Goal: Task Accomplishment & Management: Use online tool/utility

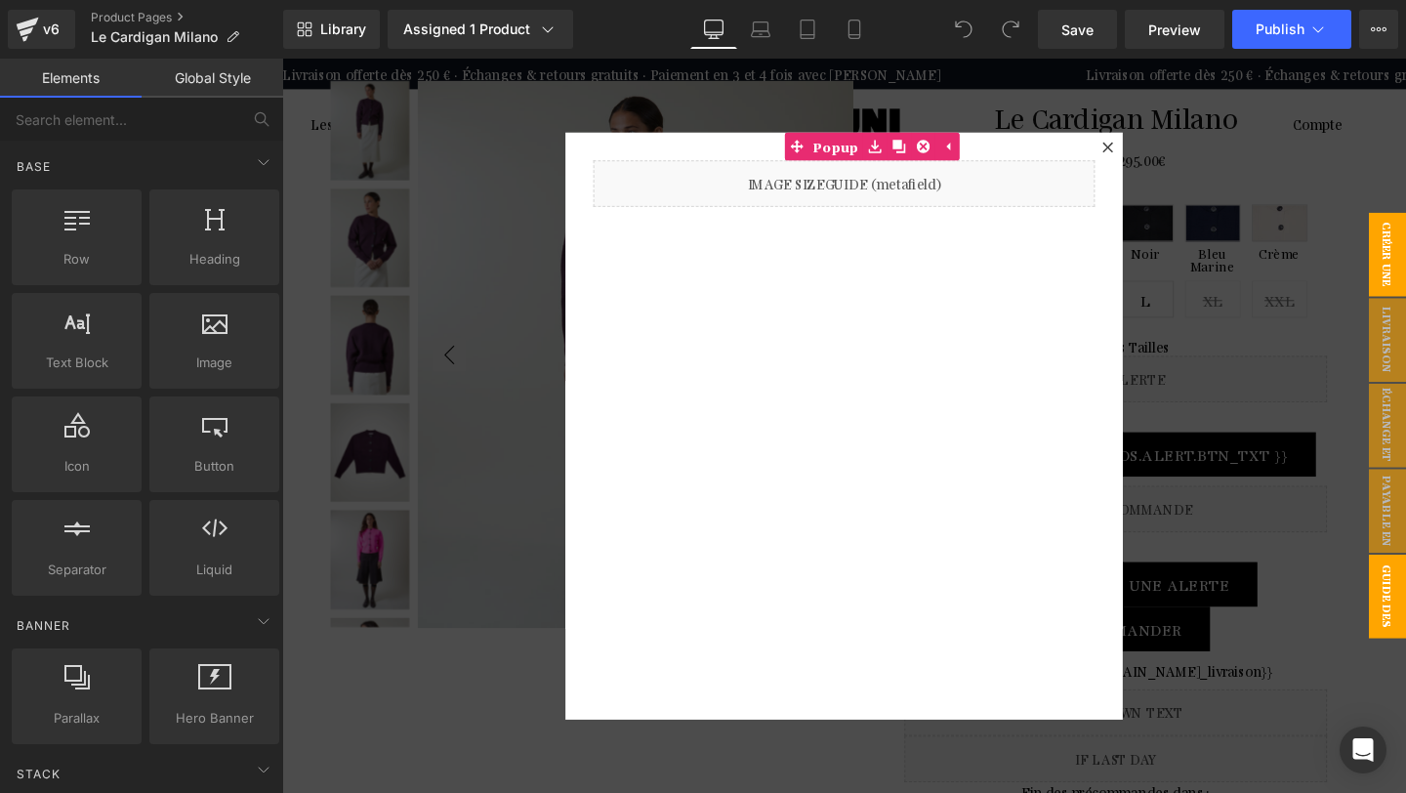
click at [1405, 255] on span "CRÉER UNE ALERTE" at bounding box center [1424, 265] width 78 height 88
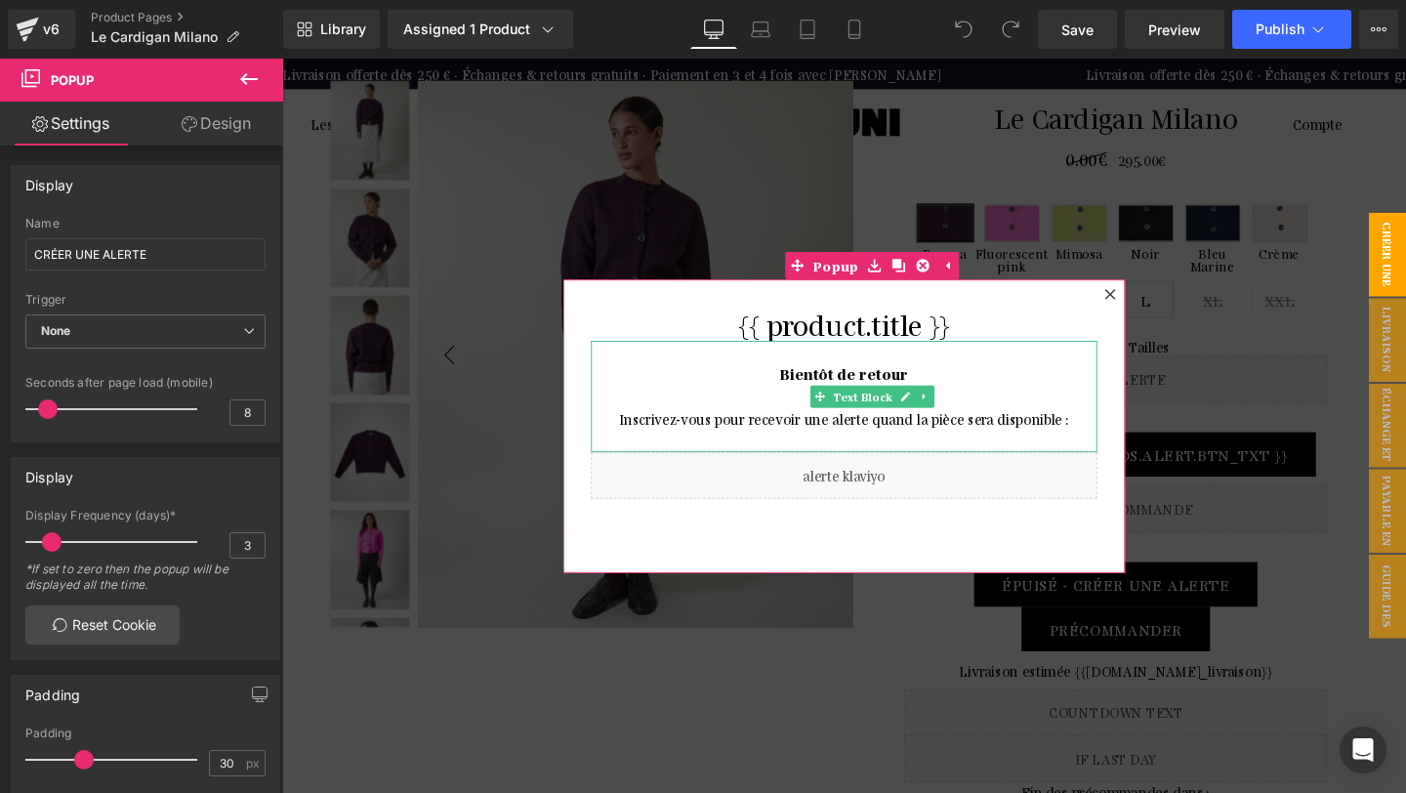
click at [998, 423] on p "Bientôt de retour" at bounding box center [873, 401] width 532 height 47
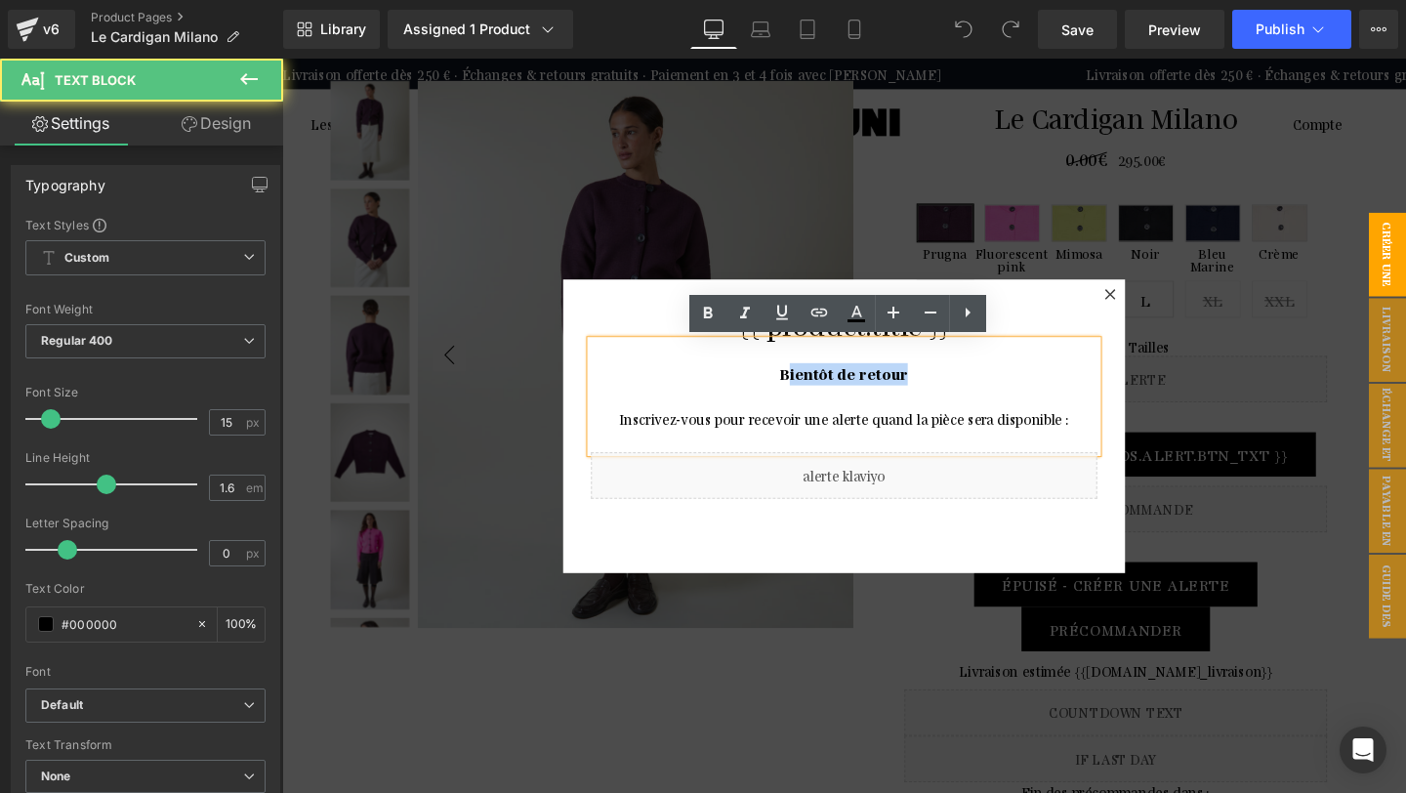
drag, startPoint x: 944, startPoint y: 390, endPoint x: 816, endPoint y: 393, distance: 127.9
click at [816, 393] on p "Bientôt de retour" at bounding box center [873, 401] width 532 height 47
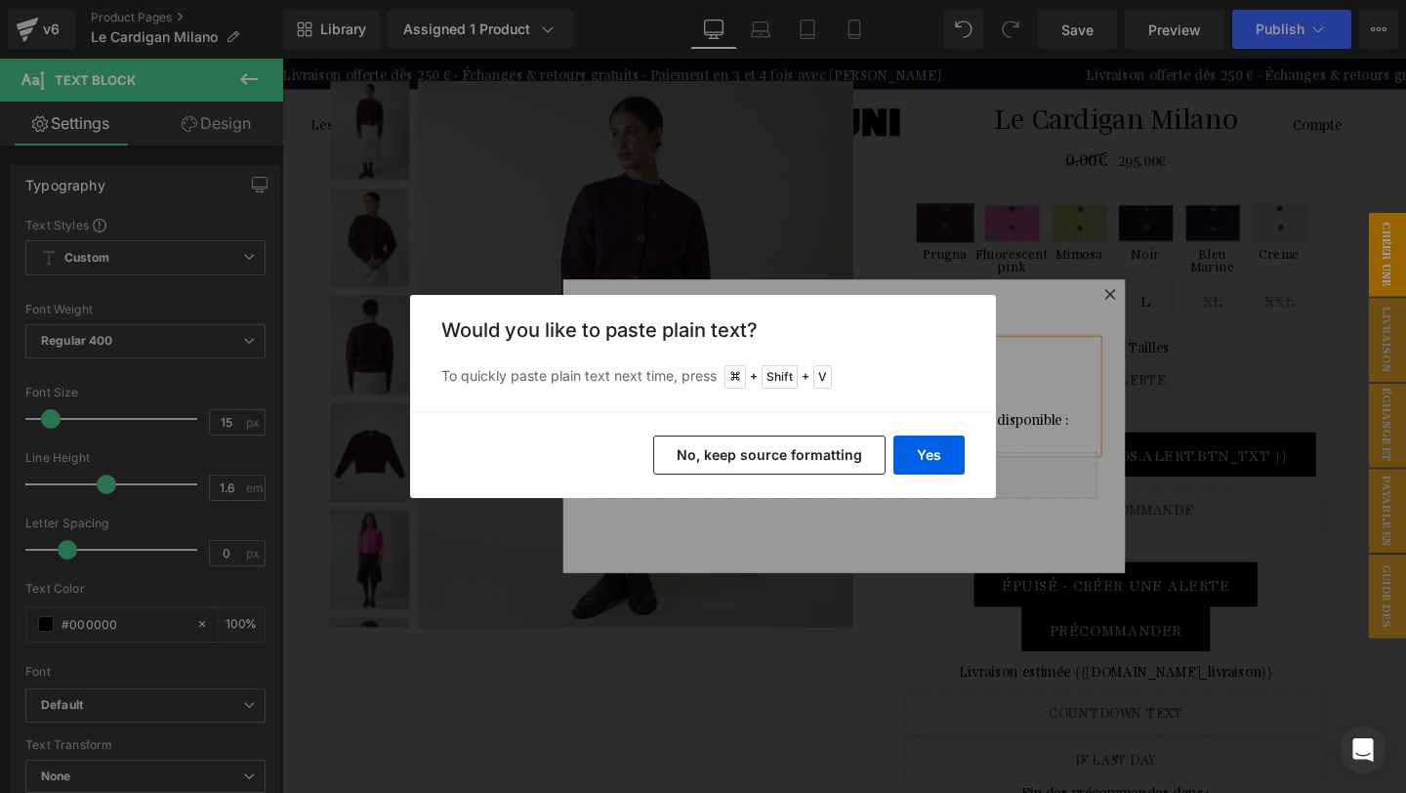
click at [820, 455] on button "No, keep source formatting" at bounding box center [769, 454] width 232 height 39
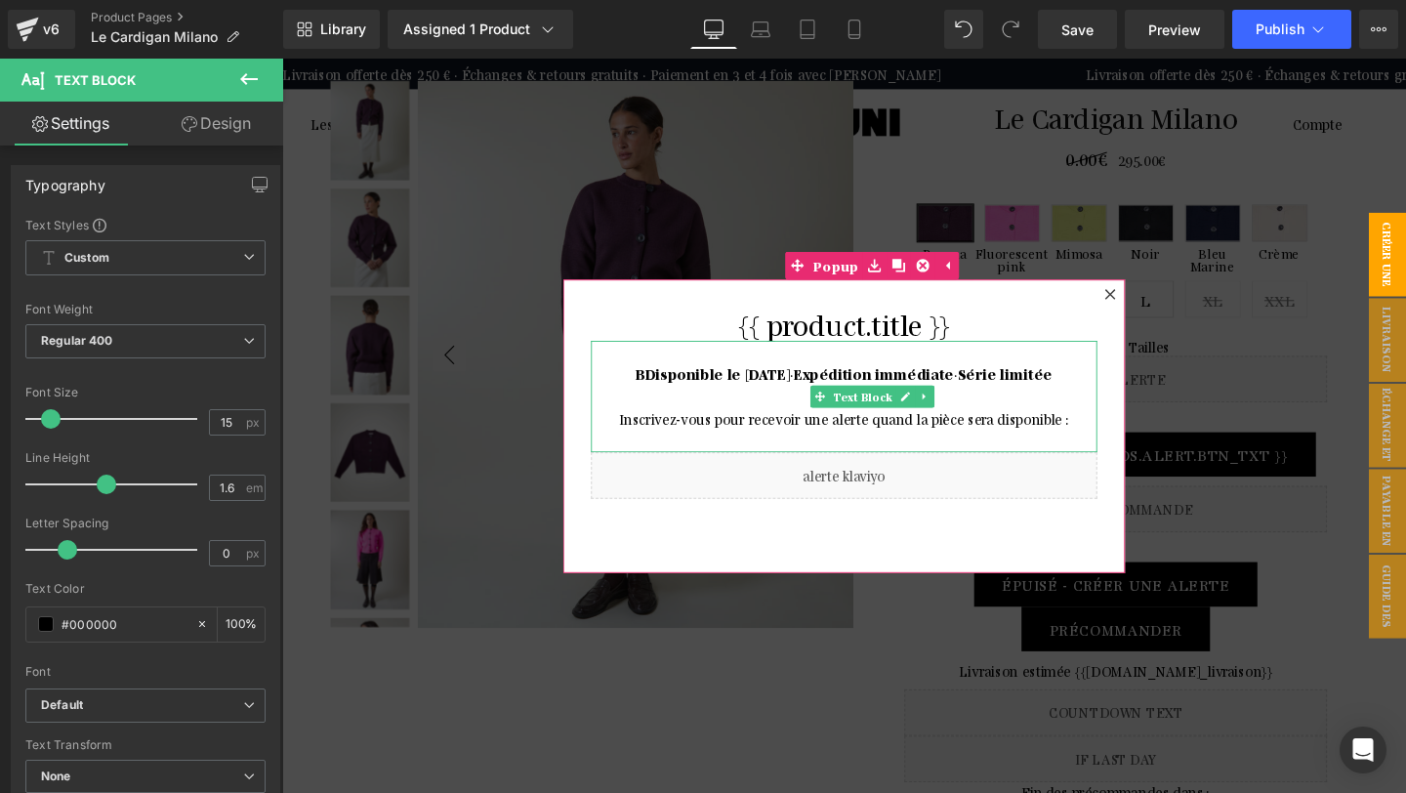
click at [664, 390] on strong "Disponible le [DATE]" at bounding box center [740, 389] width 152 height 19
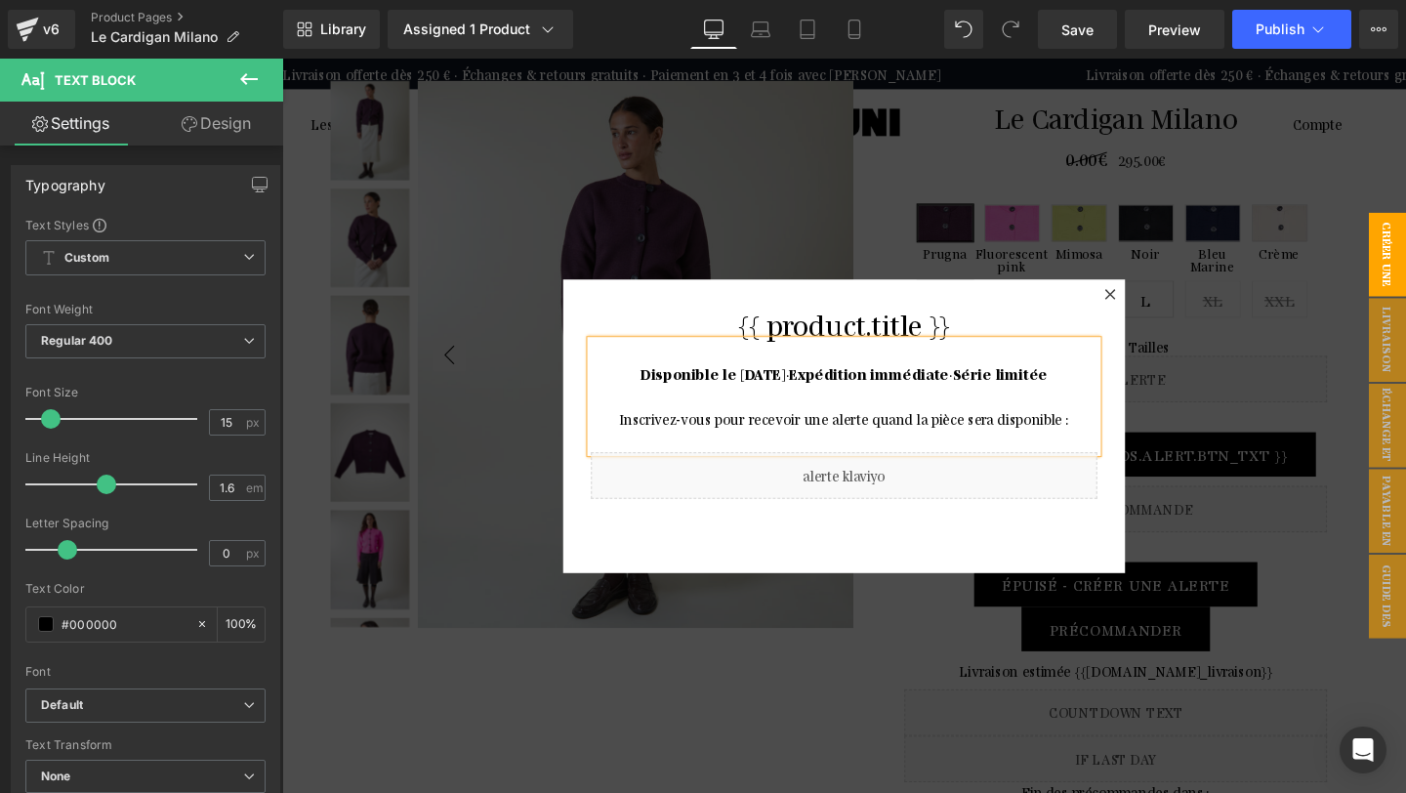
click at [968, 427] on p "Inscrivez-vous pour recevoir une alerte quand la pièce sera disponible :" at bounding box center [873, 436] width 532 height 23
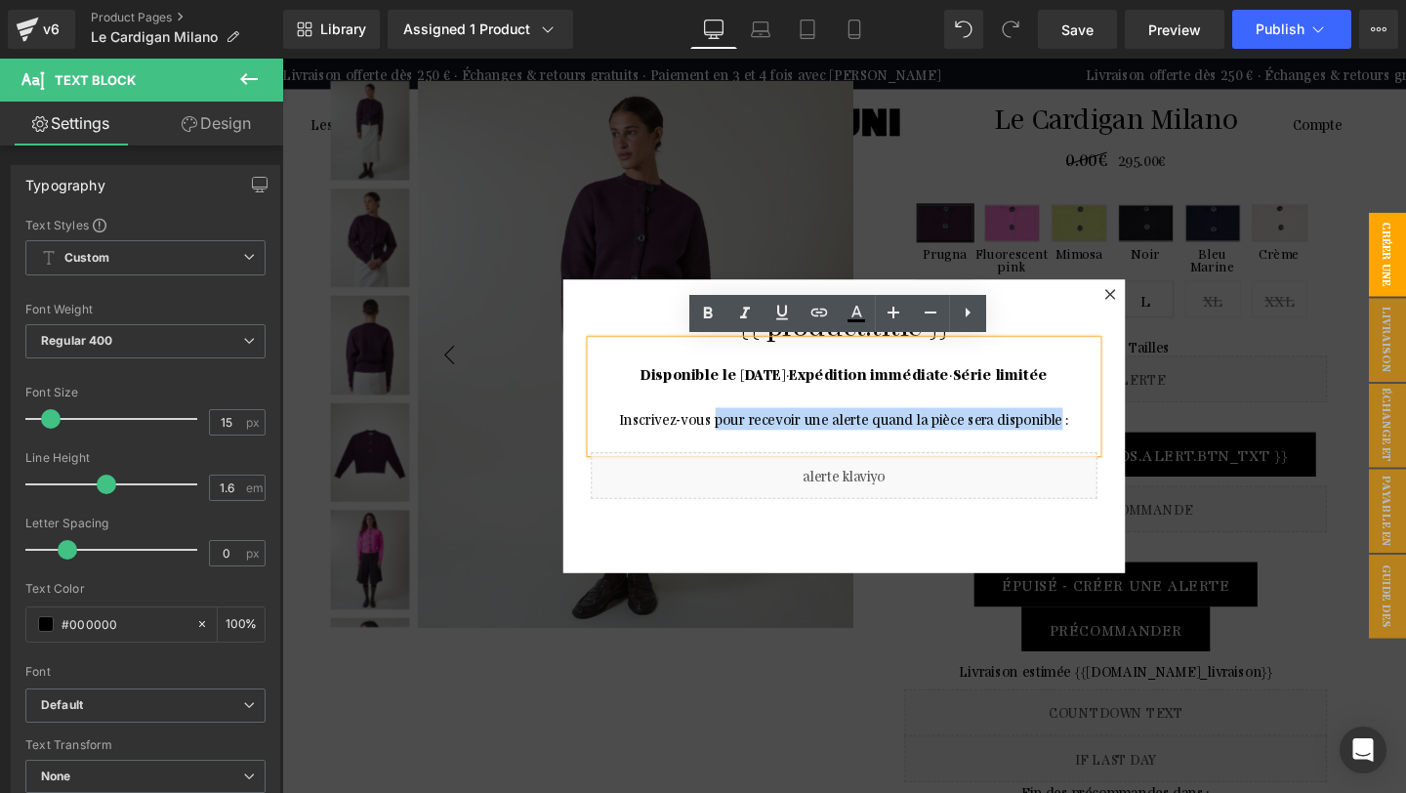
drag, startPoint x: 1092, startPoint y: 438, endPoint x: 738, endPoint y: 438, distance: 354.4
click at [738, 438] on p "Inscrivez-vous pour recevoir une alerte quand la pièce sera disponible :" at bounding box center [873, 436] width 532 height 23
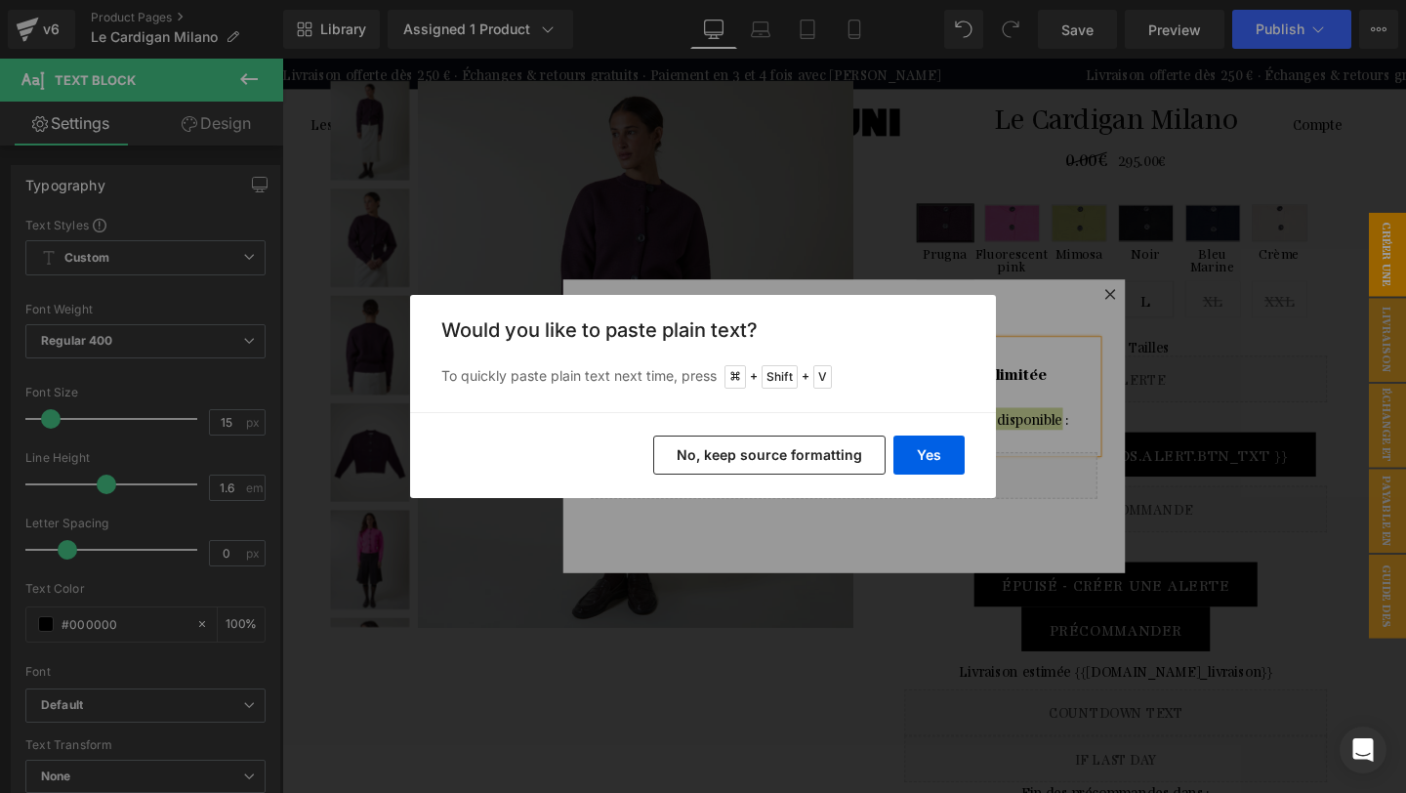
click at [739, 441] on button "No, keep source formatting" at bounding box center [769, 454] width 232 height 39
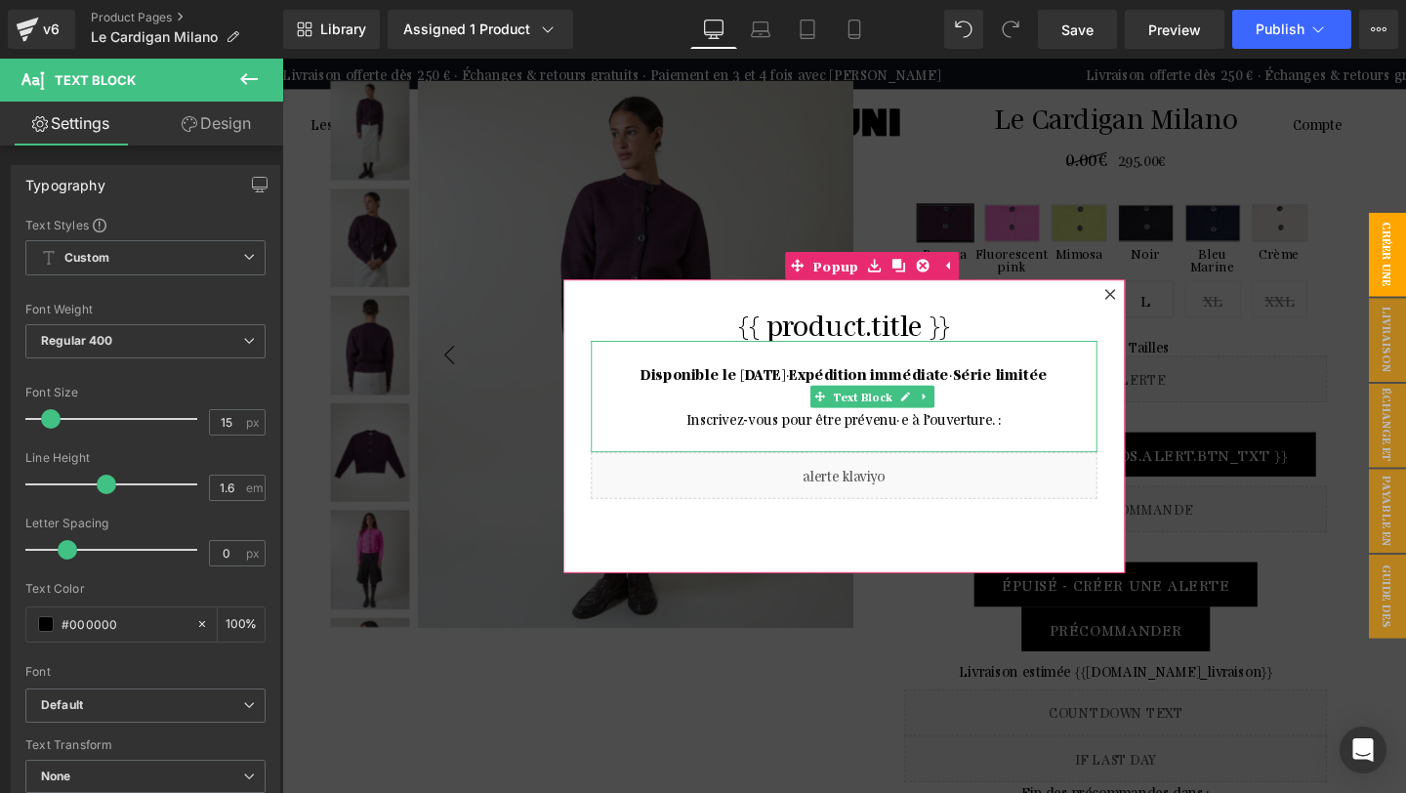
click at [1087, 435] on p "Inscrivez-vous pour être prévenu·e à l’ouverture. :" at bounding box center [873, 436] width 532 height 23
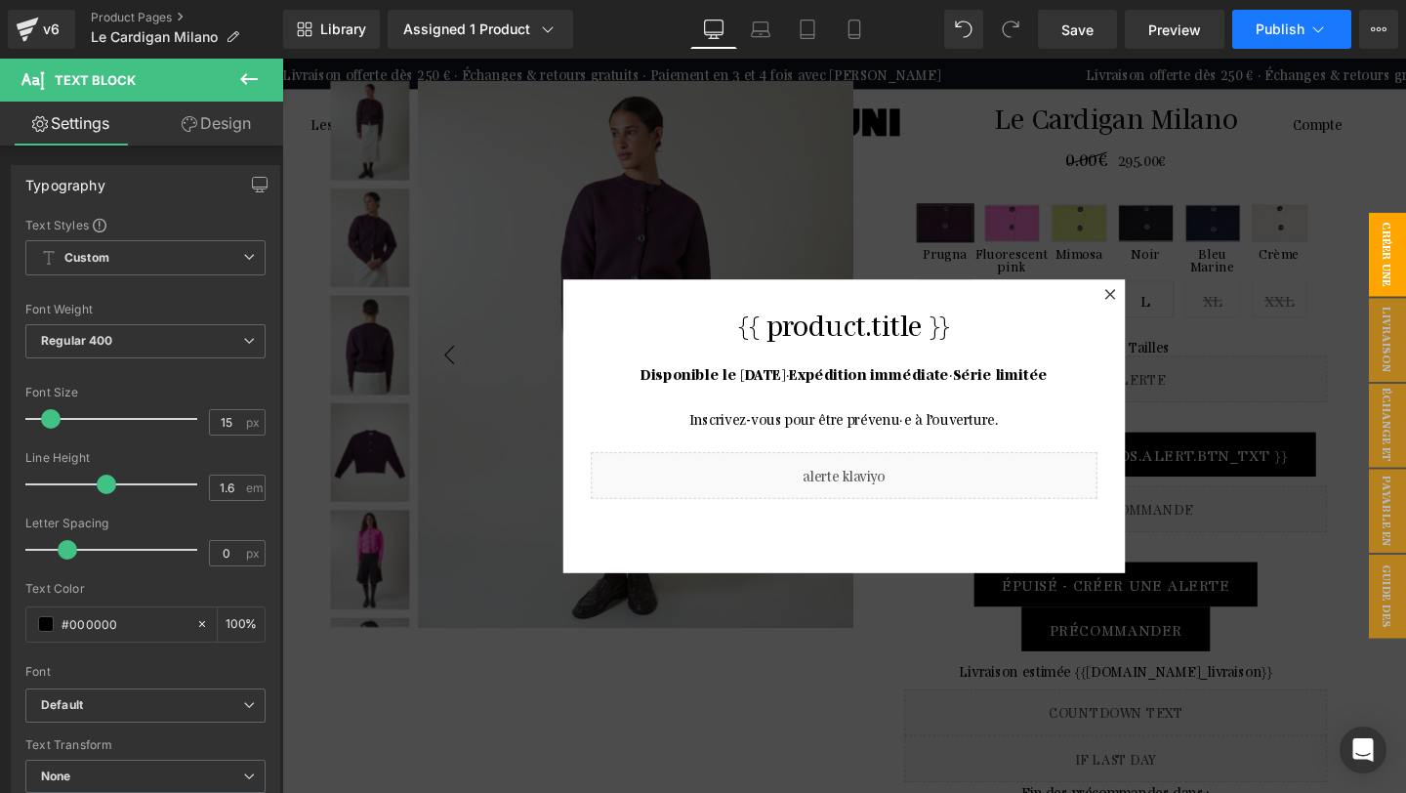
click at [1265, 37] on button "Publish" at bounding box center [1291, 29] width 119 height 39
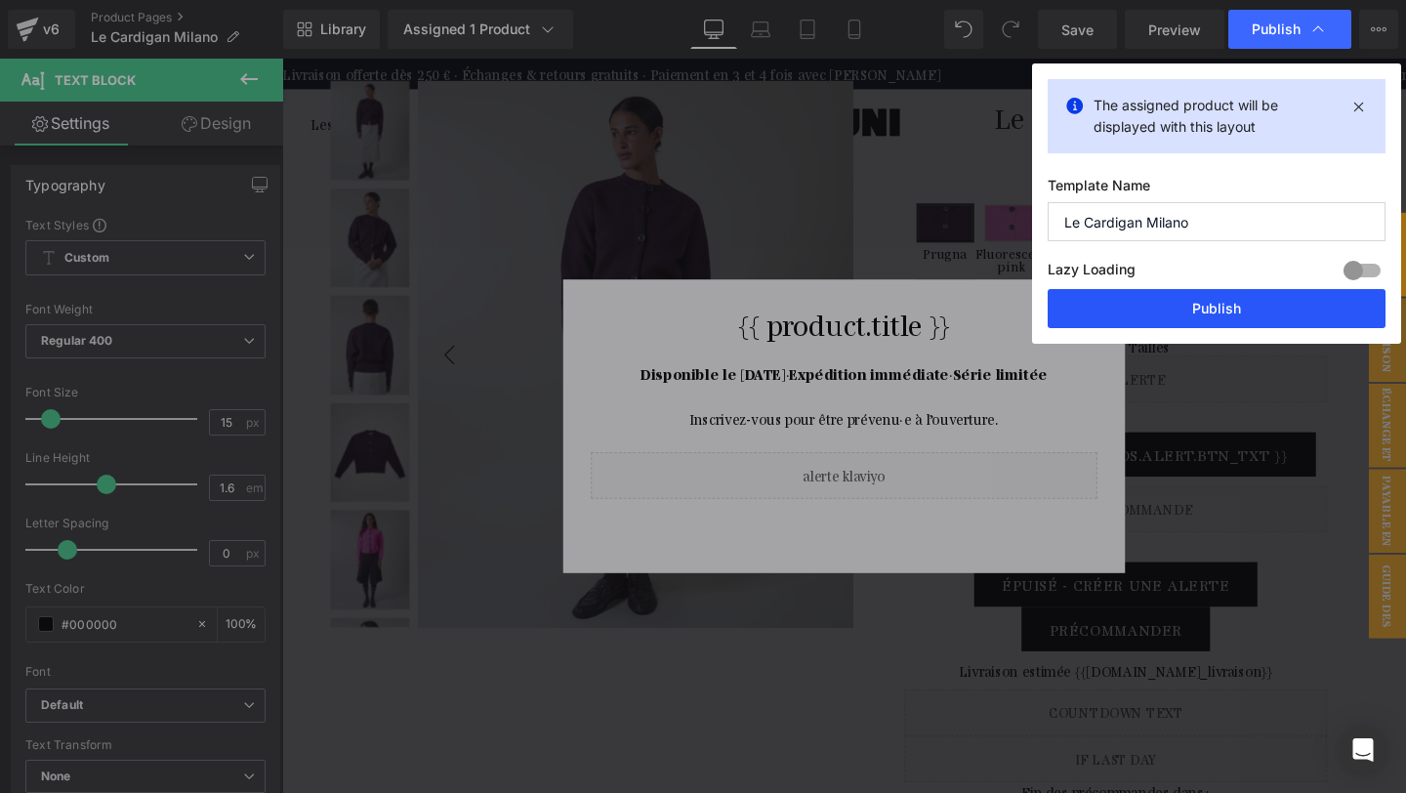
click at [1209, 308] on button "Publish" at bounding box center [1216, 308] width 338 height 39
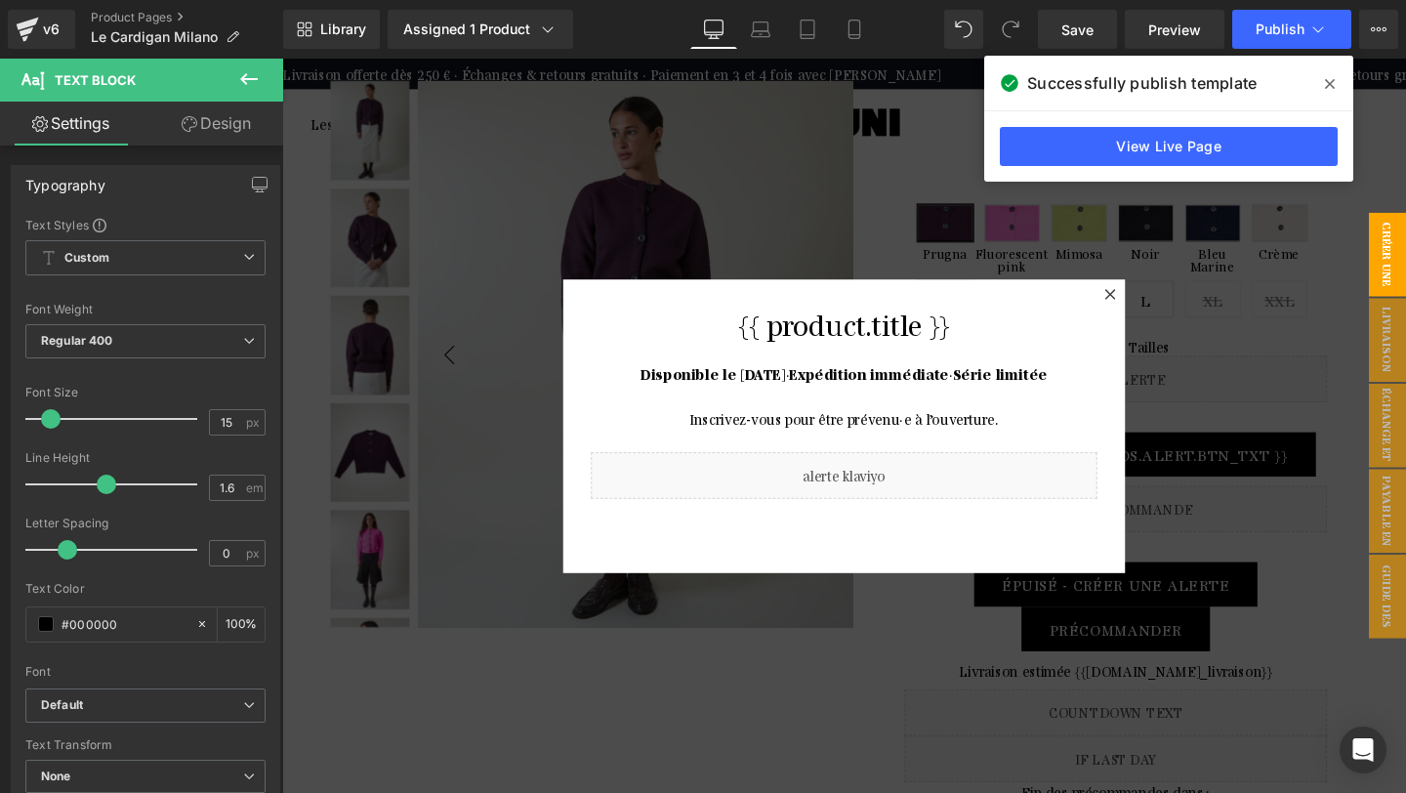
click at [1329, 82] on icon at bounding box center [1330, 84] width 10 height 16
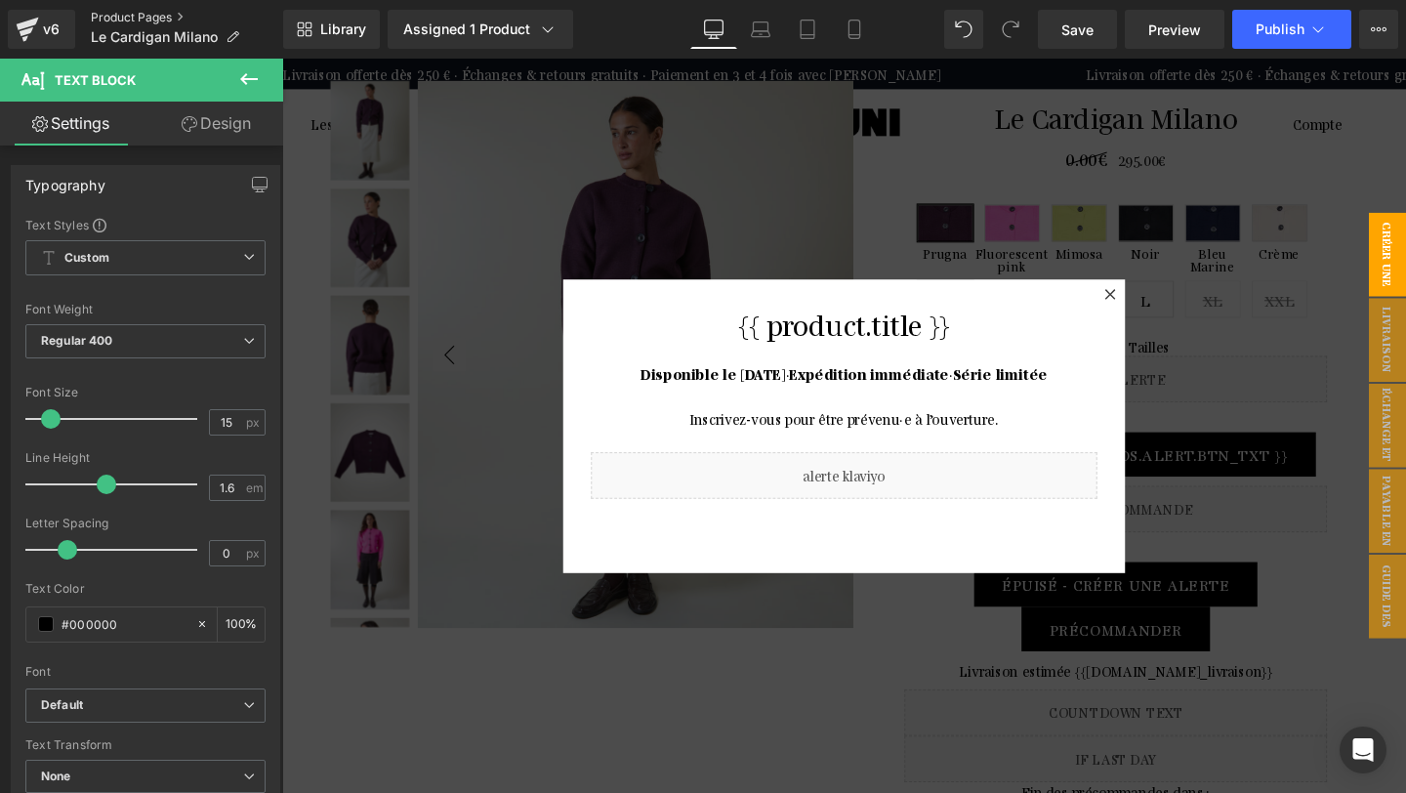
click at [139, 19] on link "Product Pages" at bounding box center [187, 18] width 192 height 16
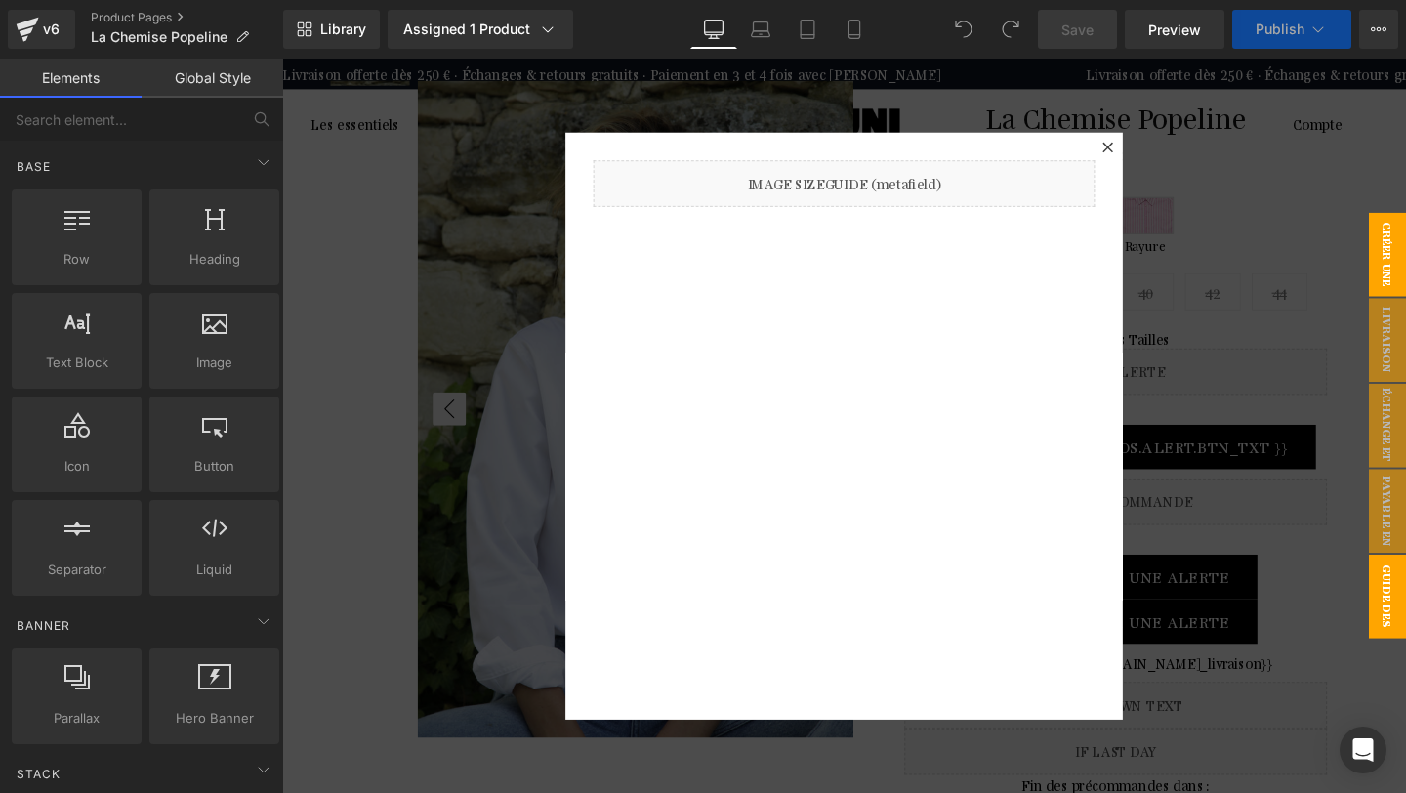
click at [1405, 252] on span "CRÉER UNE ALERTE" at bounding box center [1424, 265] width 78 height 88
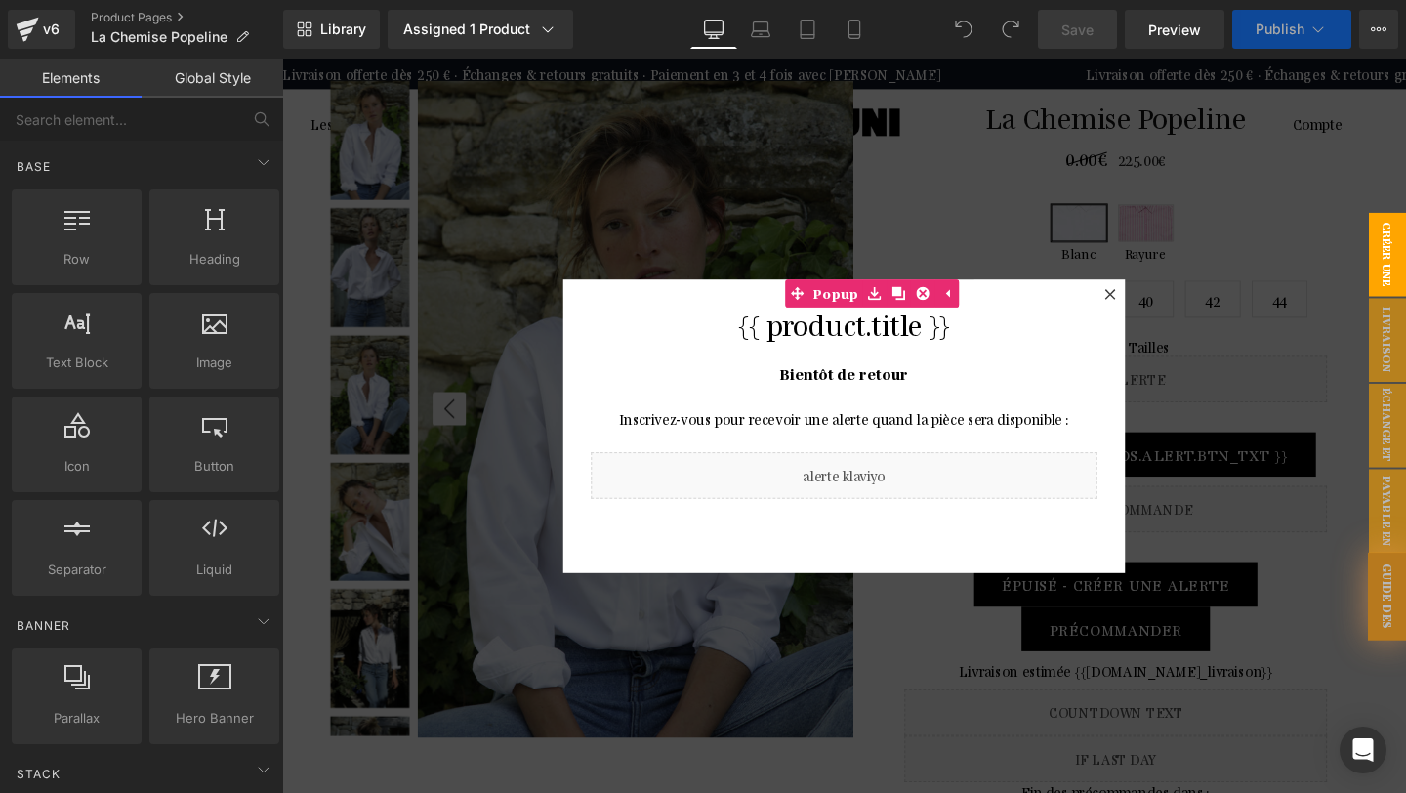
click at [959, 392] on p "Bientôt de retour" at bounding box center [873, 401] width 532 height 47
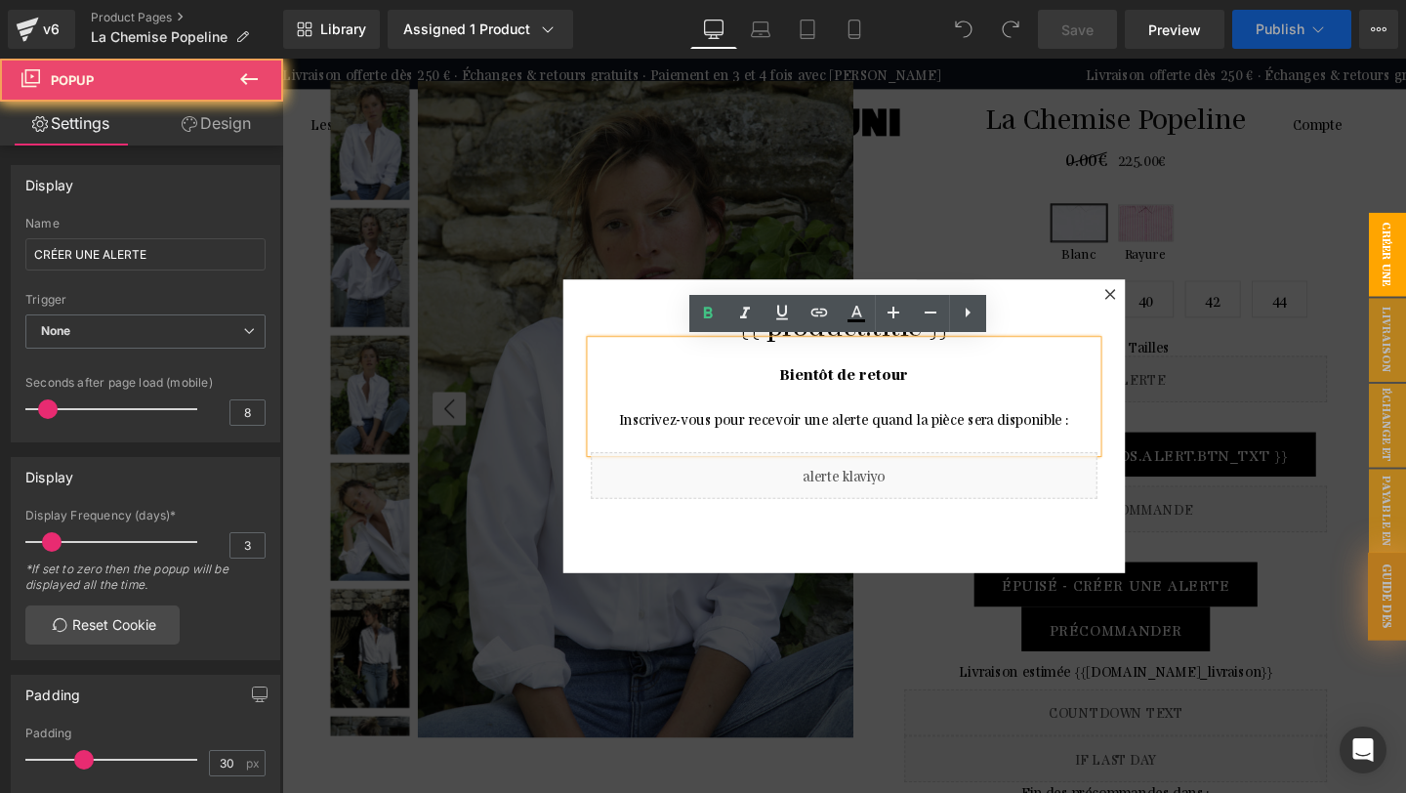
click at [929, 389] on strong "Bientôt de retour" at bounding box center [873, 389] width 134 height 19
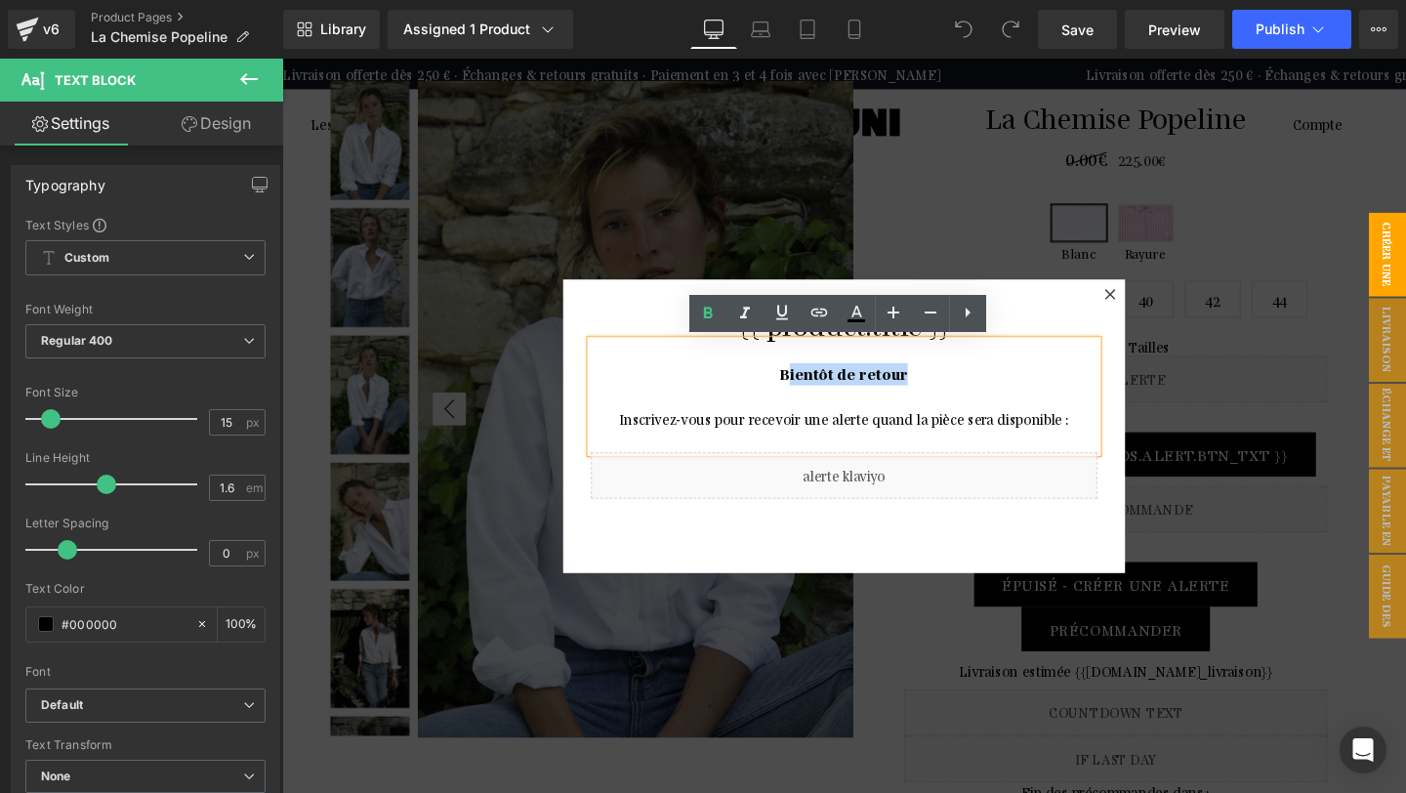
drag, startPoint x: 946, startPoint y: 390, endPoint x: 816, endPoint y: 397, distance: 130.0
click at [816, 397] on p "Bientôt de retour" at bounding box center [873, 401] width 532 height 47
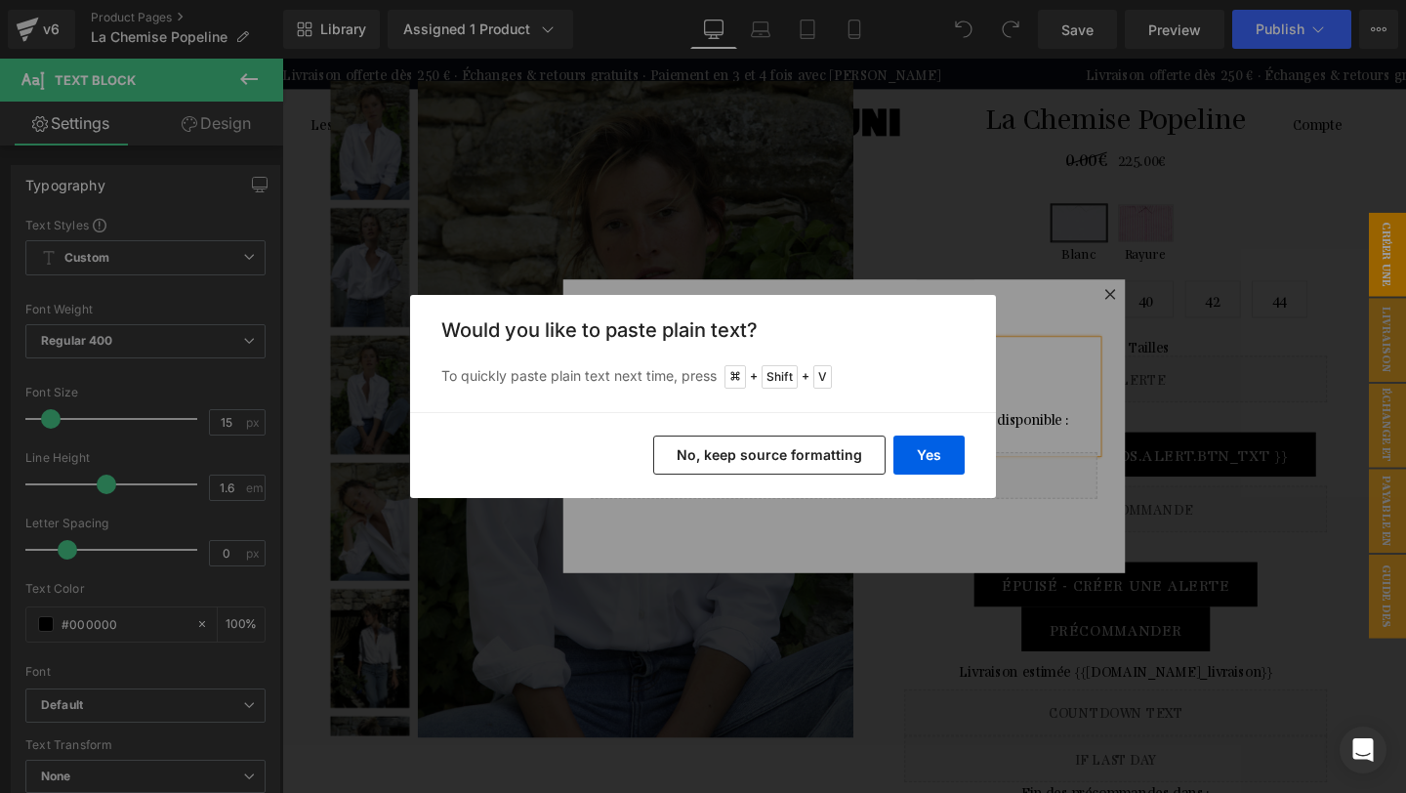
click at [776, 446] on button "No, keep source formatting" at bounding box center [769, 454] width 232 height 39
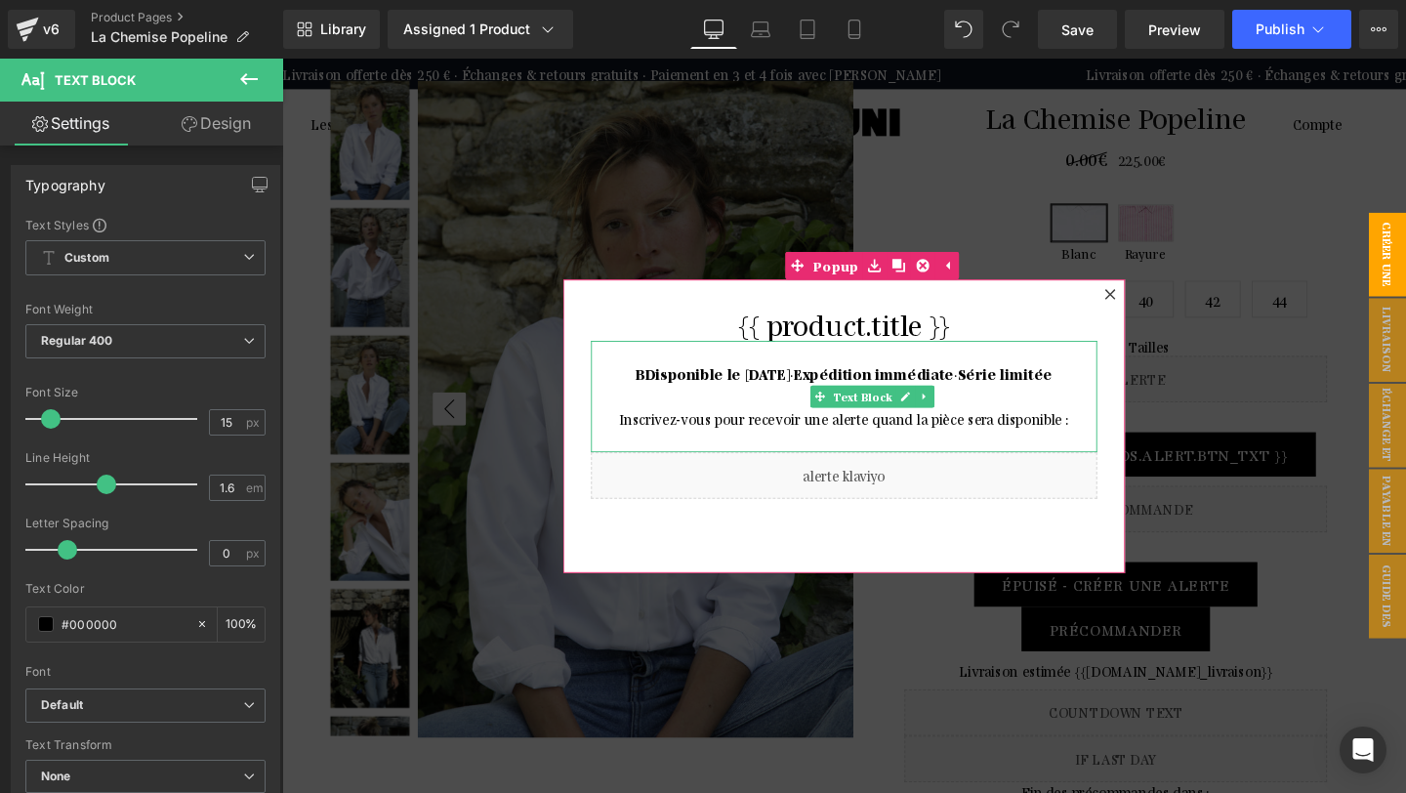
click at [664, 393] on strong "Disponible le [DATE]" at bounding box center [740, 389] width 152 height 19
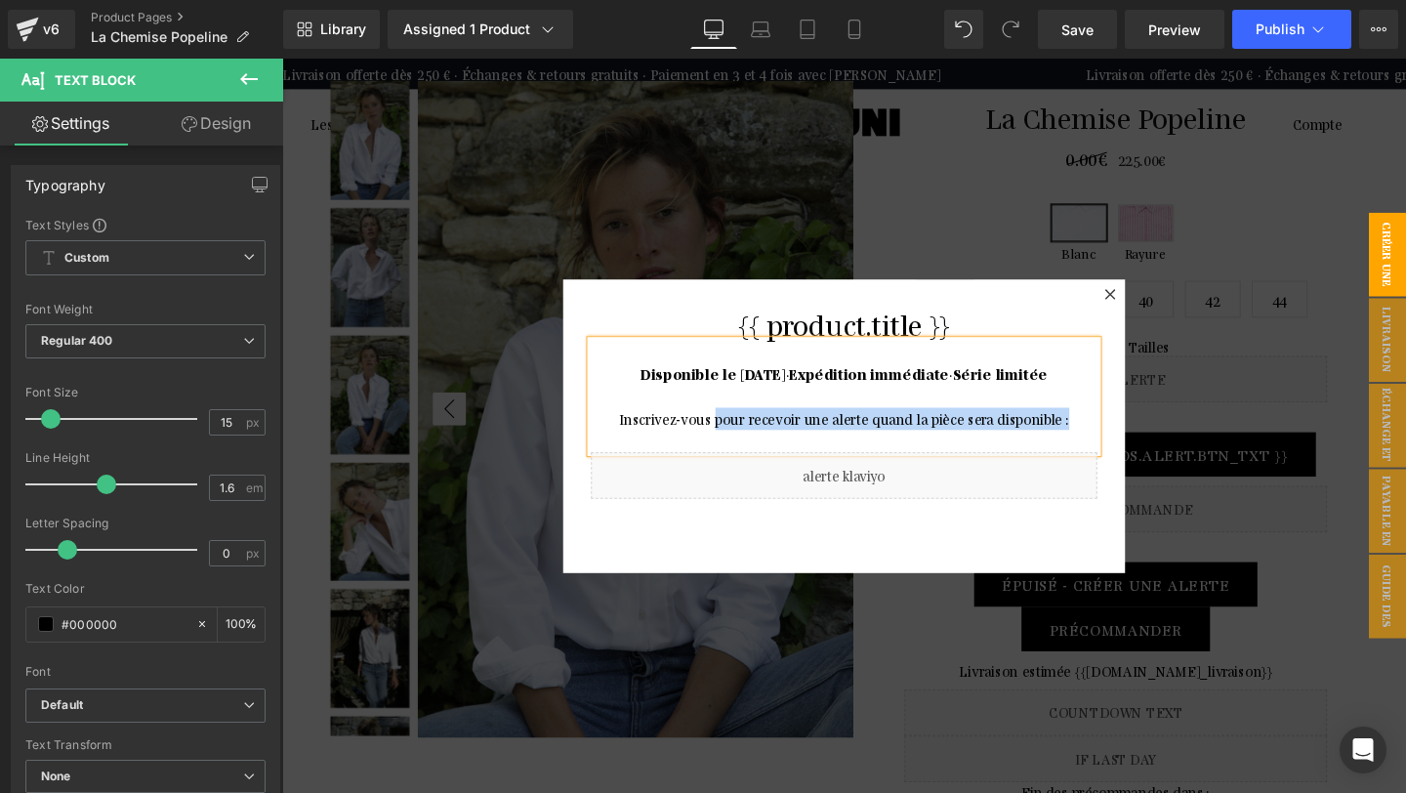
drag, startPoint x: 1099, startPoint y: 439, endPoint x: 736, endPoint y: 441, distance: 363.1
click at [736, 441] on p "Inscrivez-vous pour recevoir une alerte quand la pièce sera disponible :" at bounding box center [873, 436] width 532 height 23
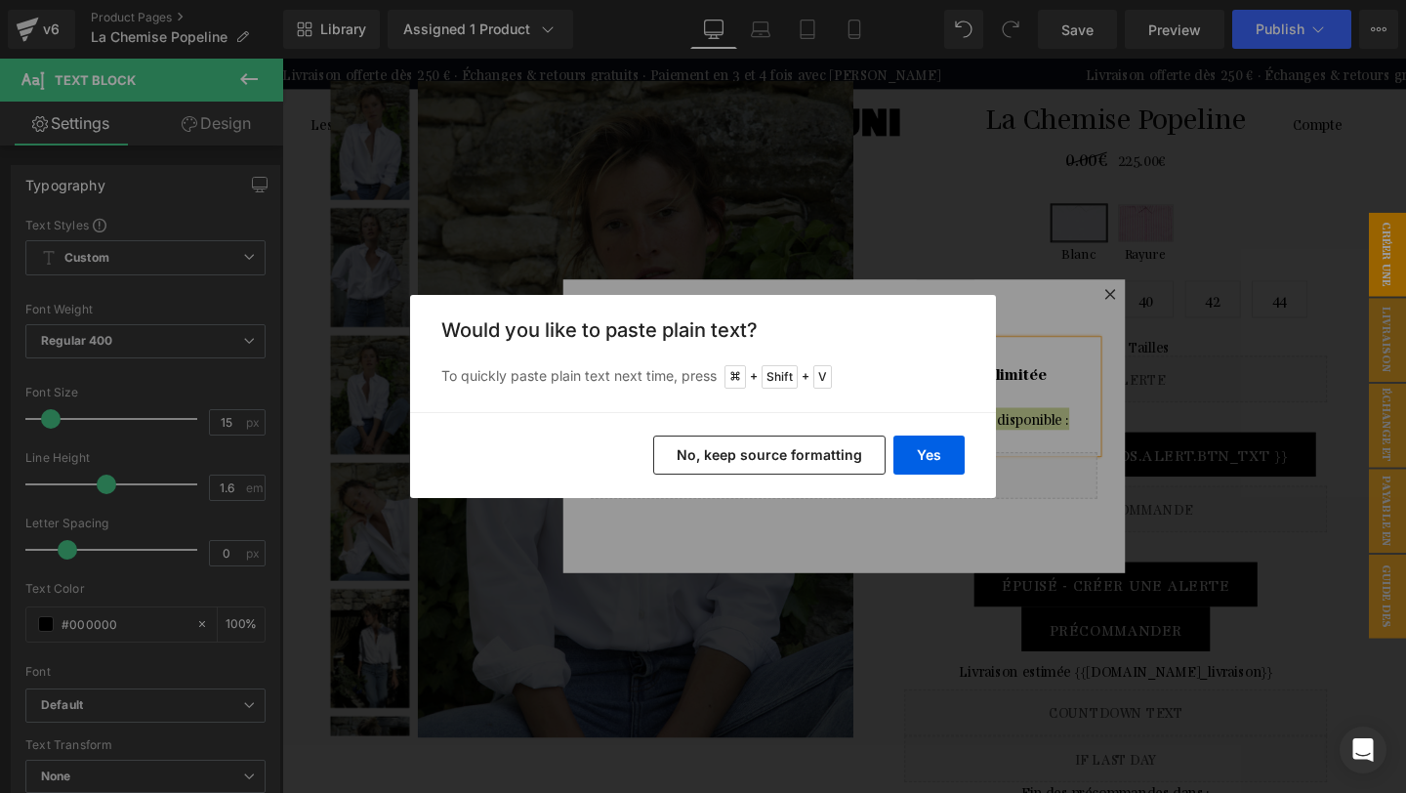
click at [734, 455] on button "No, keep source formatting" at bounding box center [769, 454] width 232 height 39
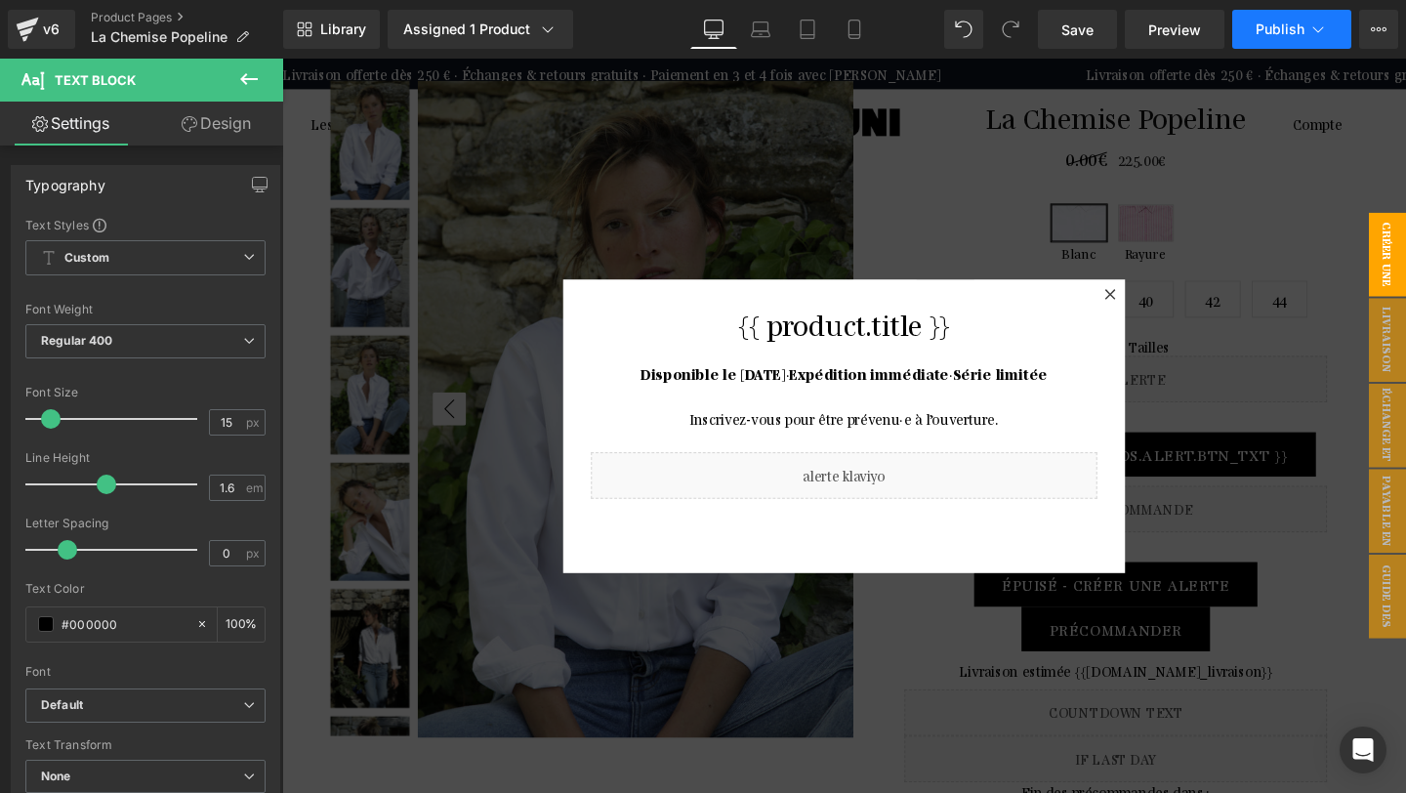
click at [1275, 36] on span "Publish" at bounding box center [1279, 29] width 49 height 16
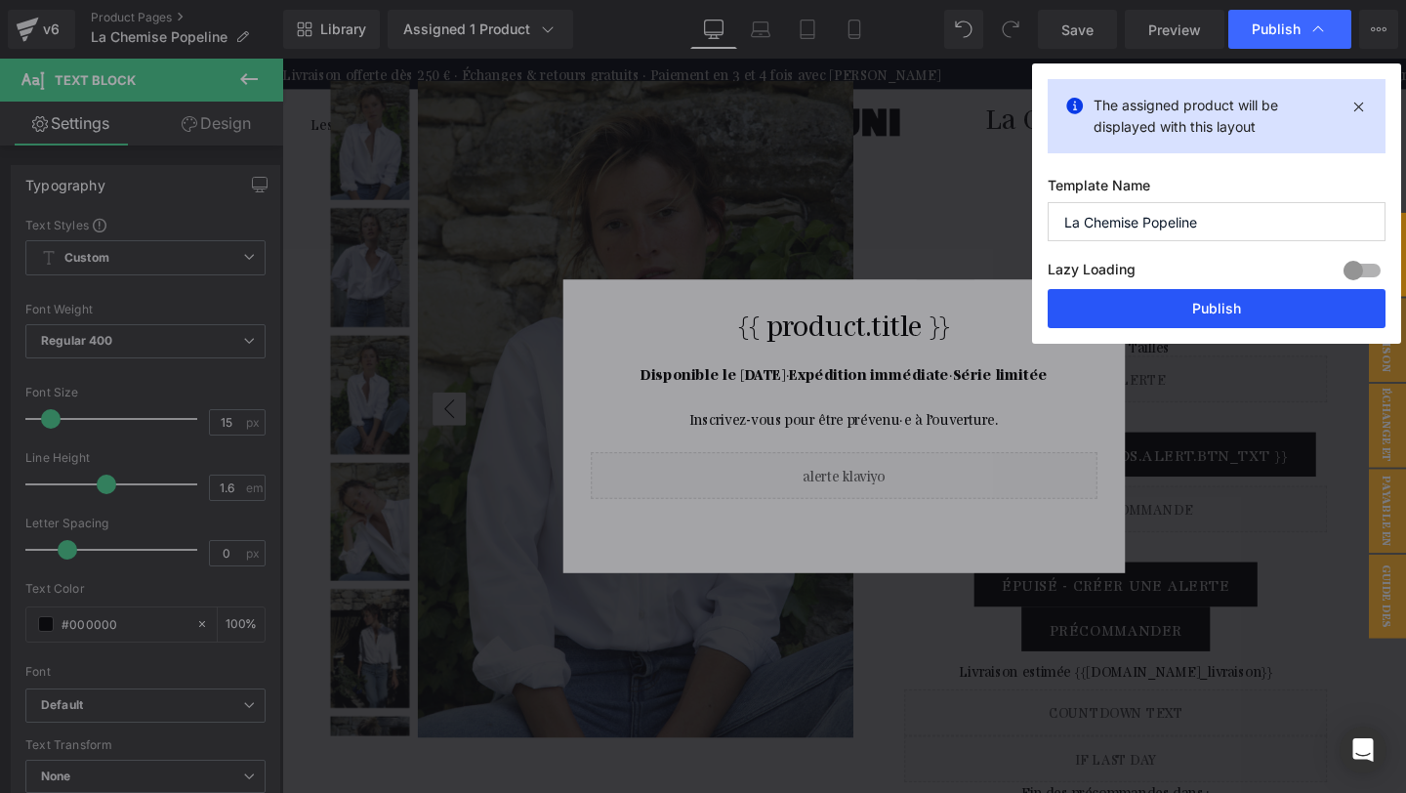
drag, startPoint x: 1201, startPoint y: 307, endPoint x: 924, endPoint y: 206, distance: 294.0
click at [1201, 307] on button "Publish" at bounding box center [1216, 308] width 338 height 39
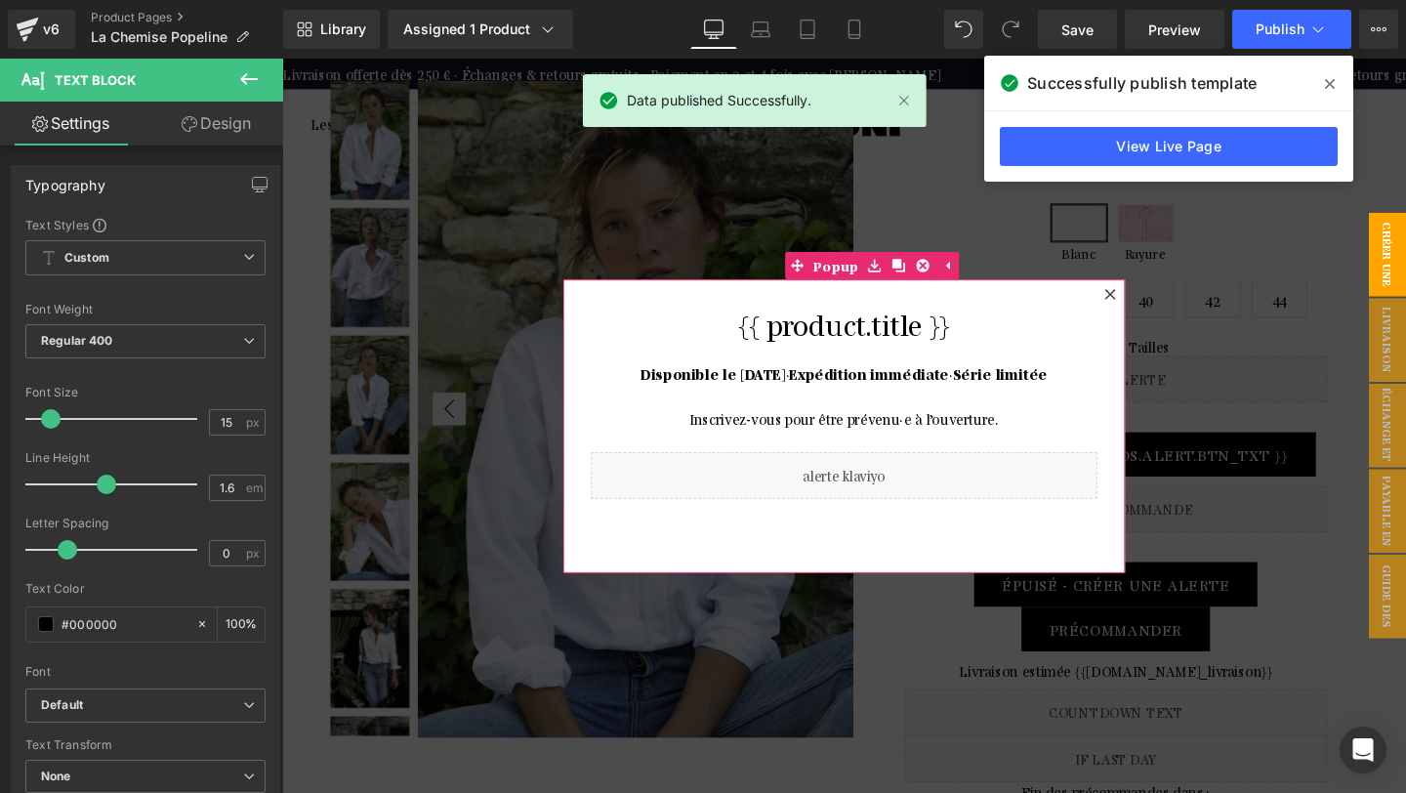
click at [1157, 306] on icon at bounding box center [1153, 306] width 12 height 12
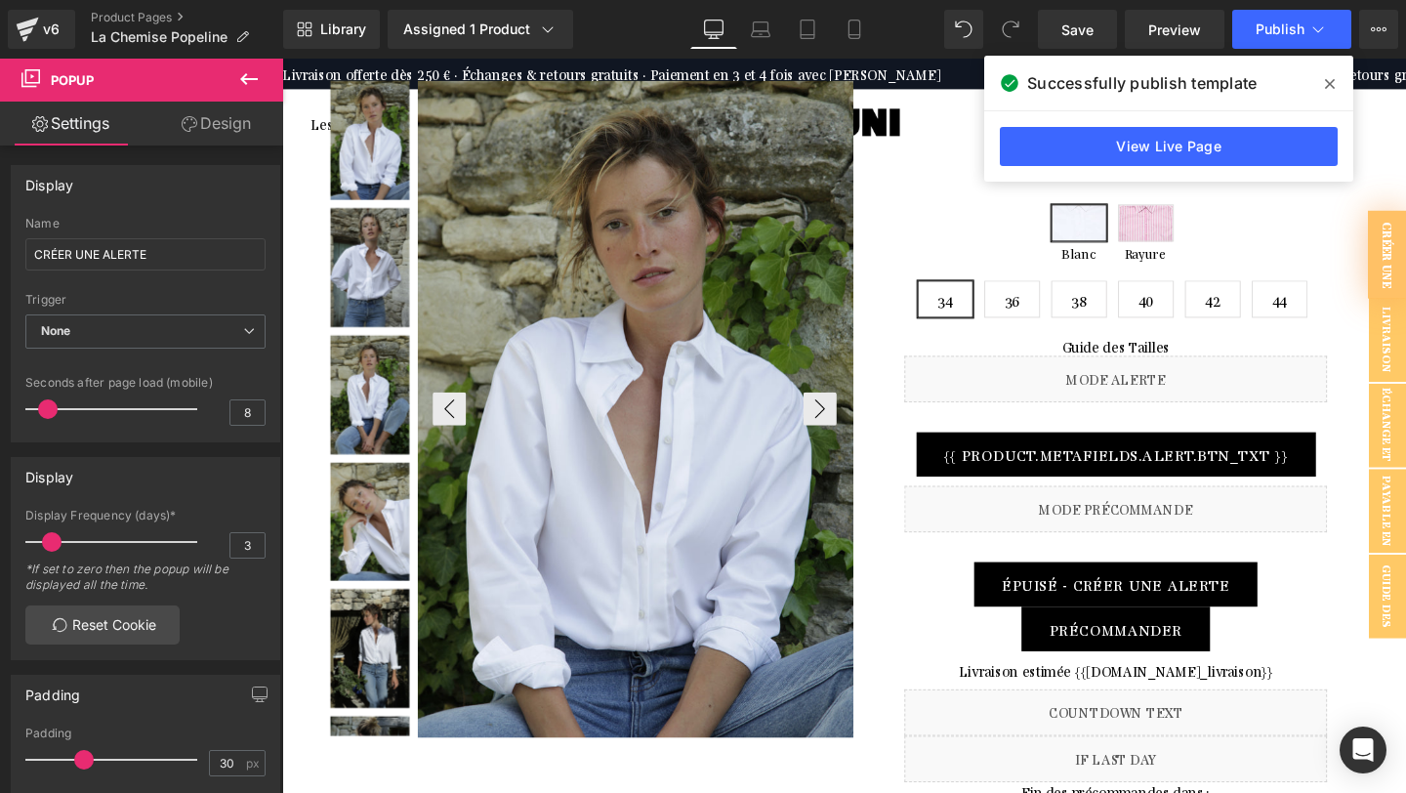
click at [1330, 82] on icon at bounding box center [1330, 84] width 10 height 10
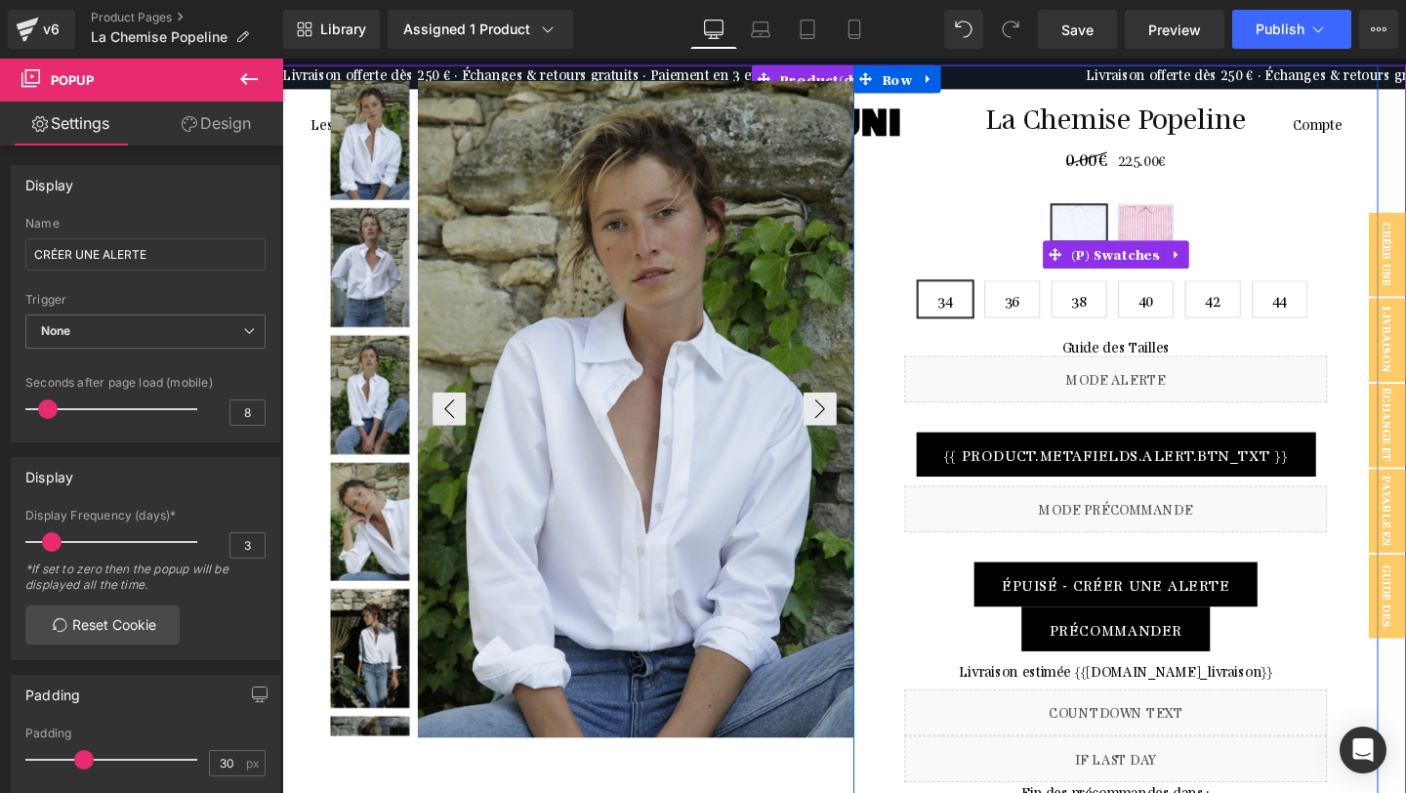
click at [1193, 232] on span "Rayure" at bounding box center [1190, 231] width 59 height 39
click at [1181, 233] on span "Rayure" at bounding box center [1190, 231] width 59 height 39
click at [1125, 233] on span "Blanc" at bounding box center [1119, 231] width 59 height 39
click at [1188, 225] on span "Rayure" at bounding box center [1190, 231] width 59 height 39
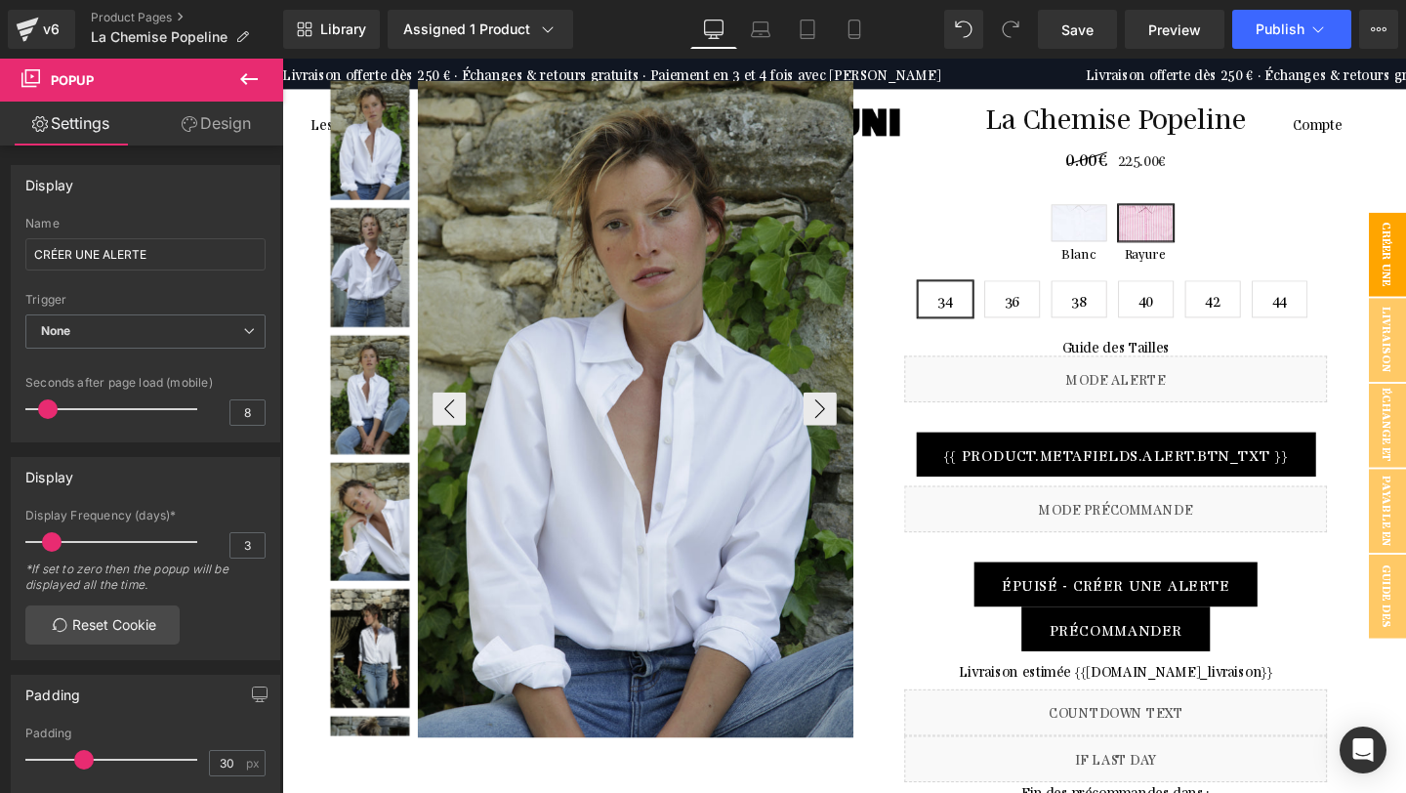
click at [1405, 266] on span "CRÉER UNE ALERTE" at bounding box center [1424, 265] width 78 height 88
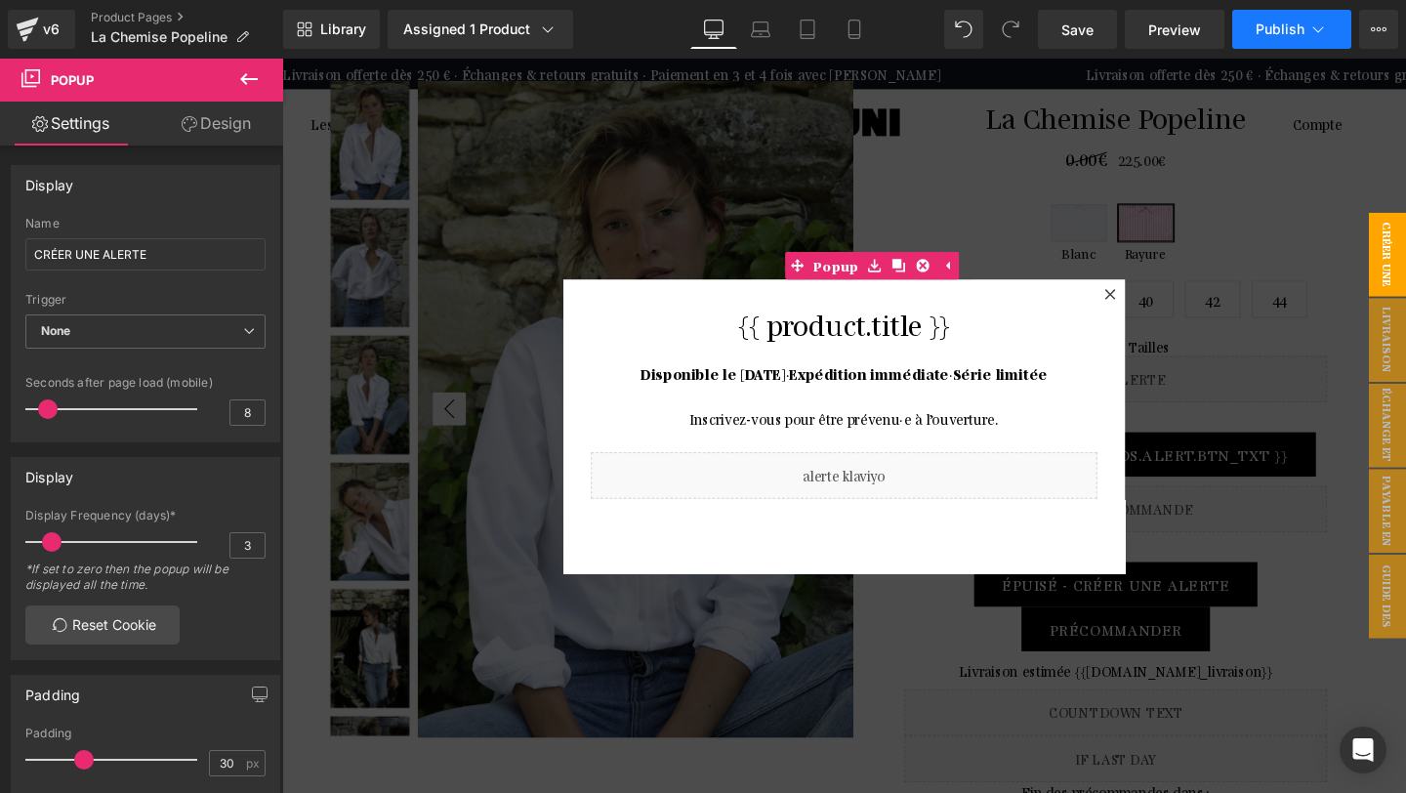
click at [1290, 35] on span "Publish" at bounding box center [1279, 29] width 49 height 16
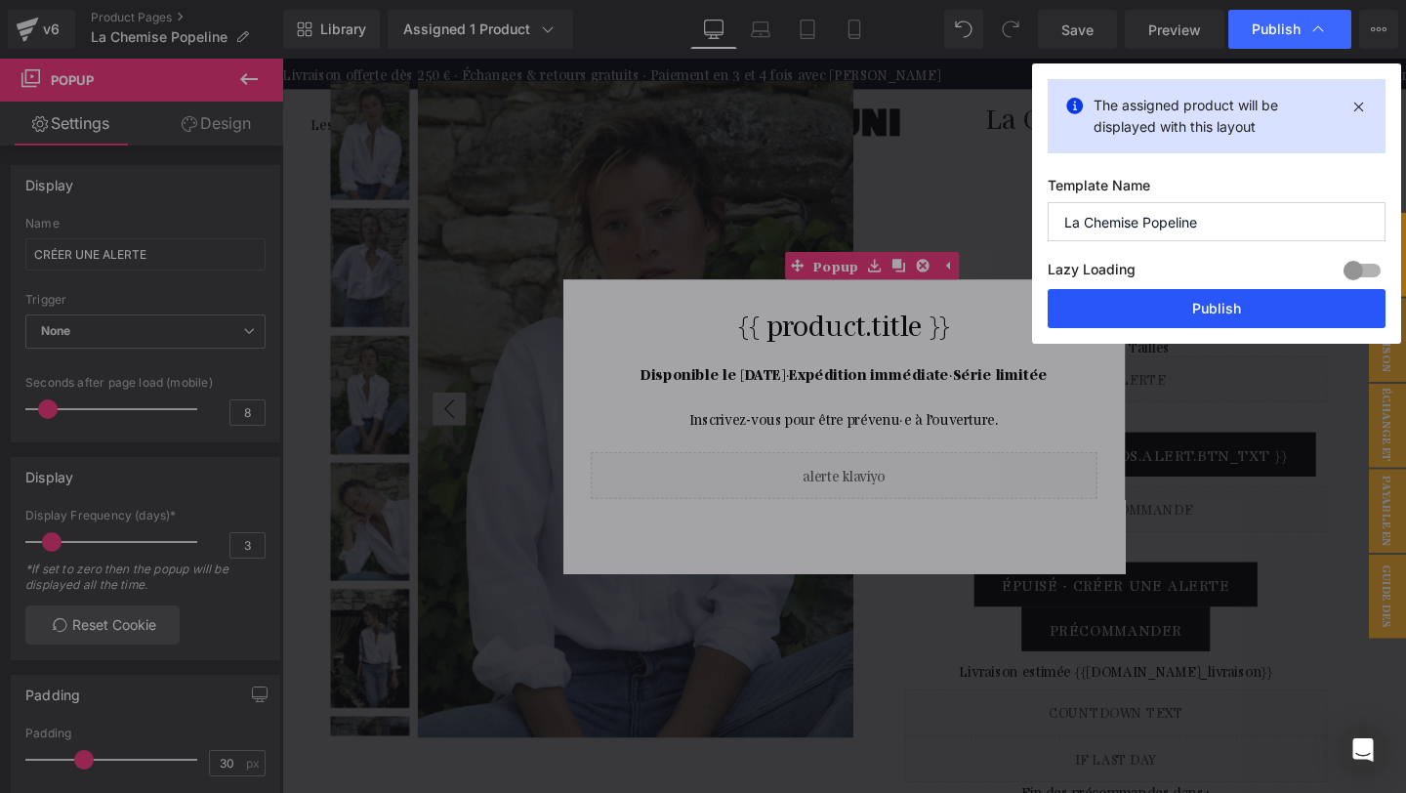
drag, startPoint x: 1234, startPoint y: 317, endPoint x: 784, endPoint y: 173, distance: 472.6
click at [1234, 317] on button "Publish" at bounding box center [1216, 308] width 338 height 39
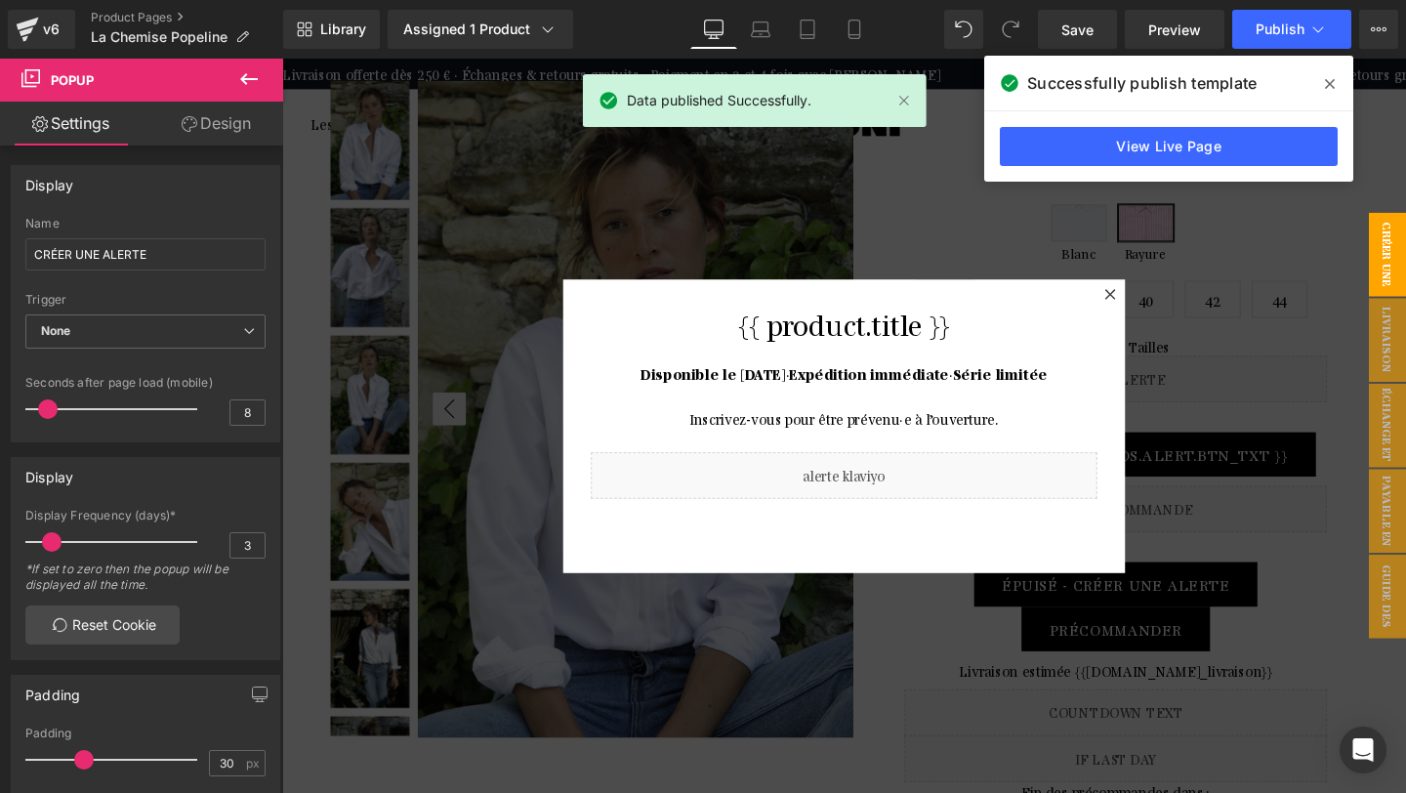
click at [1327, 81] on icon at bounding box center [1330, 84] width 10 height 10
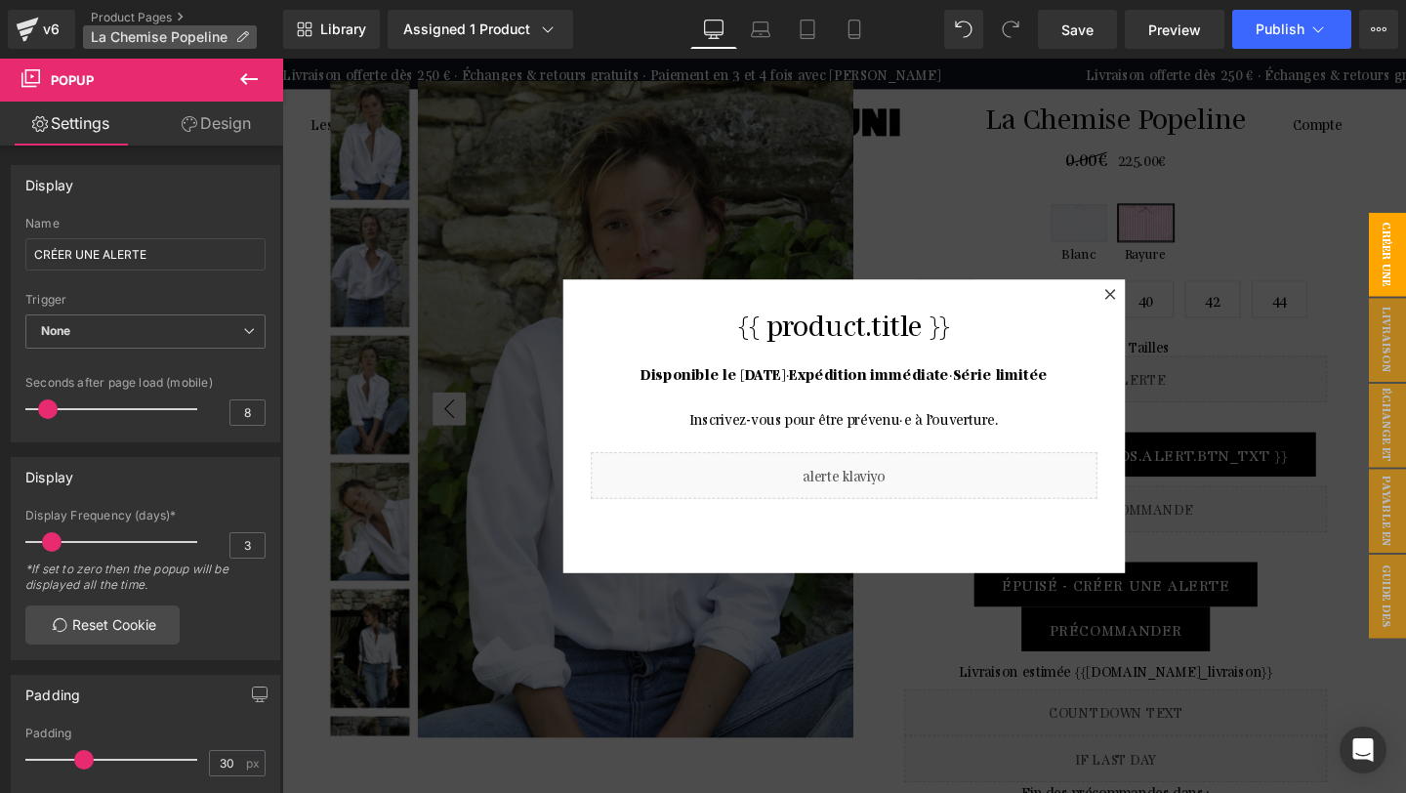
click at [115, 38] on span "La Chemise Popeline" at bounding box center [159, 37] width 137 height 16
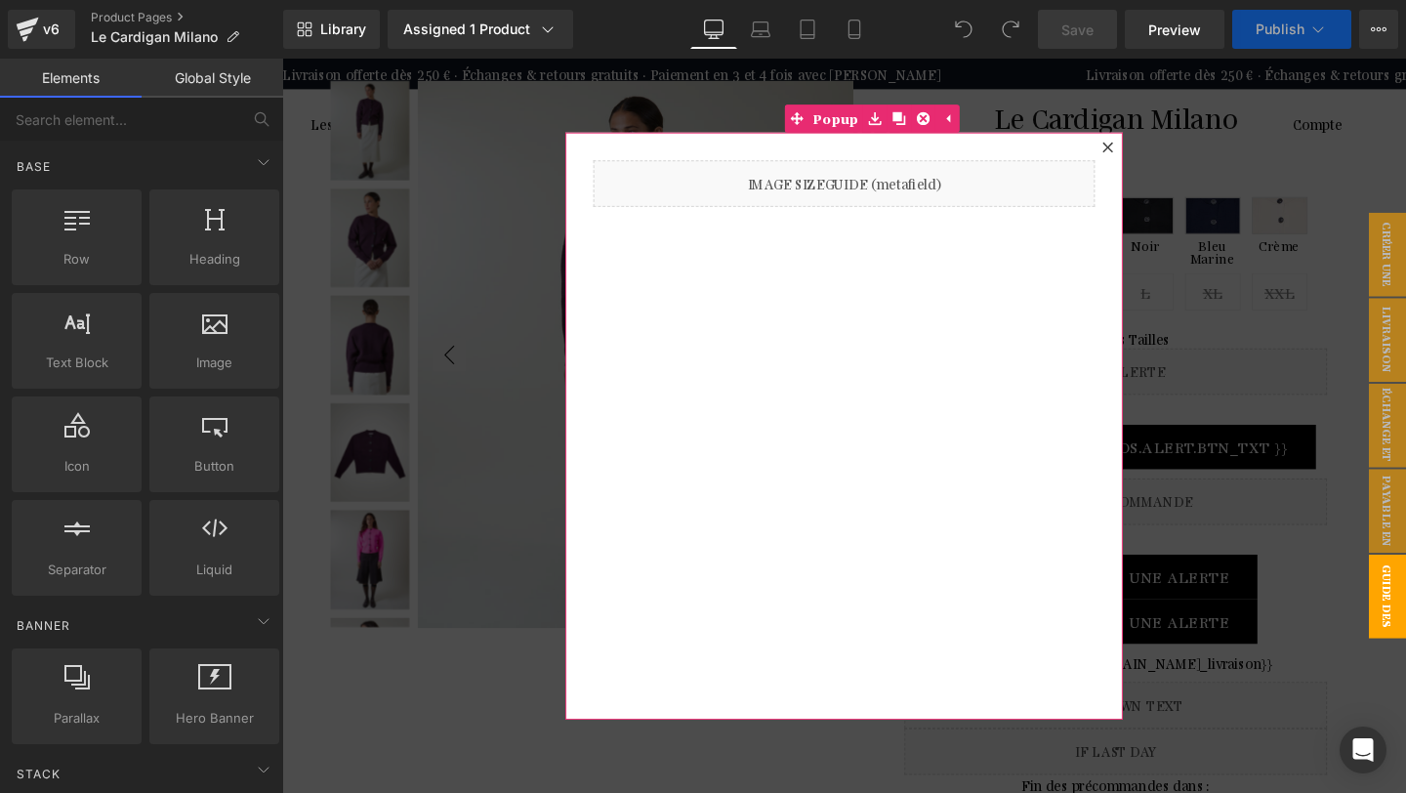
click at [1155, 148] on icon at bounding box center [1150, 151] width 12 height 12
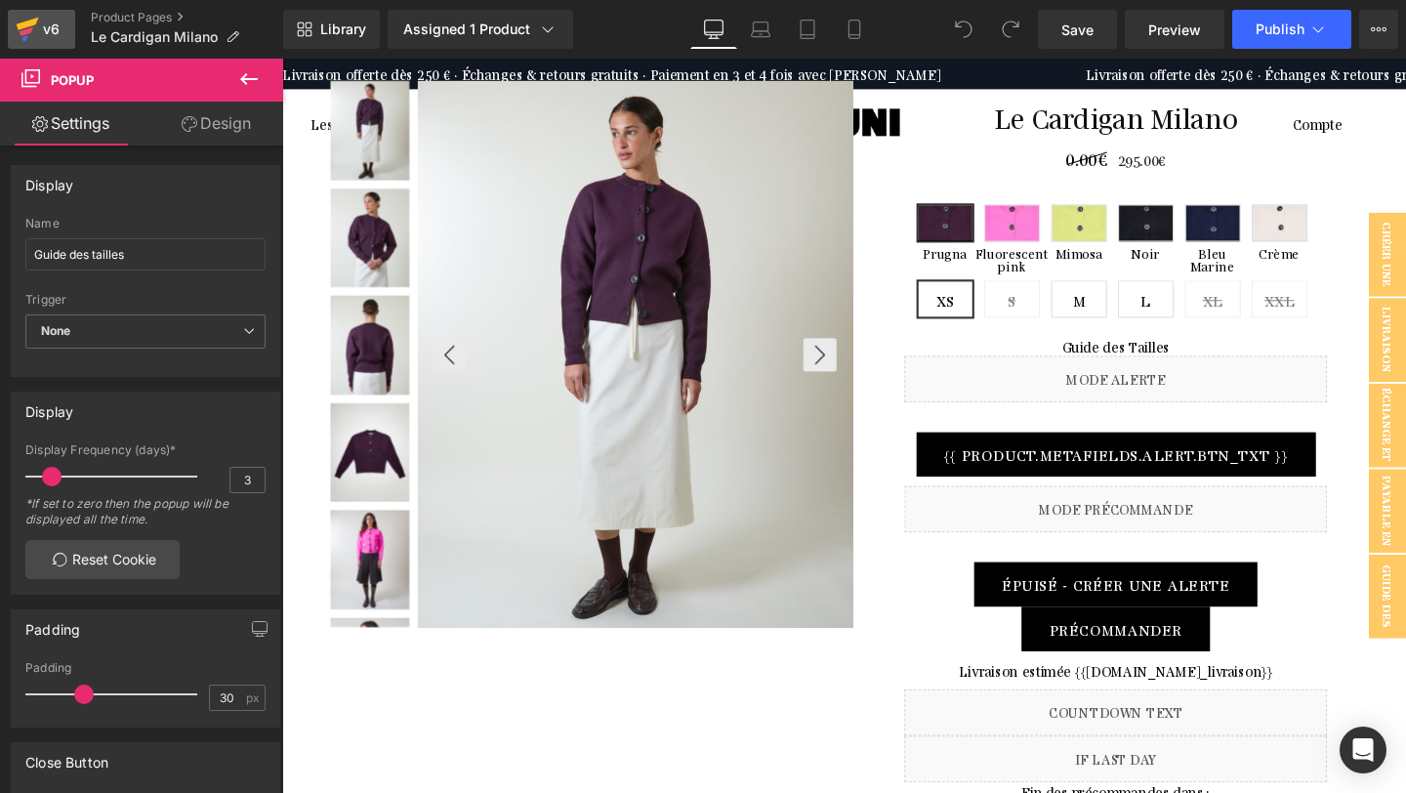
click at [33, 24] on icon at bounding box center [28, 24] width 22 height 13
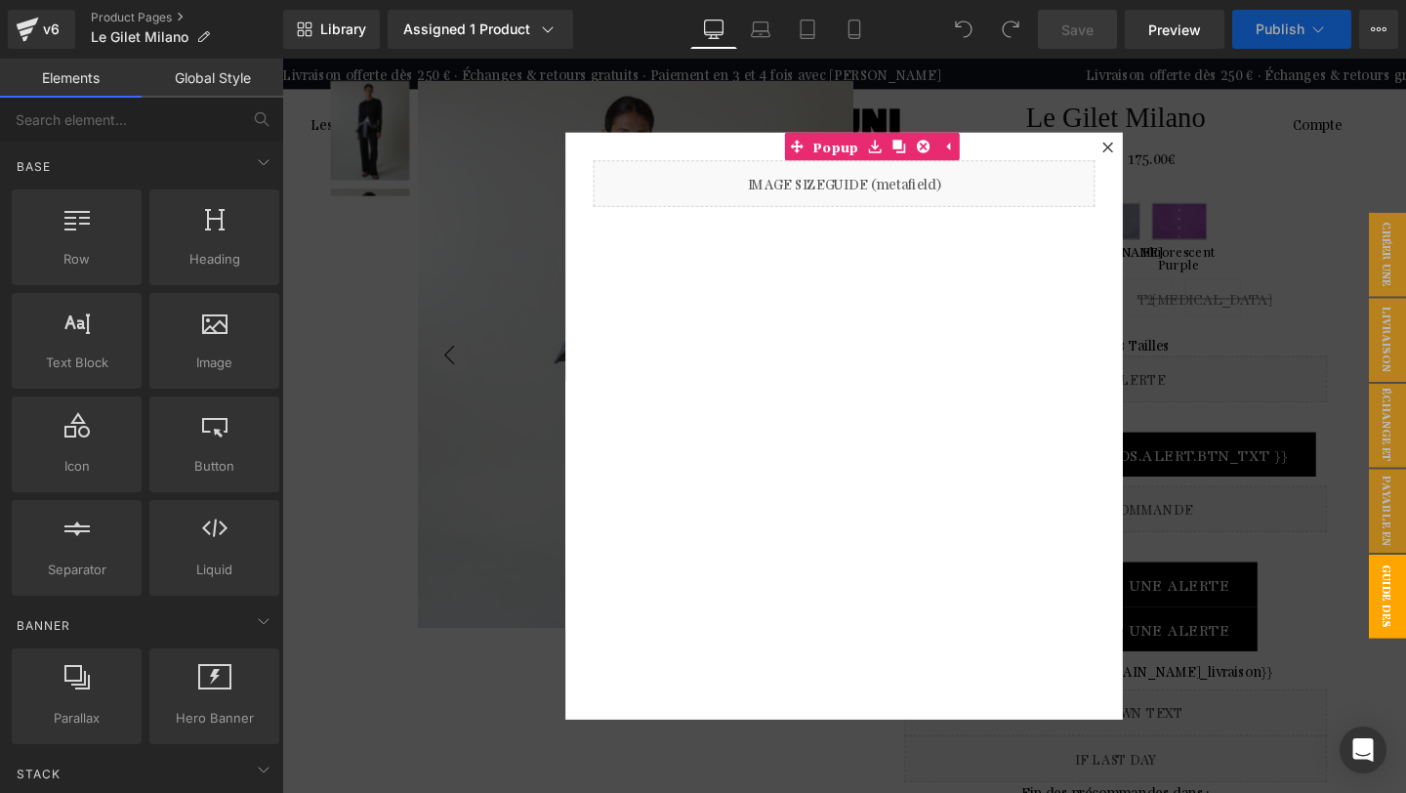
click at [1151, 150] on icon at bounding box center [1149, 151] width 11 height 11
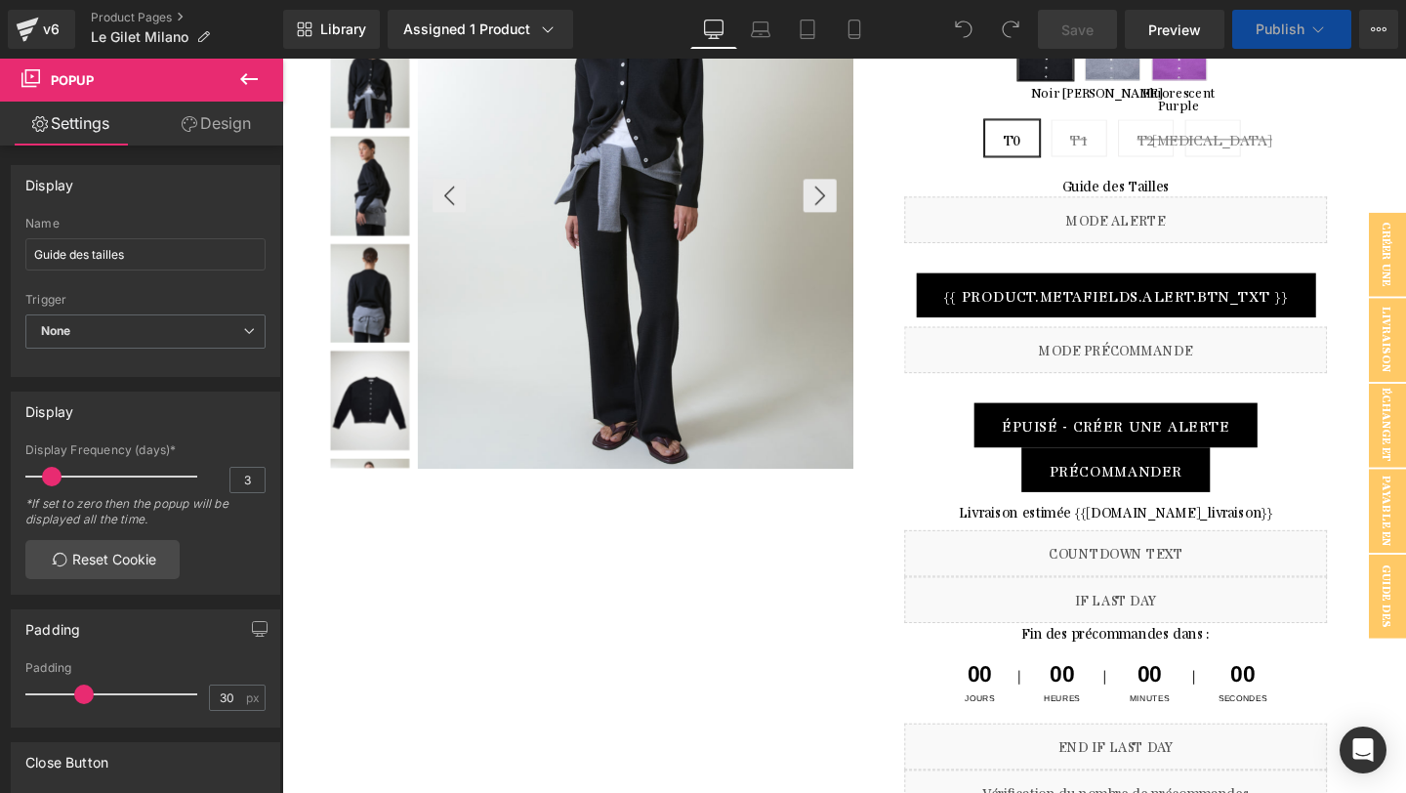
scroll to position [170, 0]
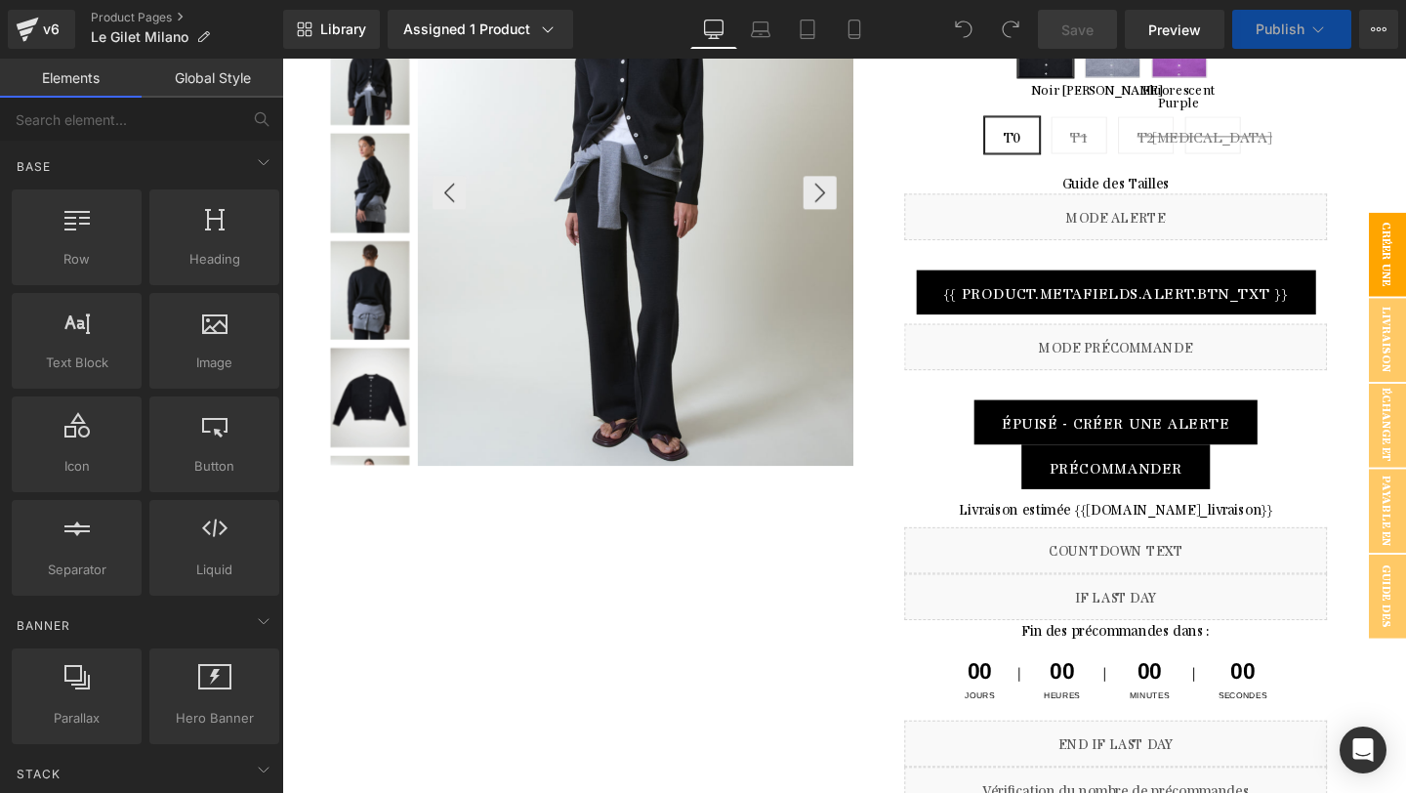
click at [1405, 266] on span "CRÉER UNE ALERTE" at bounding box center [1424, 265] width 78 height 88
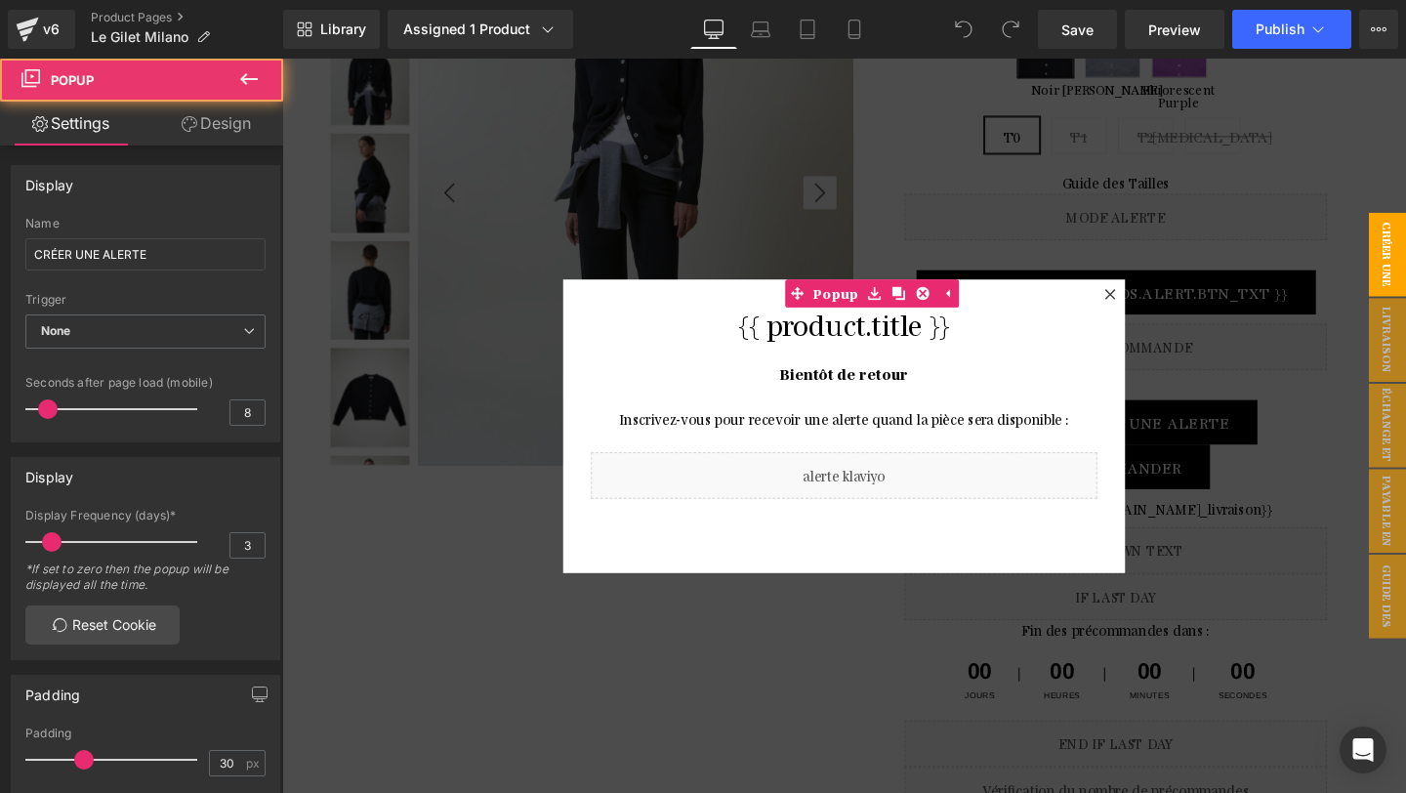
click at [957, 410] on icon at bounding box center [957, 413] width 11 height 12
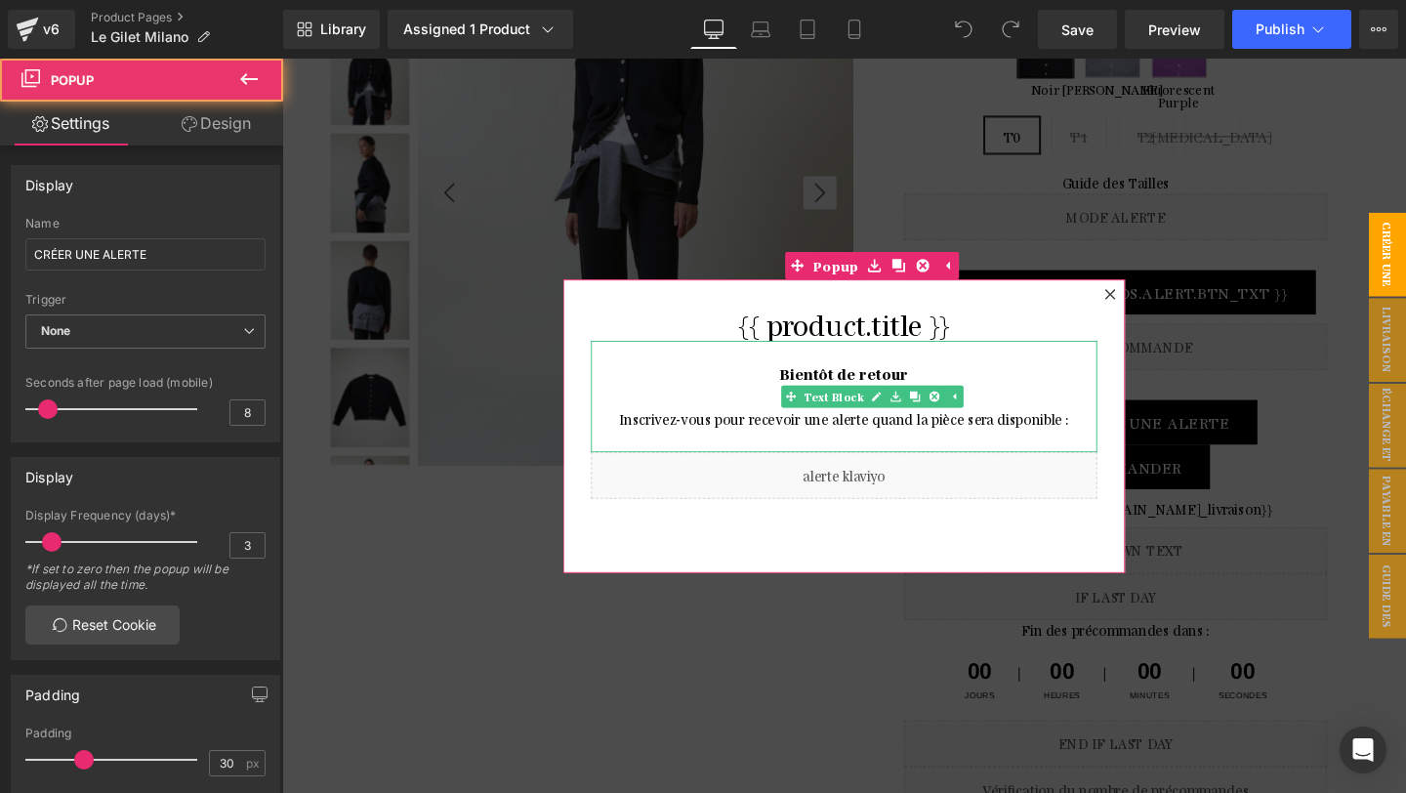
click at [948, 387] on p "Bientôt de retour" at bounding box center [873, 401] width 532 height 47
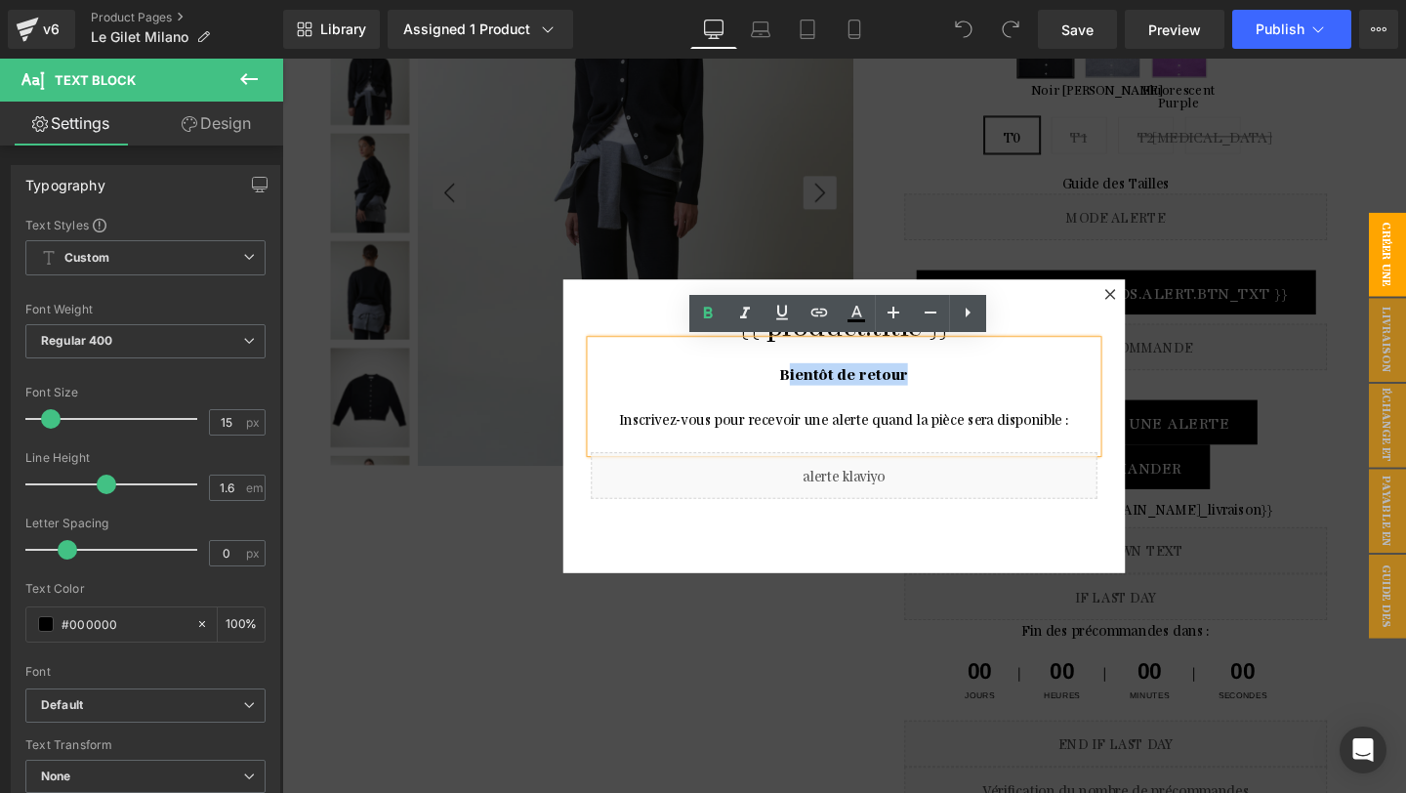
drag, startPoint x: 945, startPoint y: 390, endPoint x: 820, endPoint y: 390, distance: 125.0
click at [820, 390] on p "Bientôt de retour" at bounding box center [873, 401] width 532 height 47
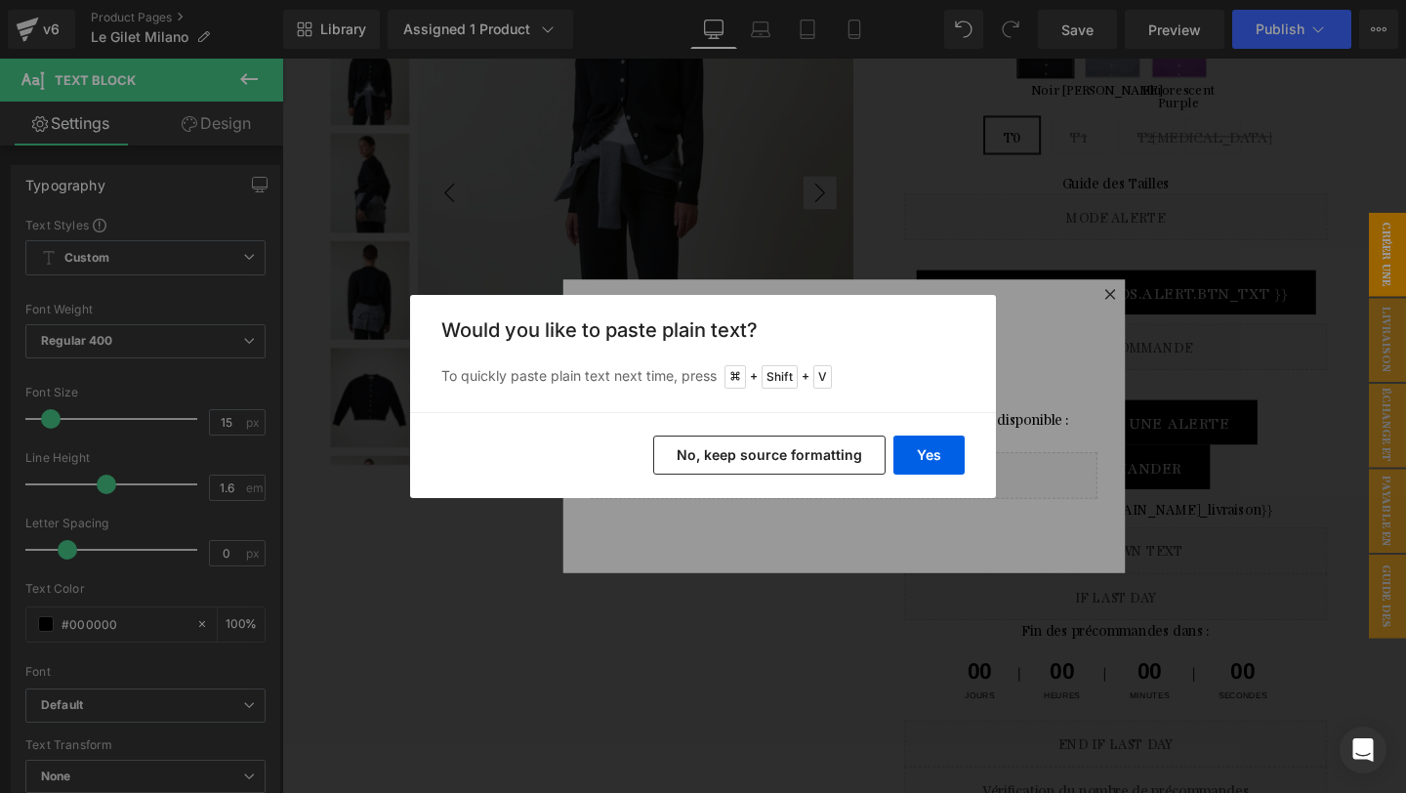
click at [833, 465] on button "No, keep source formatting" at bounding box center [769, 454] width 232 height 39
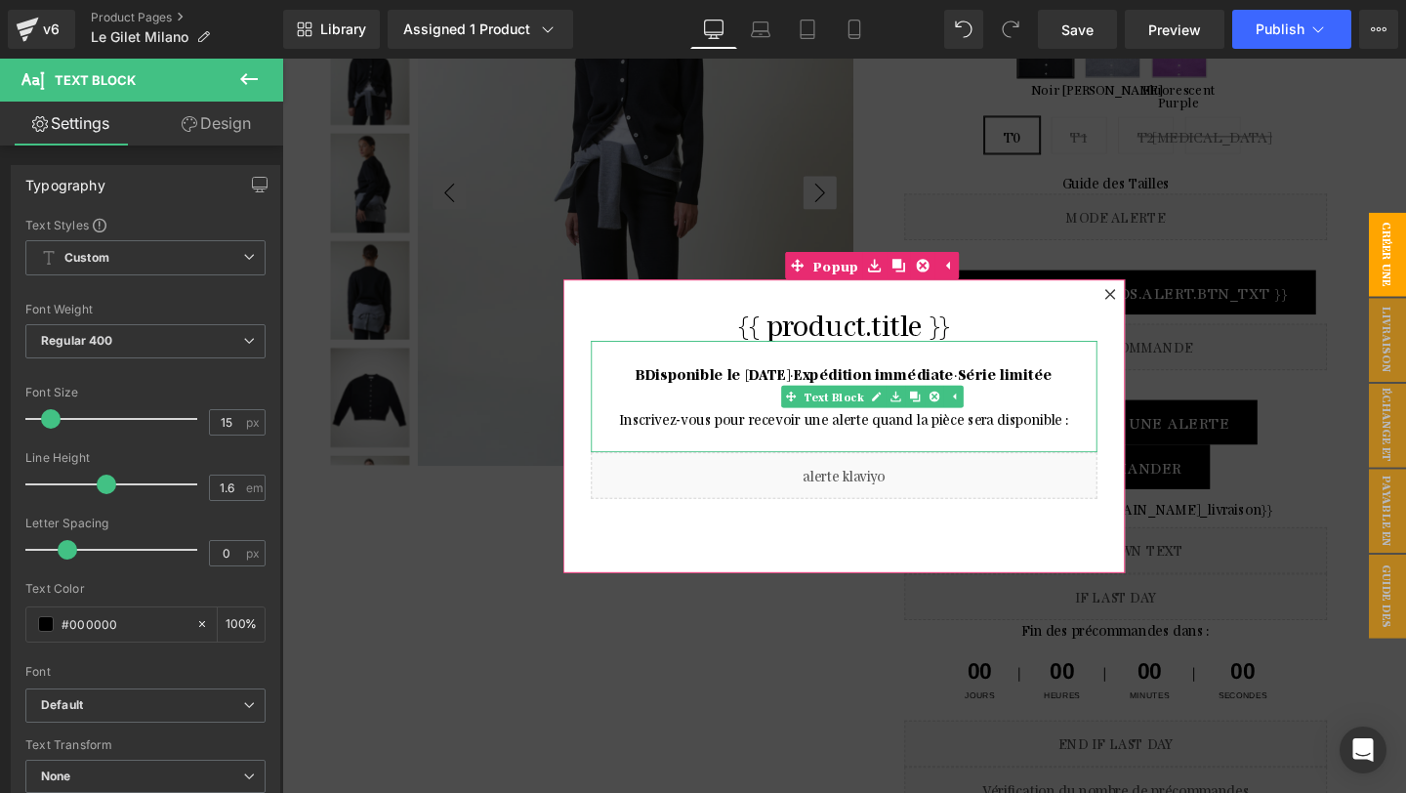
click at [654, 391] on strong "B" at bounding box center [659, 389] width 10 height 19
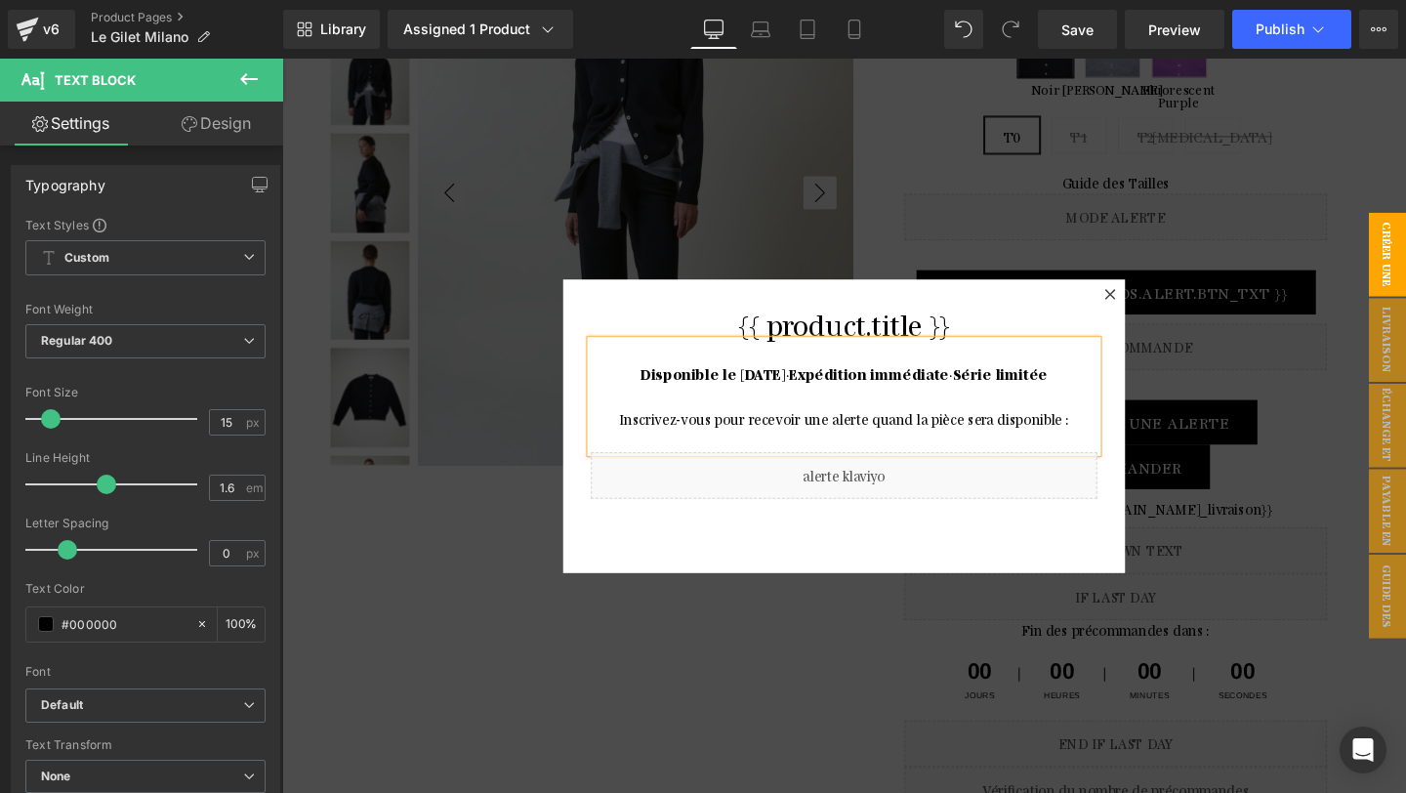
drag, startPoint x: 1106, startPoint y: 438, endPoint x: 739, endPoint y: 439, distance: 367.0
click at [738, 439] on p "Inscrivez-vous pour recevoir une alerte quand la pièce sera disponible :" at bounding box center [873, 436] width 532 height 23
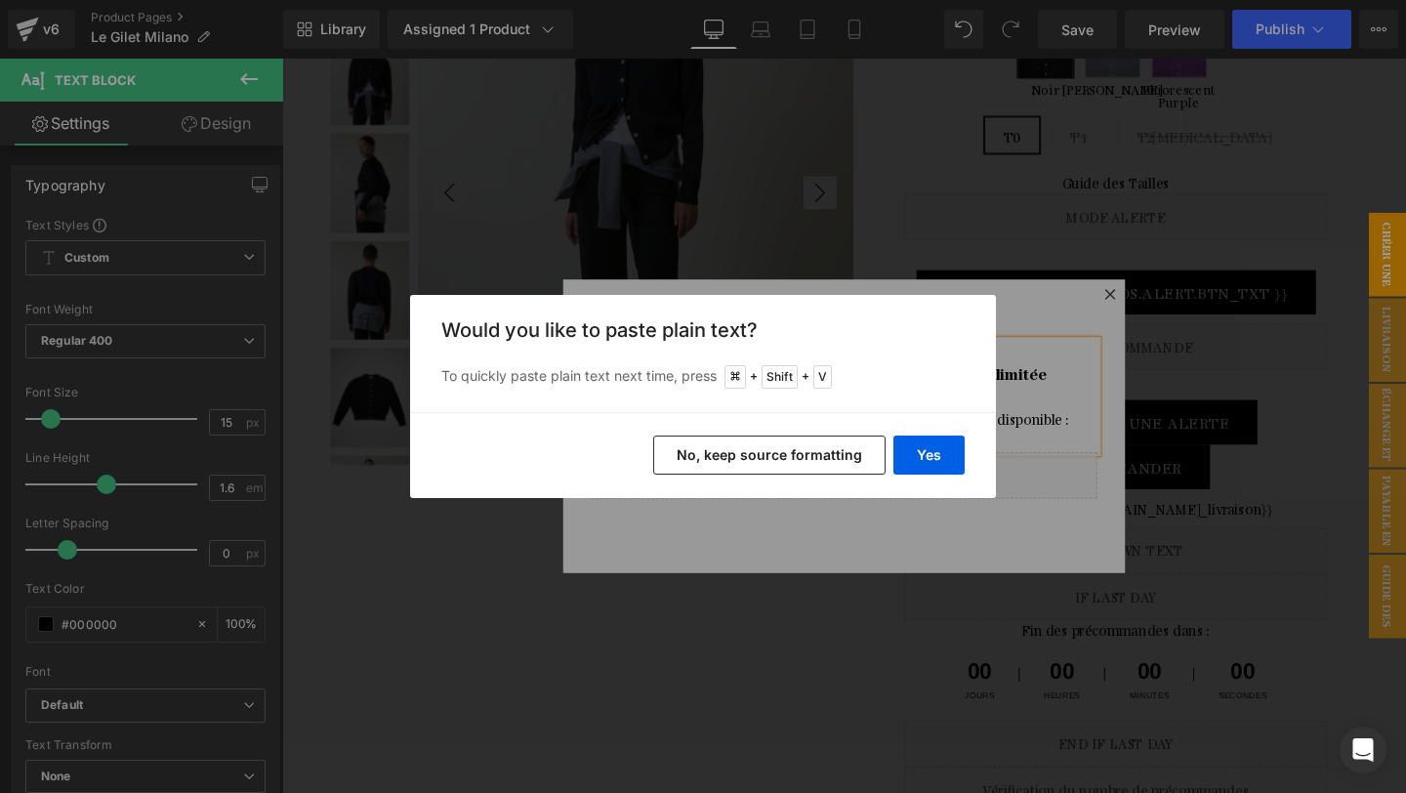
click at [746, 457] on button "No, keep source formatting" at bounding box center [769, 454] width 232 height 39
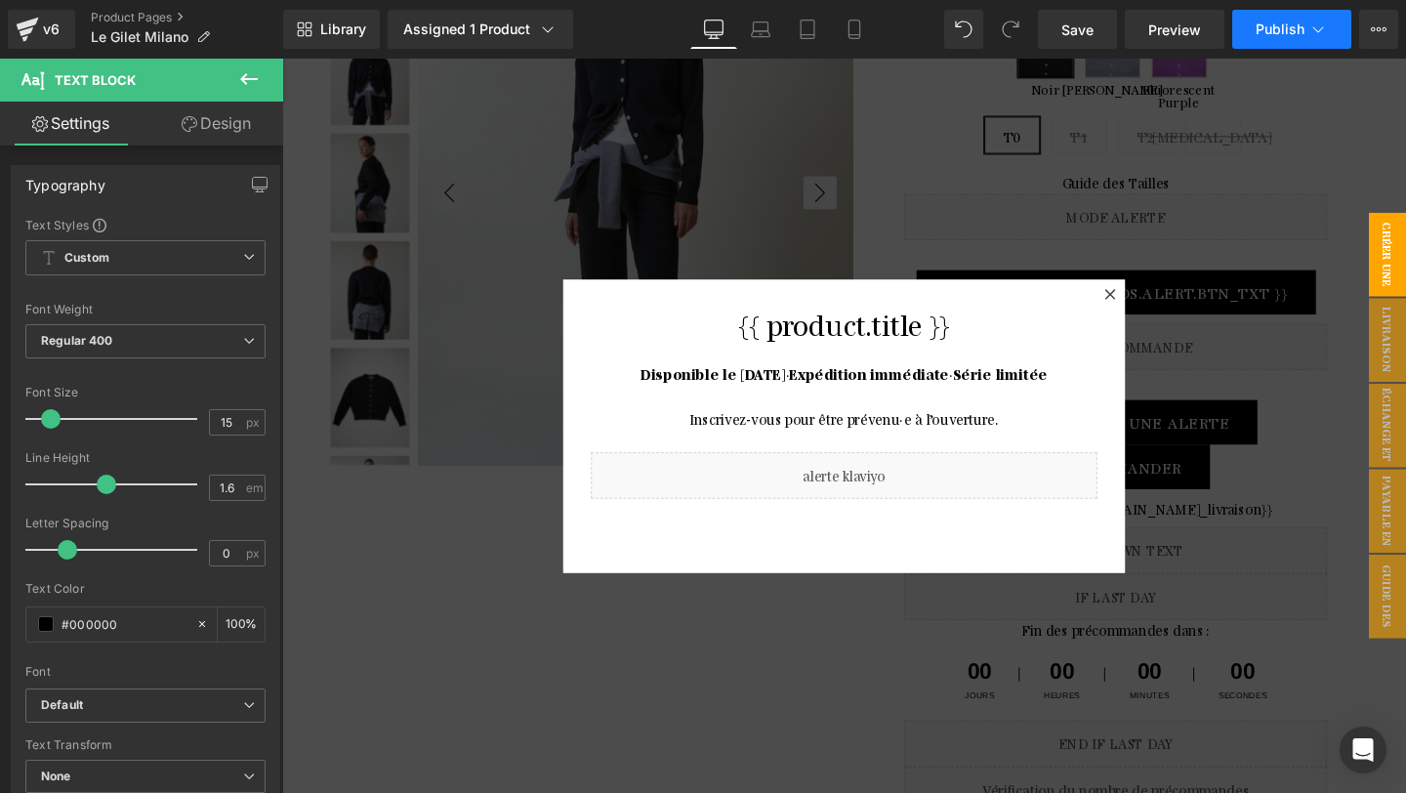
click at [1271, 25] on span "Publish" at bounding box center [1279, 29] width 49 height 16
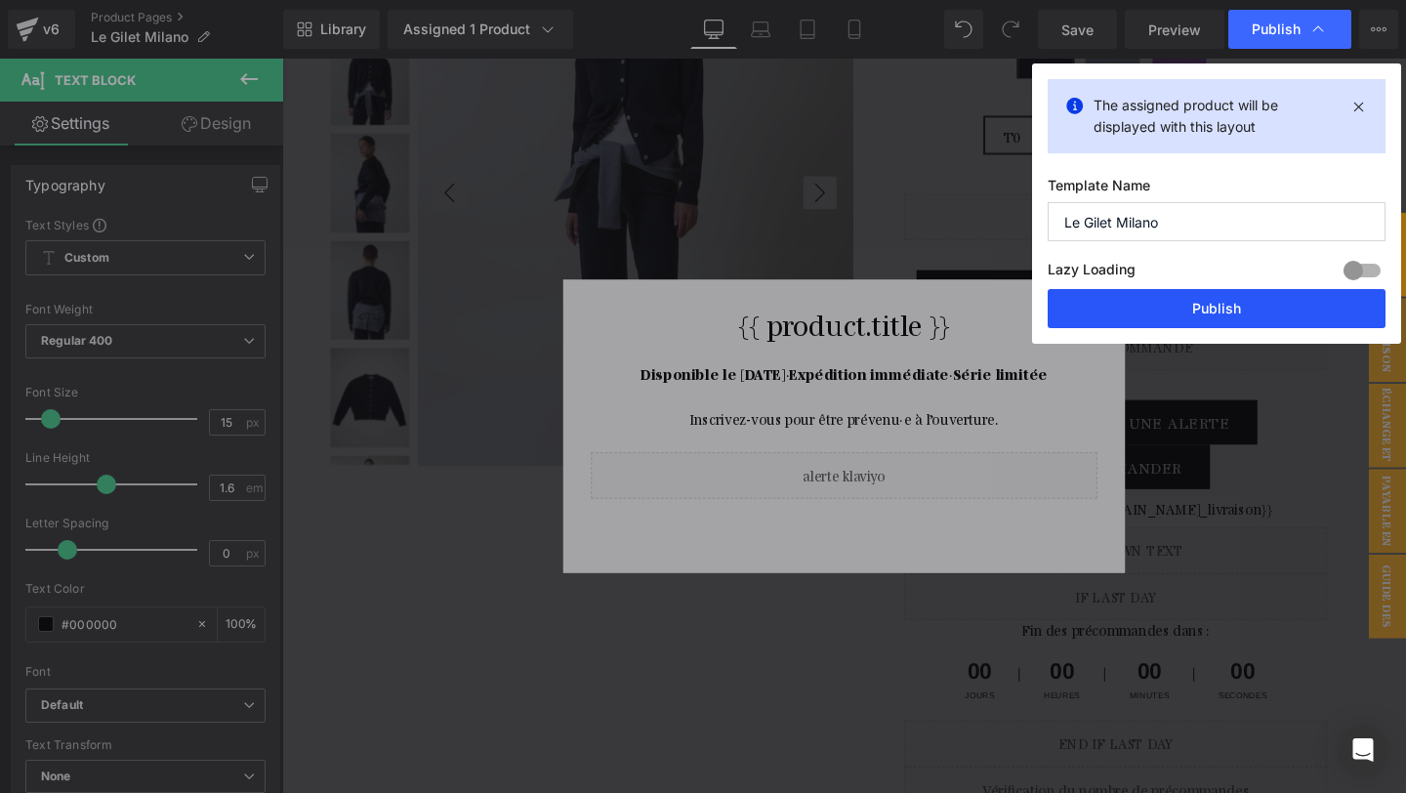
click at [1258, 313] on button "Publish" at bounding box center [1216, 308] width 338 height 39
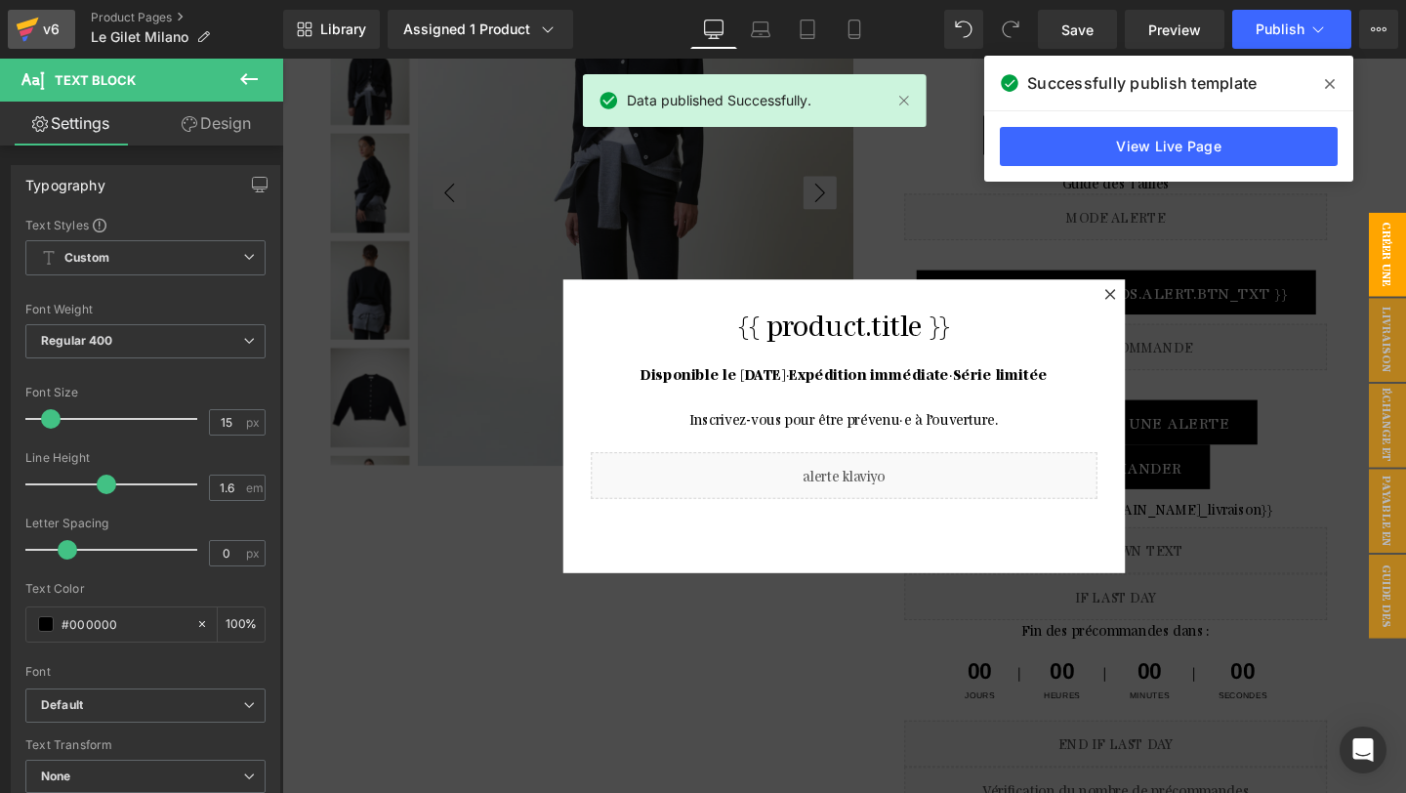
click at [29, 26] on icon at bounding box center [28, 24] width 22 height 13
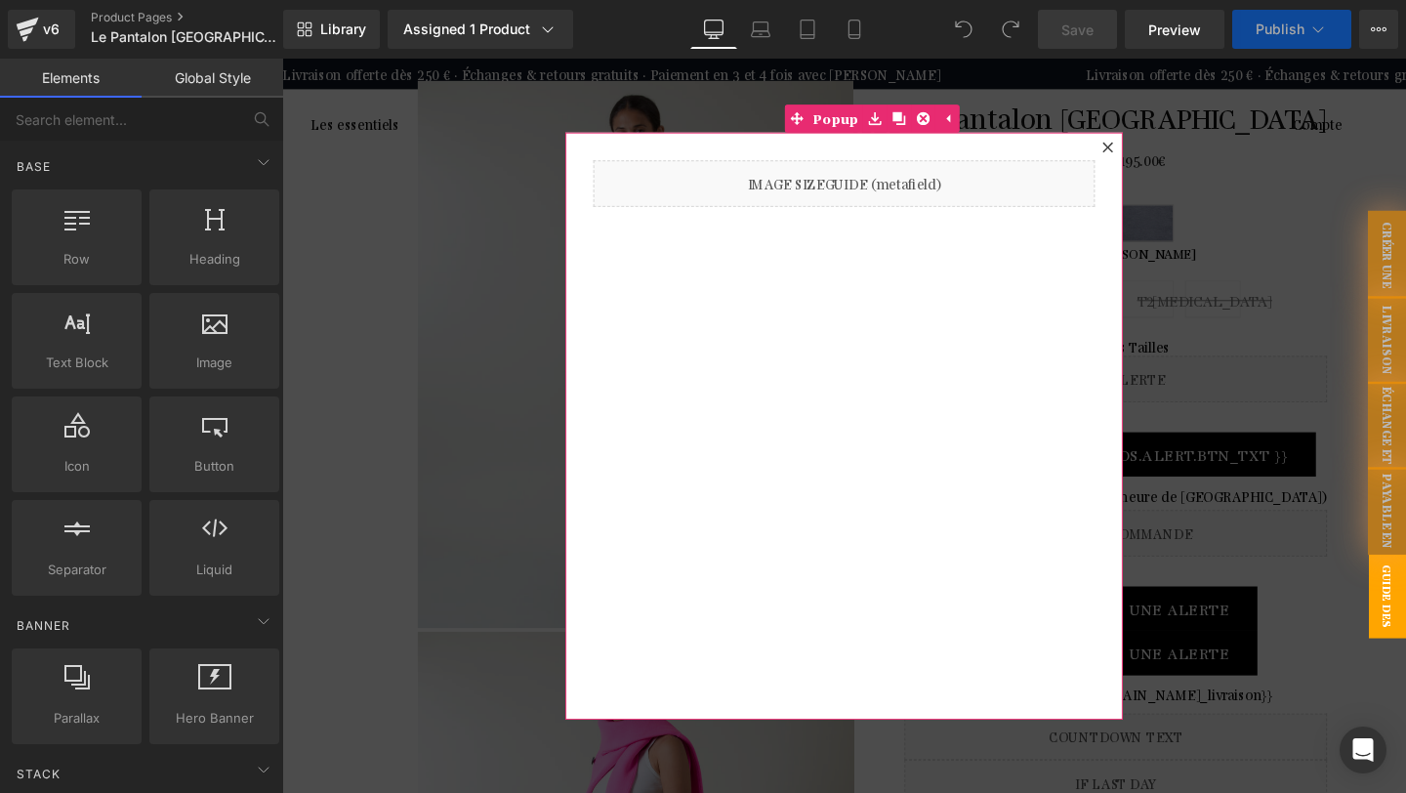
click at [1149, 148] on icon at bounding box center [1150, 151] width 12 height 12
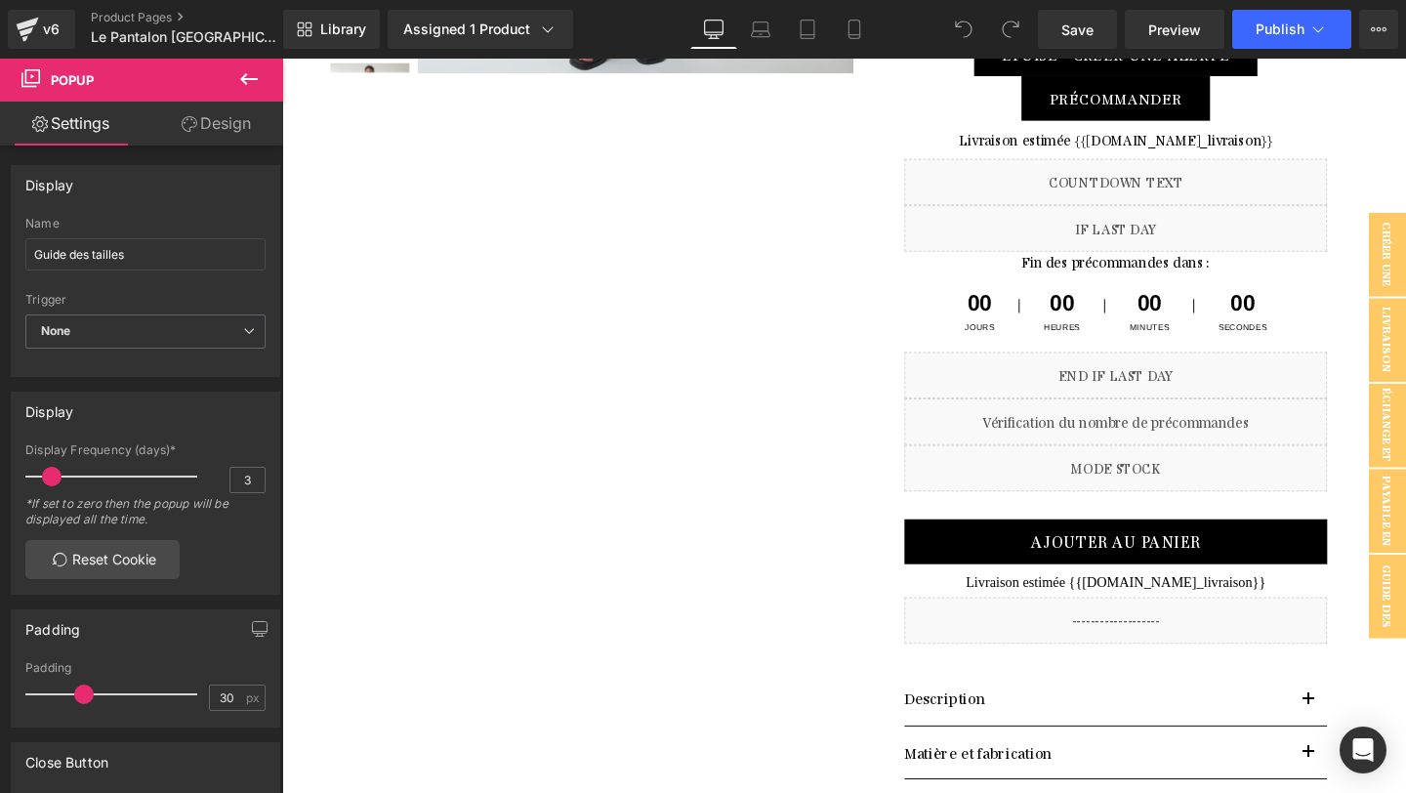
scroll to position [531, 0]
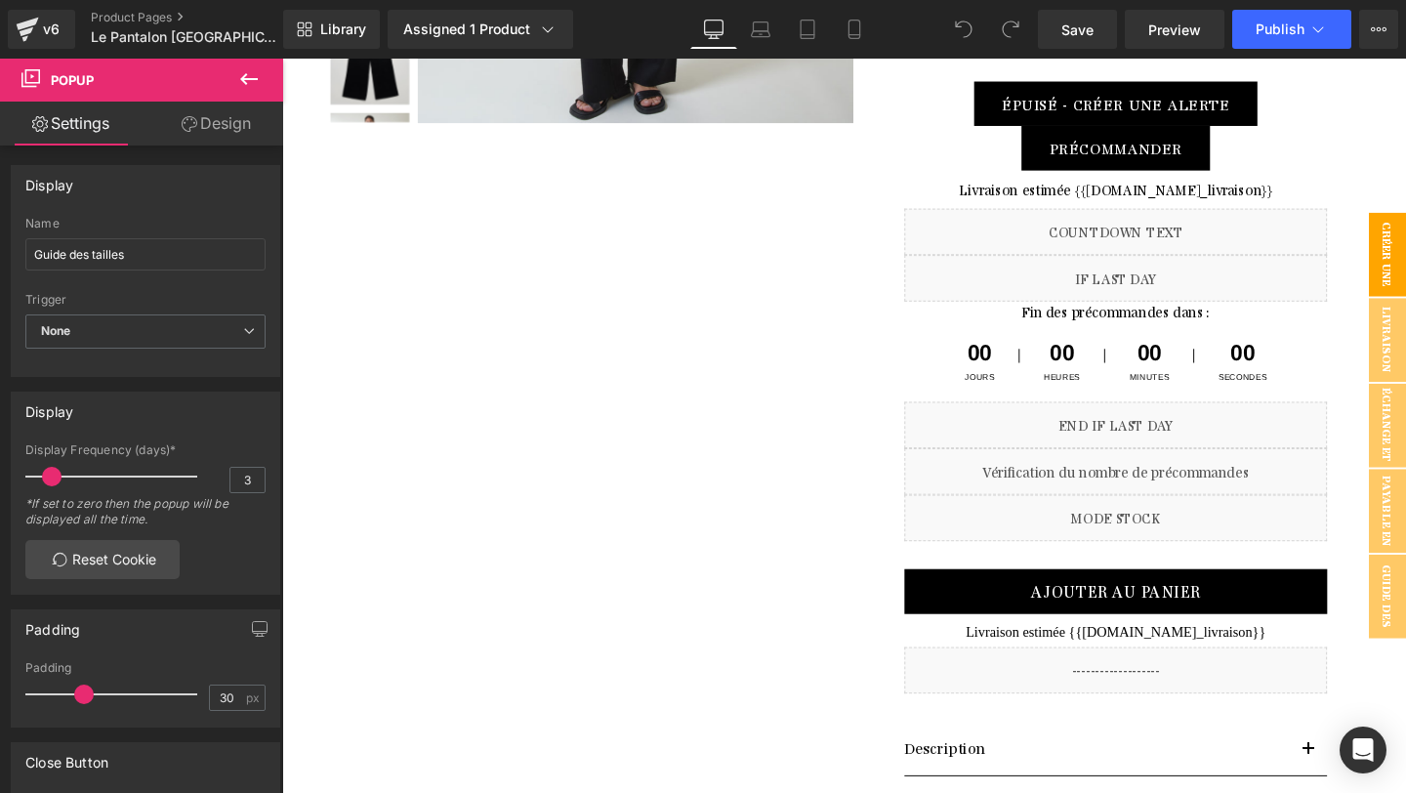
click at [1405, 254] on span "CRÉER UNE ALERTE" at bounding box center [1424, 265] width 78 height 88
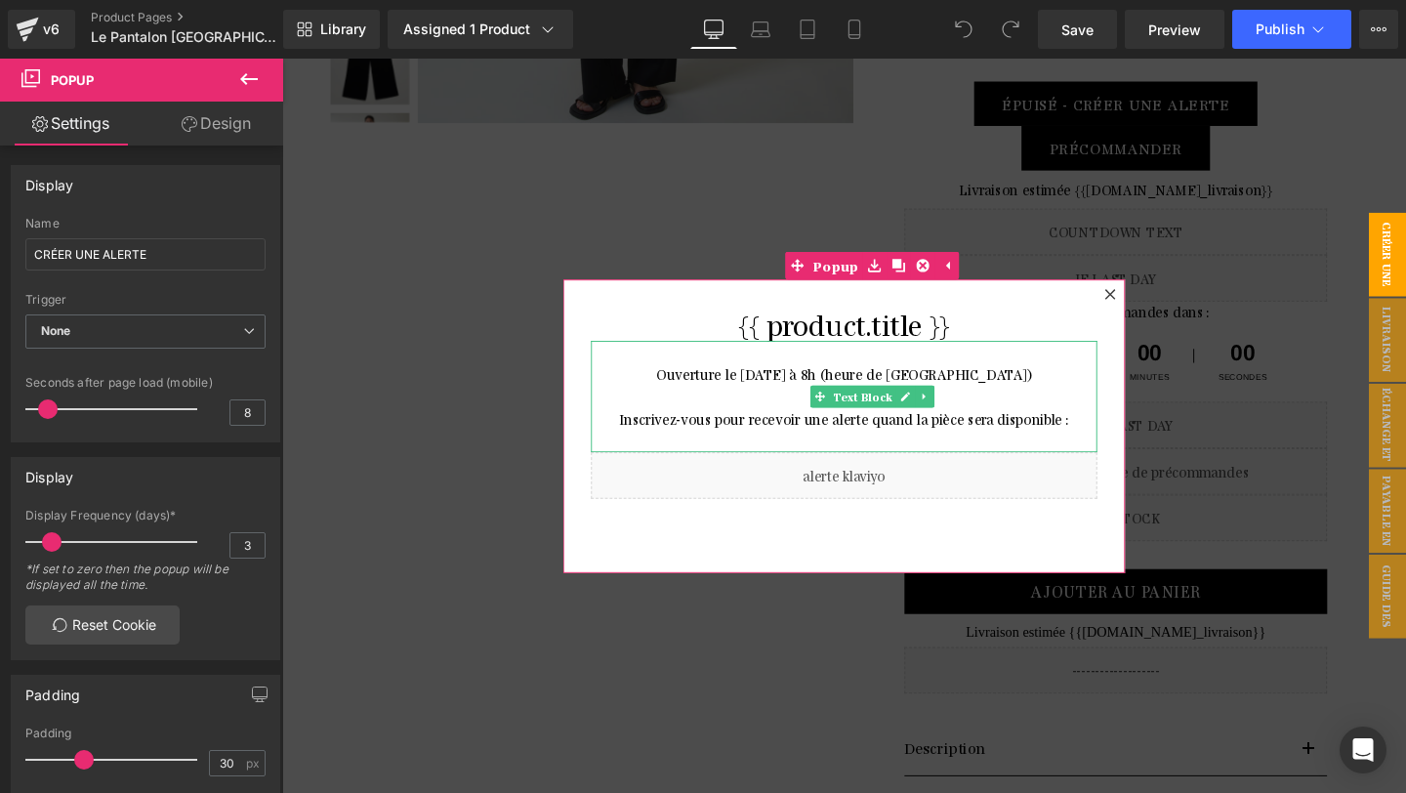
click at [884, 382] on p "Ouverture le [DATE] à 8h (heure de [GEOGRAPHIC_DATA])" at bounding box center [873, 401] width 532 height 47
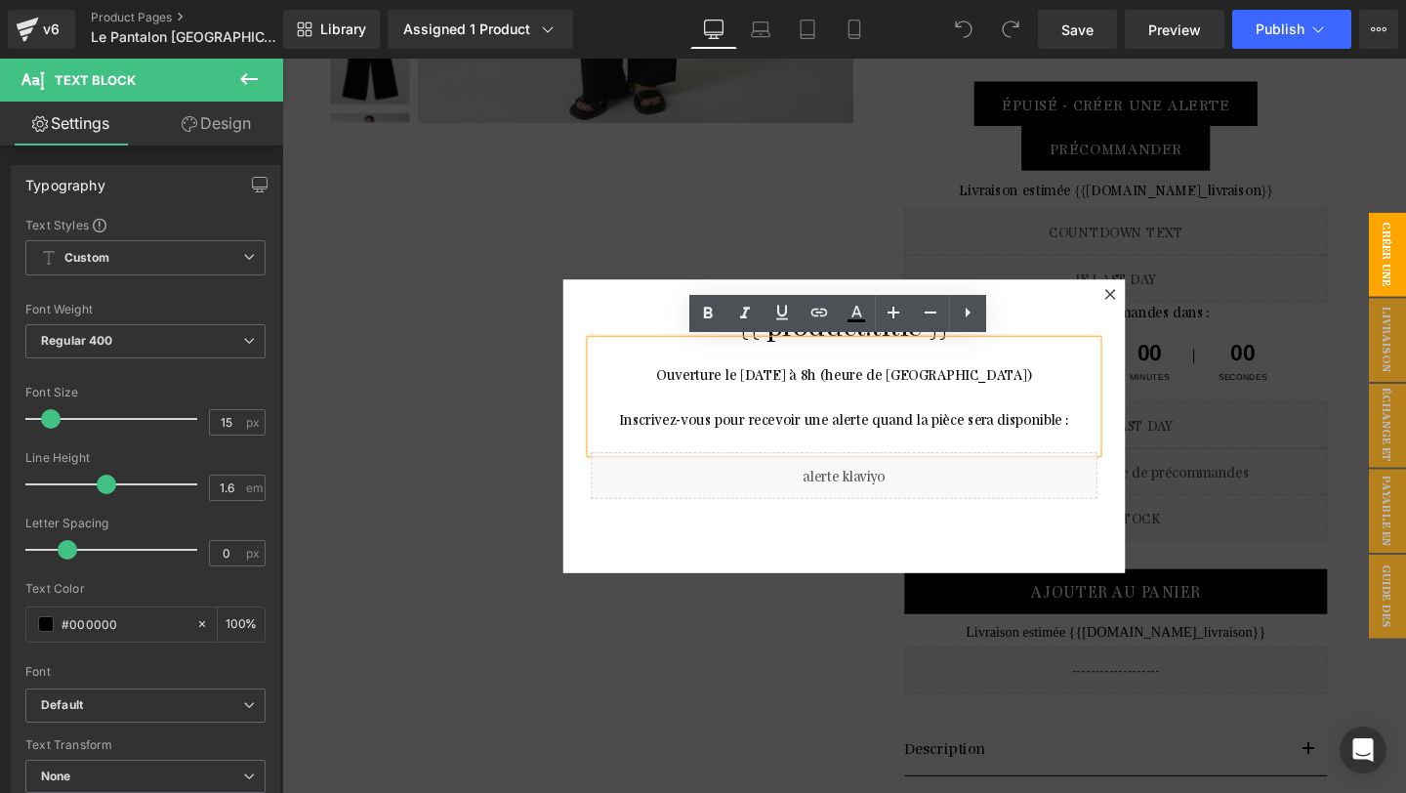
scroll to position [500, 0]
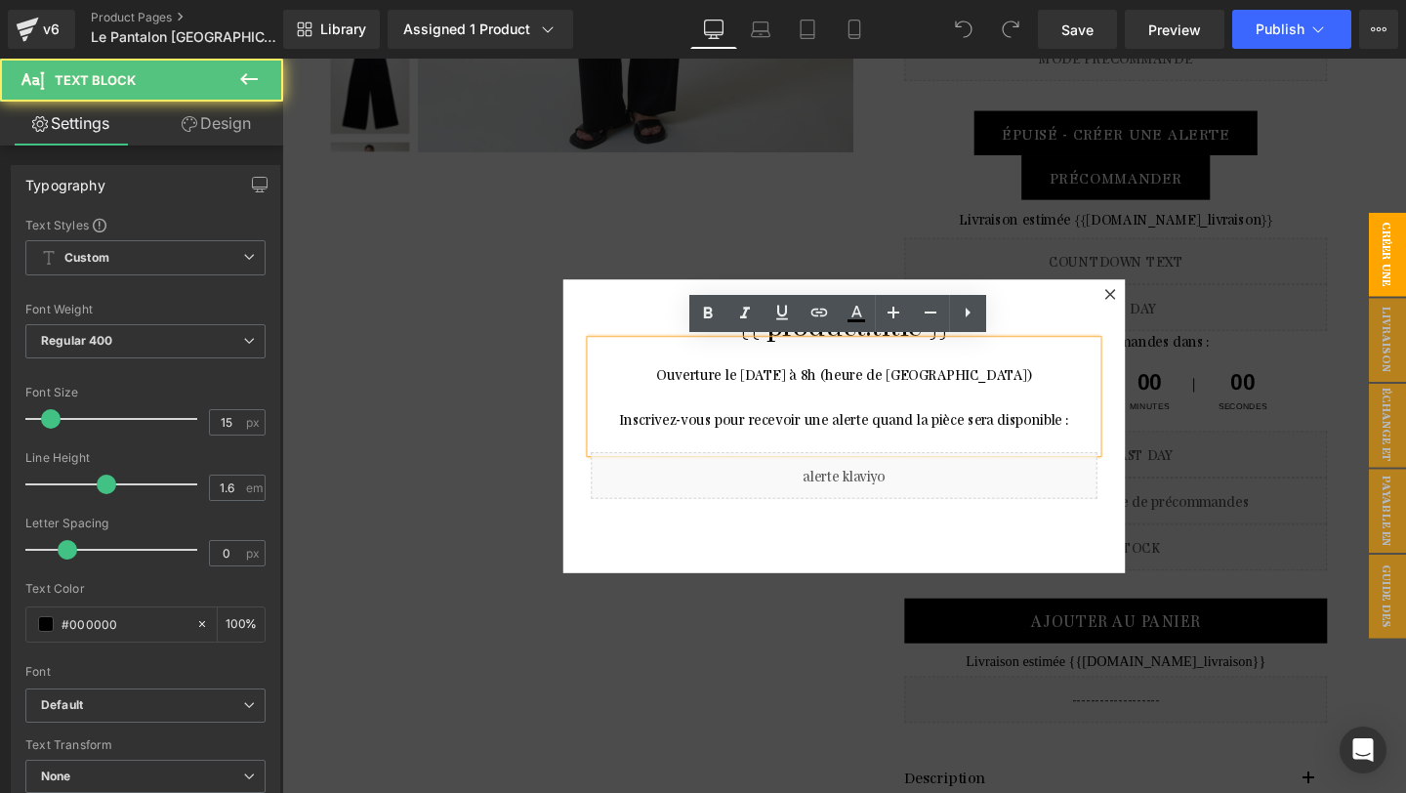
click at [1007, 389] on p "Ouverture le [DATE] à 8h (heure de [GEOGRAPHIC_DATA])" at bounding box center [873, 401] width 532 height 47
drag, startPoint x: 1014, startPoint y: 387, endPoint x: 744, endPoint y: 387, distance: 270.4
click at [744, 387] on p "Ouverture le [DATE] à 8h (heure de [GEOGRAPHIC_DATA])" at bounding box center [873, 401] width 532 height 47
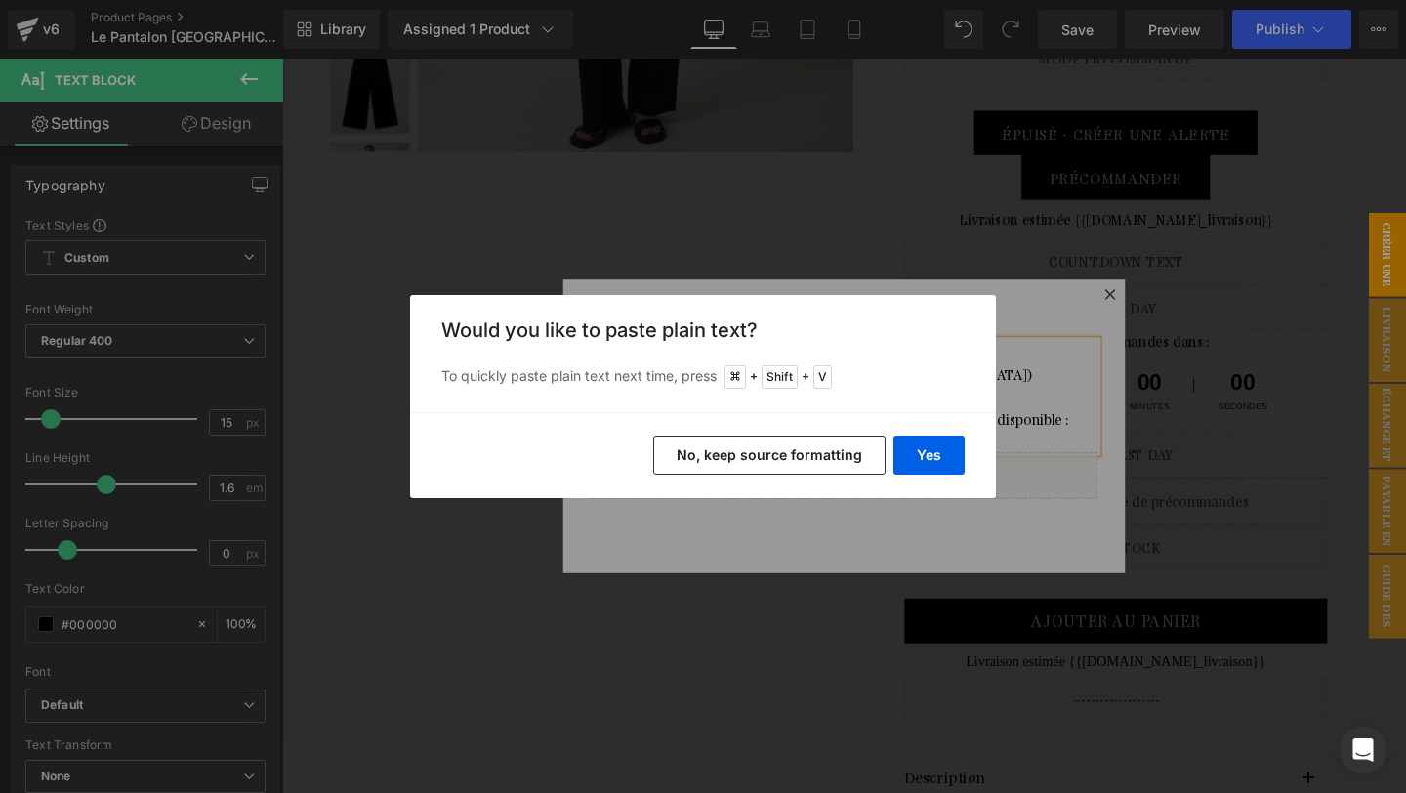
click at [751, 456] on button "No, keep source formatting" at bounding box center [769, 454] width 232 height 39
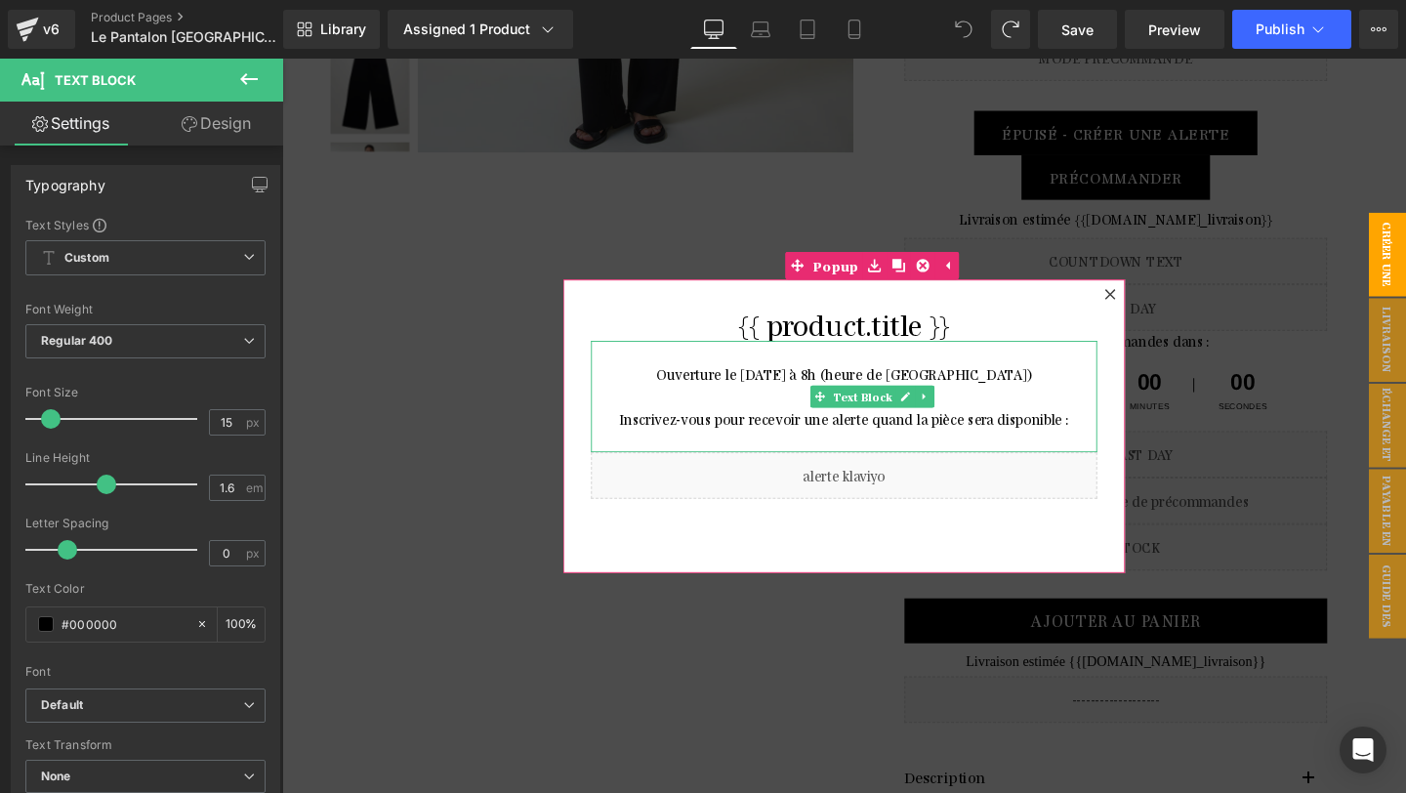
drag, startPoint x: 1101, startPoint y: 437, endPoint x: 738, endPoint y: 440, distance: 363.1
click at [738, 440] on p "Inscrivez-vous pour recevoir une alerte quand la pièce sera disponible :" at bounding box center [873, 436] width 532 height 23
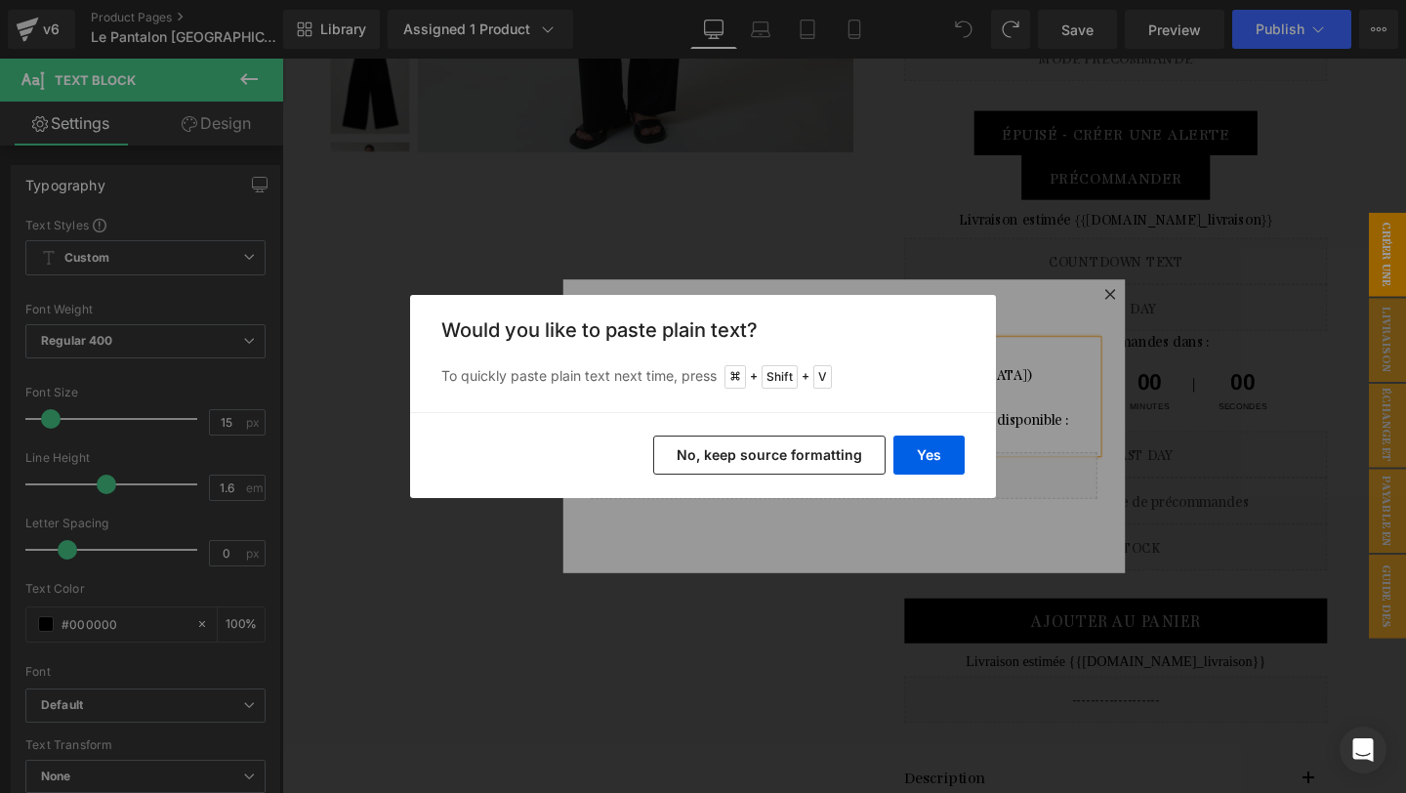
click at [785, 449] on button "No, keep source formatting" at bounding box center [769, 454] width 232 height 39
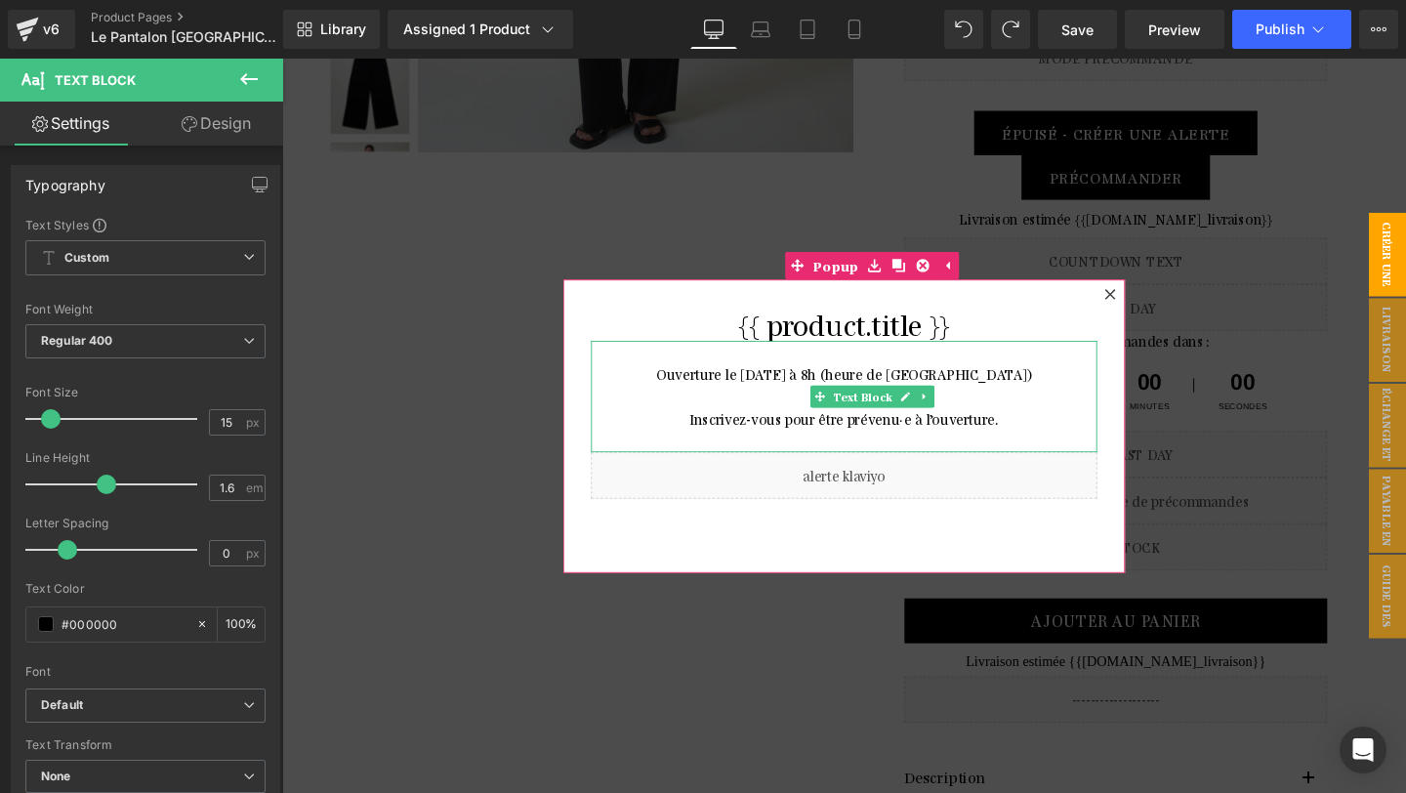
click at [846, 387] on p "Ouverture le 5 juin à 8h (heure de Paris)" at bounding box center [873, 401] width 532 height 47
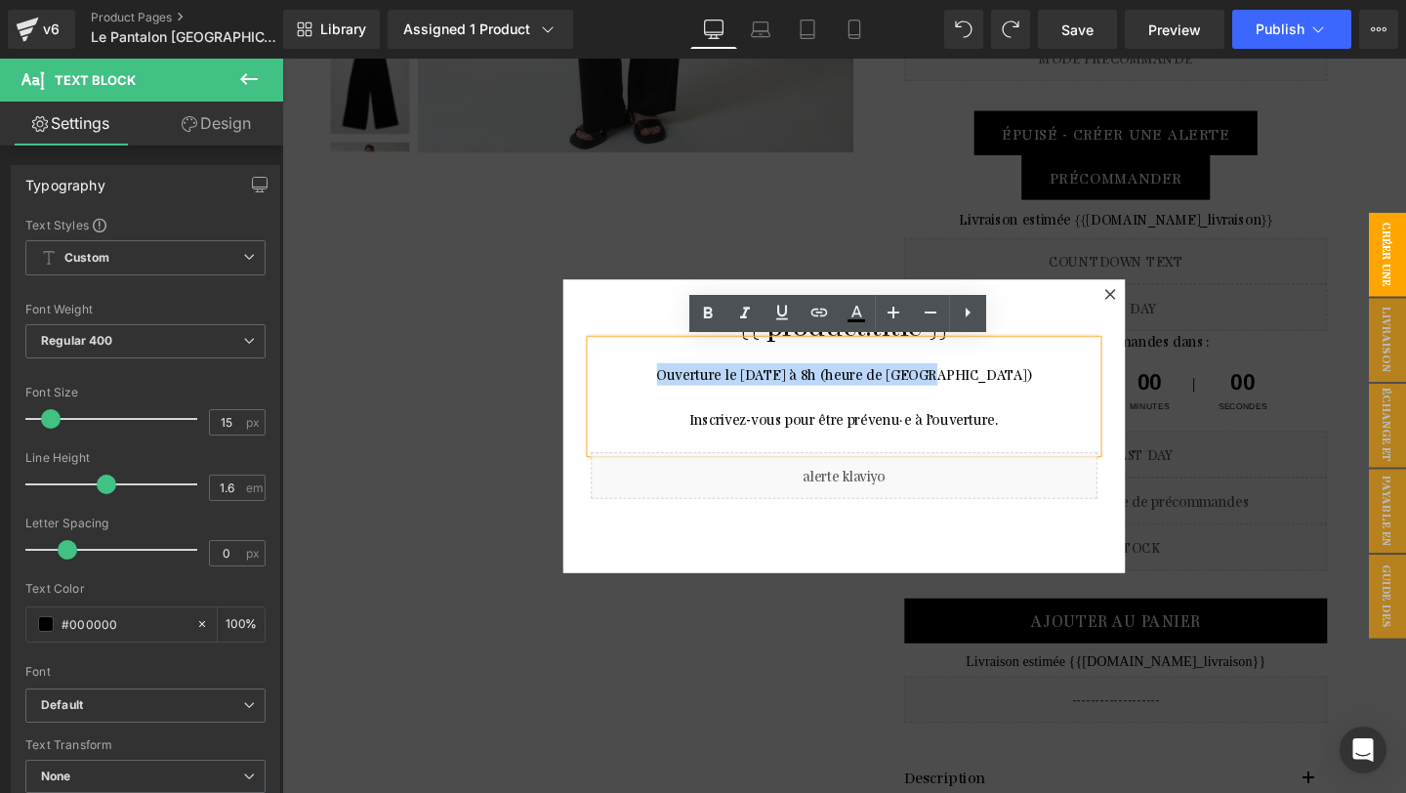
drag, startPoint x: 1004, startPoint y: 391, endPoint x: 739, endPoint y: 389, distance: 264.6
click at [739, 389] on p "Ouverture le 5 juin à 8h (heure de Paris)" at bounding box center [873, 401] width 532 height 47
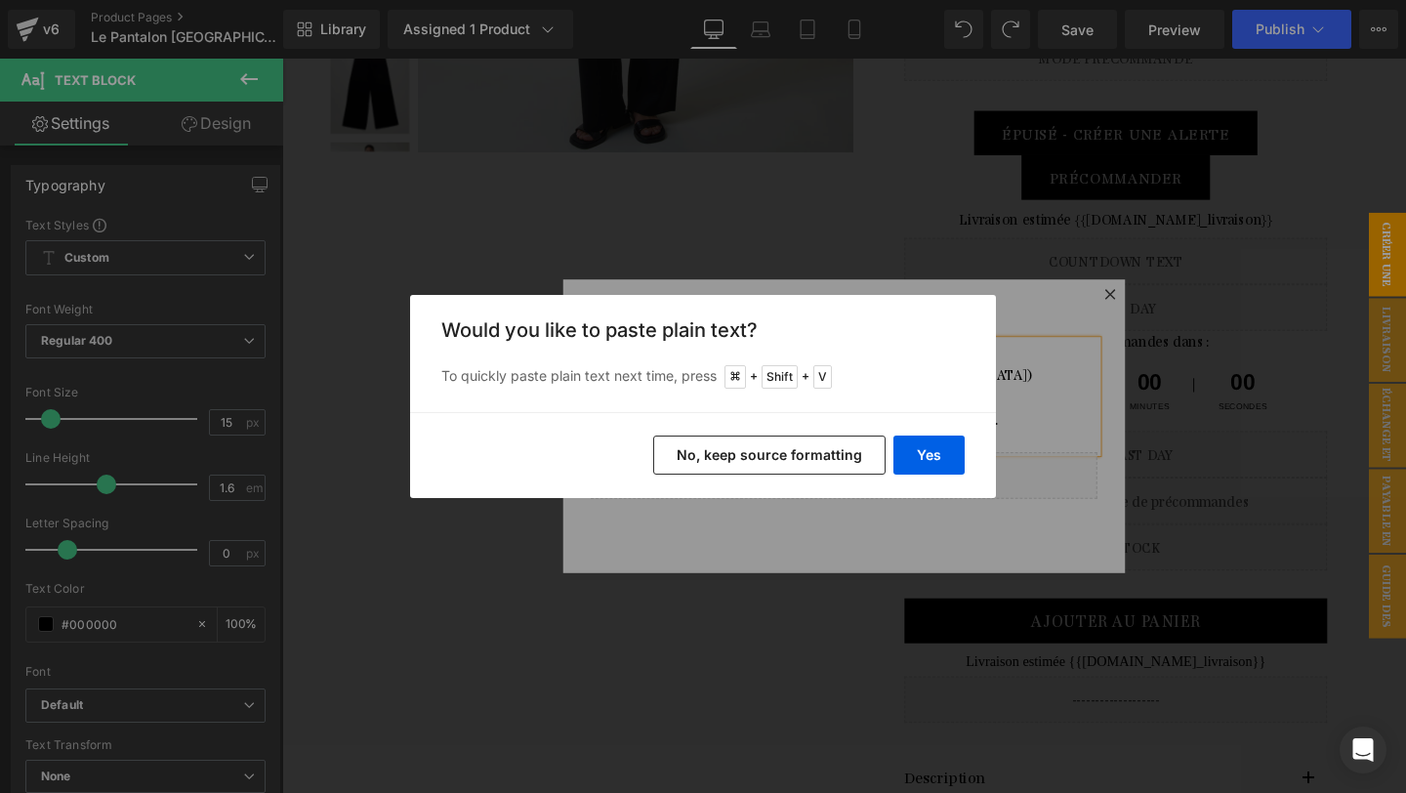
click at [762, 450] on button "No, keep source formatting" at bounding box center [769, 454] width 232 height 39
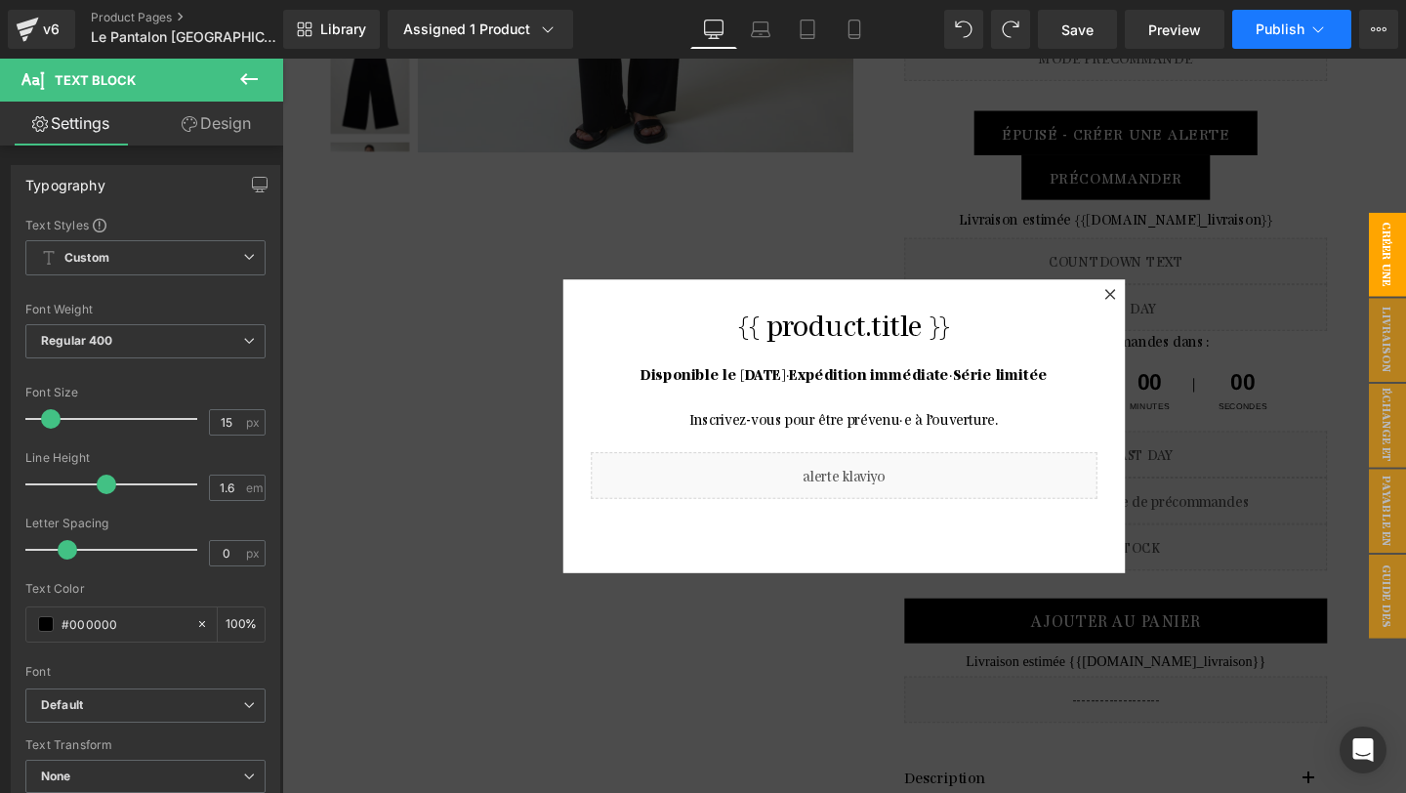
click at [1258, 31] on span "Publish" at bounding box center [1279, 29] width 49 height 16
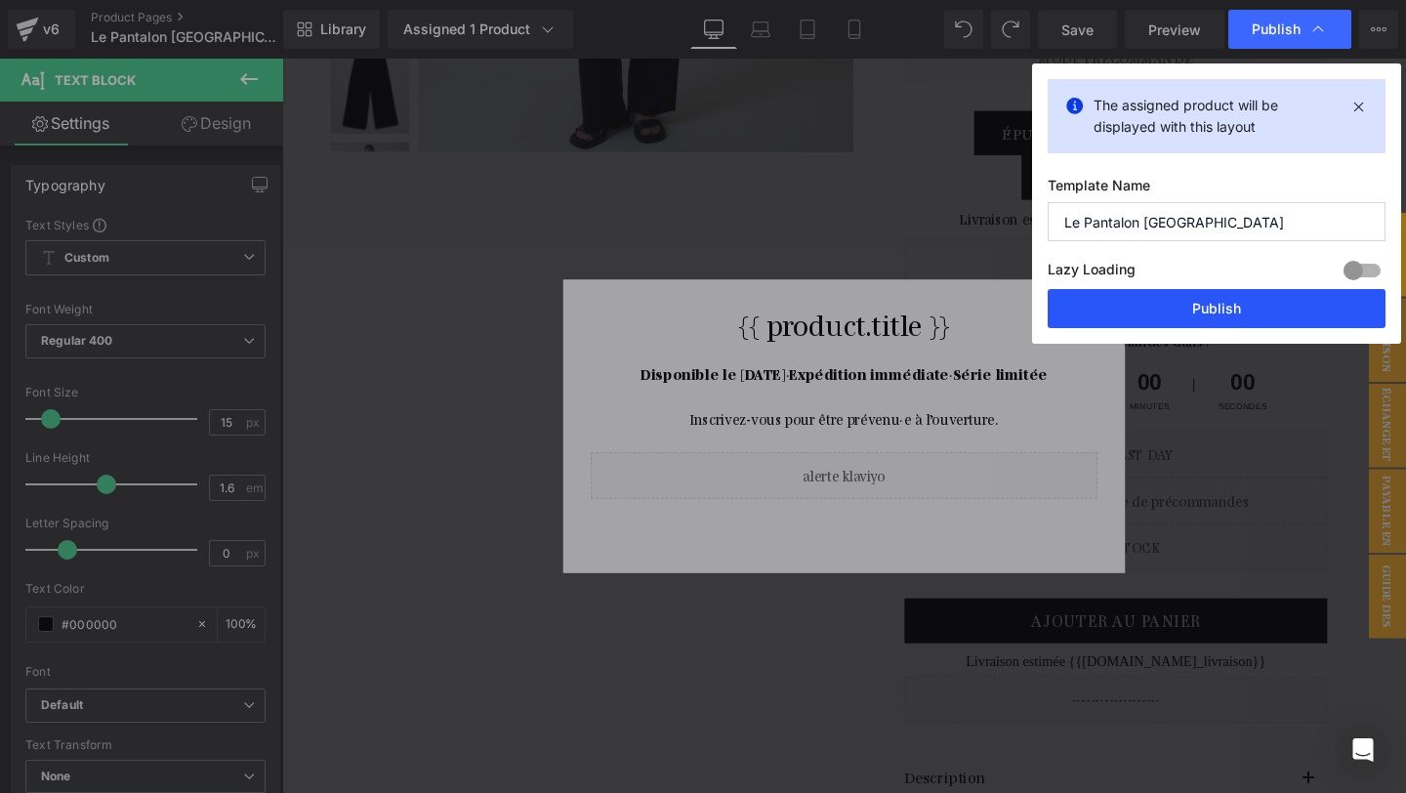
drag, startPoint x: 1197, startPoint y: 300, endPoint x: 715, endPoint y: 47, distance: 544.5
click at [1197, 300] on button "Publish" at bounding box center [1216, 308] width 338 height 39
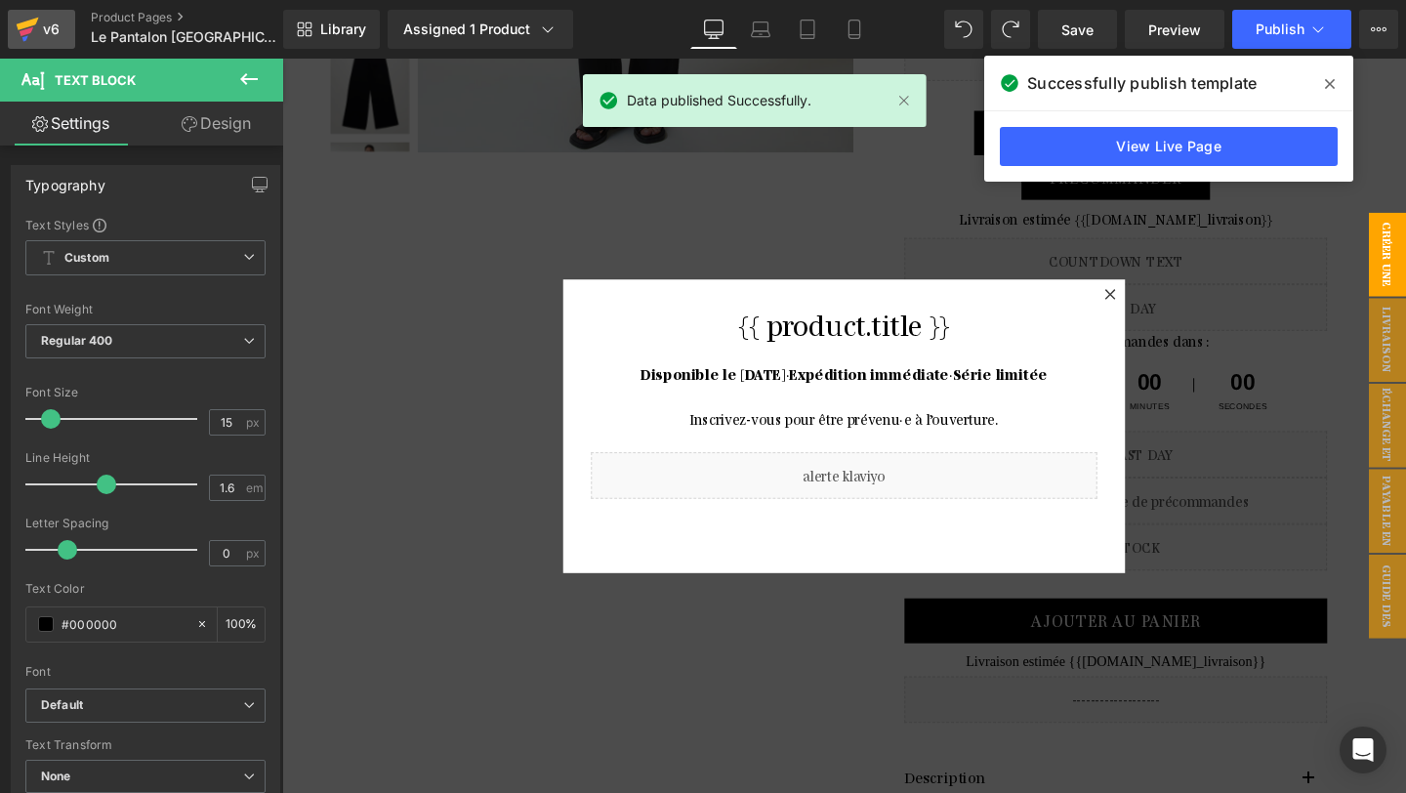
click at [26, 30] on icon at bounding box center [27, 31] width 14 height 9
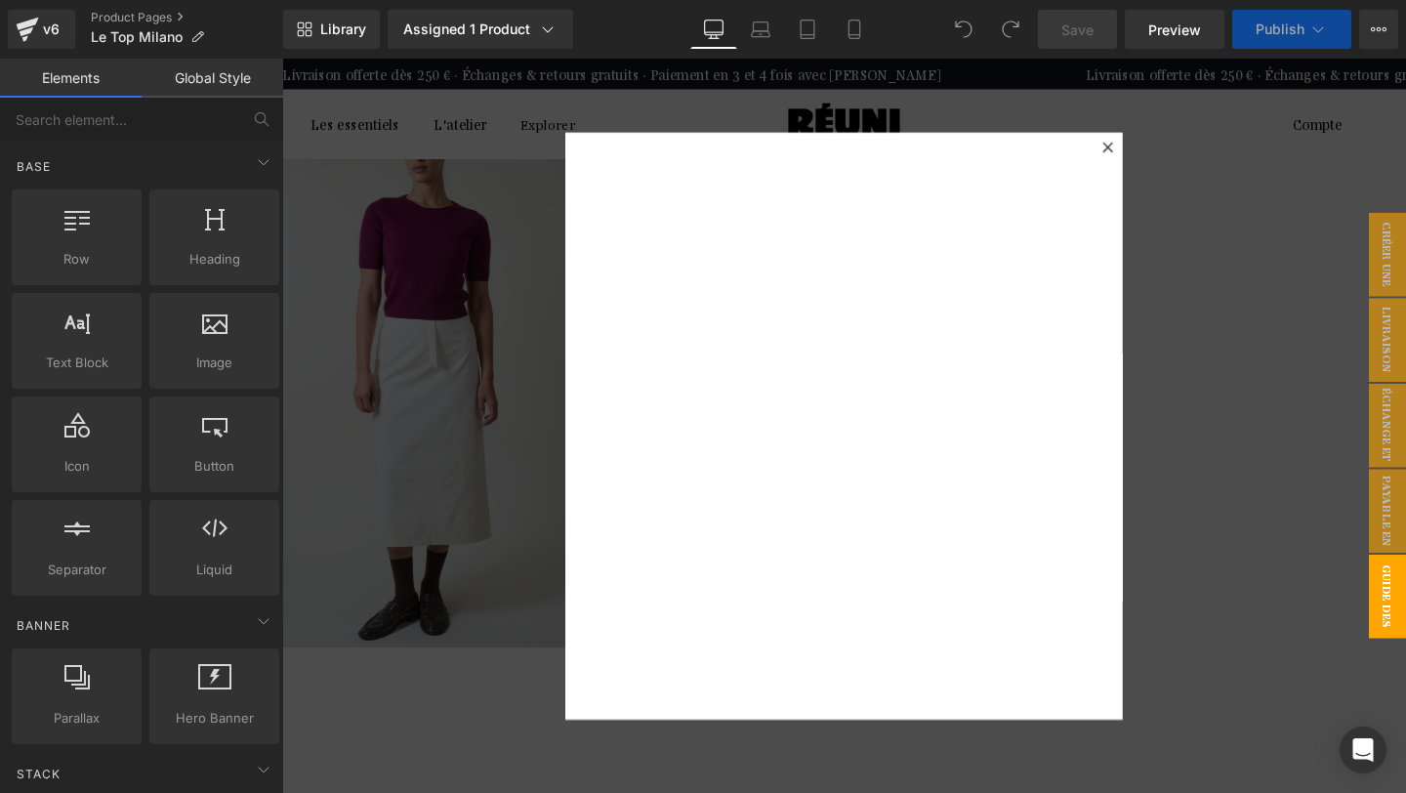
click at [1152, 153] on icon at bounding box center [1149, 151] width 11 height 11
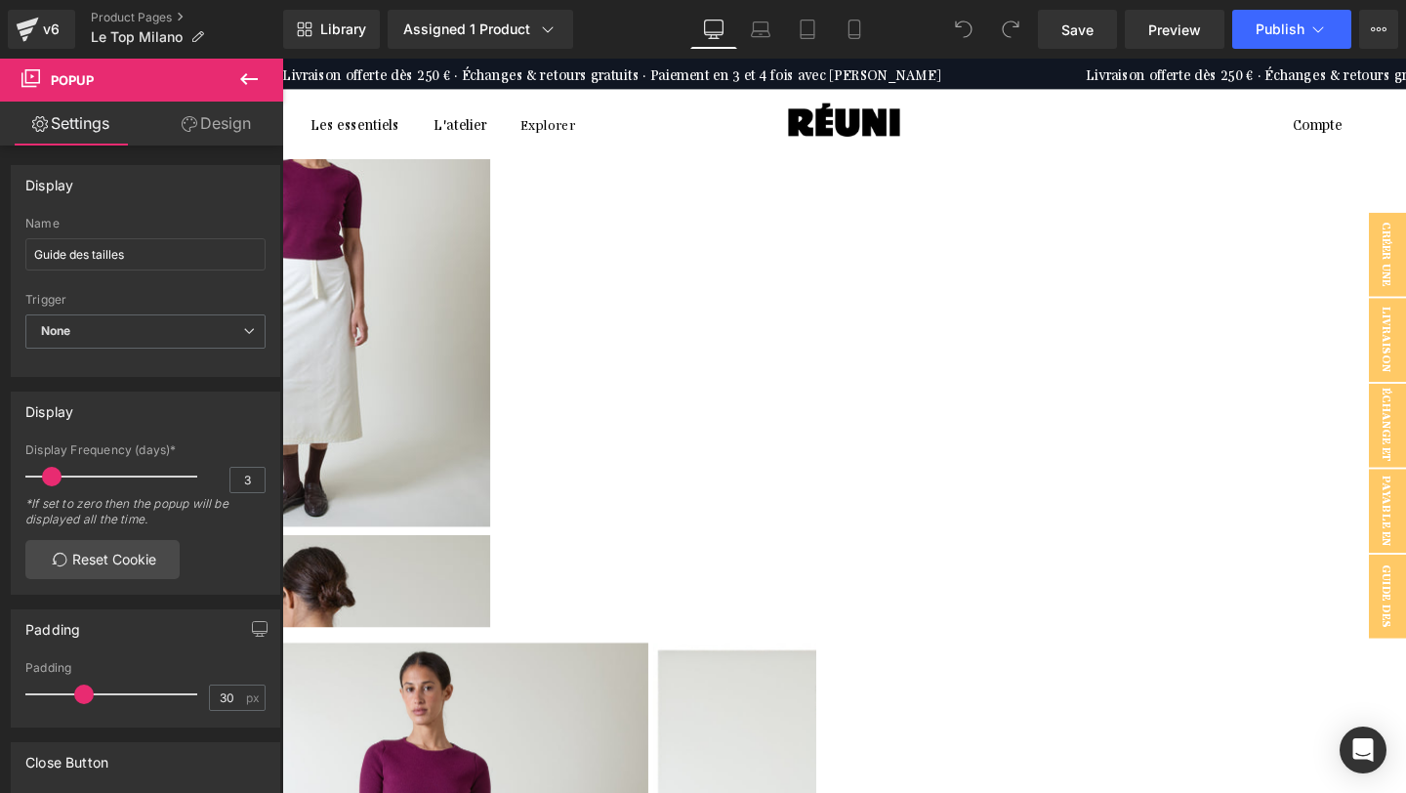
scroll to position [27, 0]
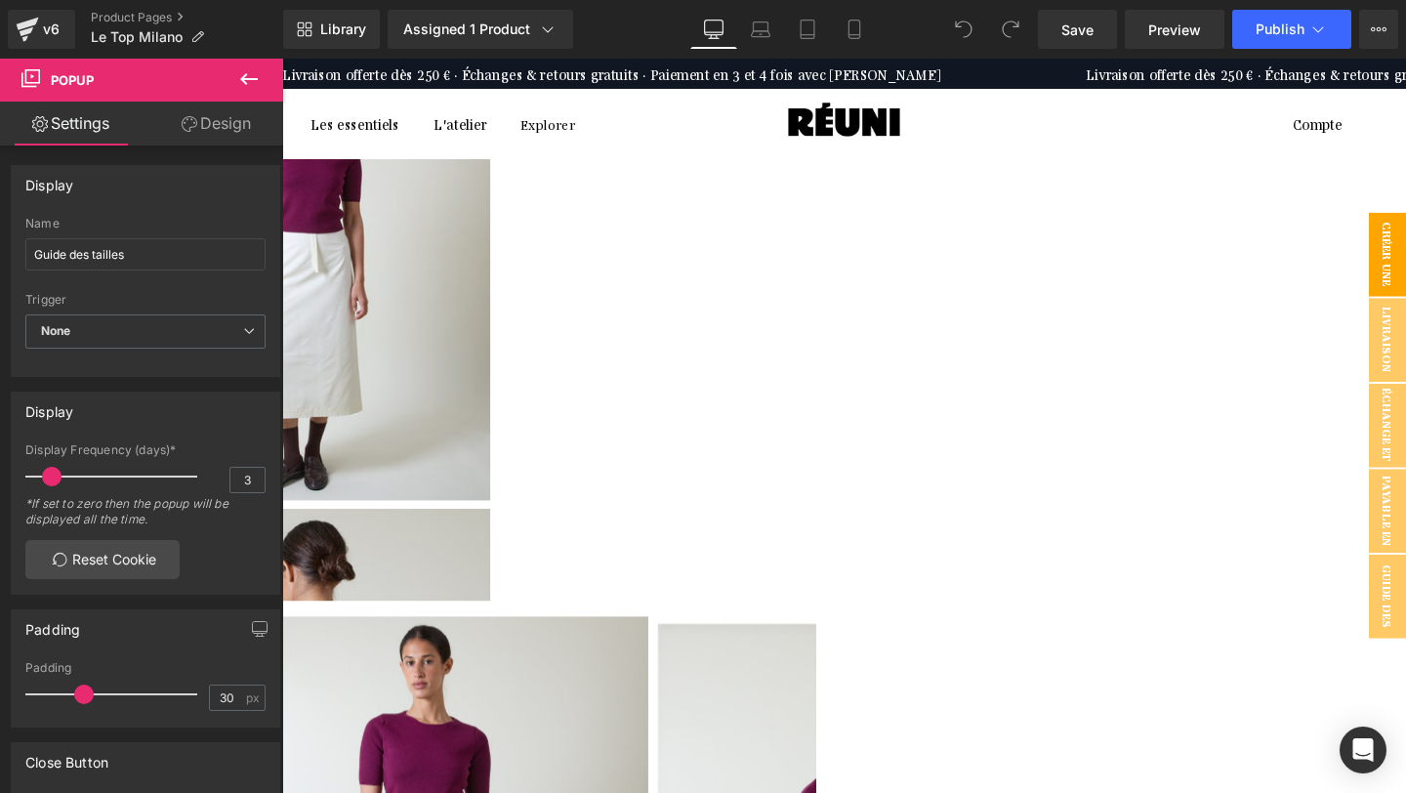
click at [1405, 265] on span "CRÉER UNE ALERTE" at bounding box center [1424, 265] width 78 height 88
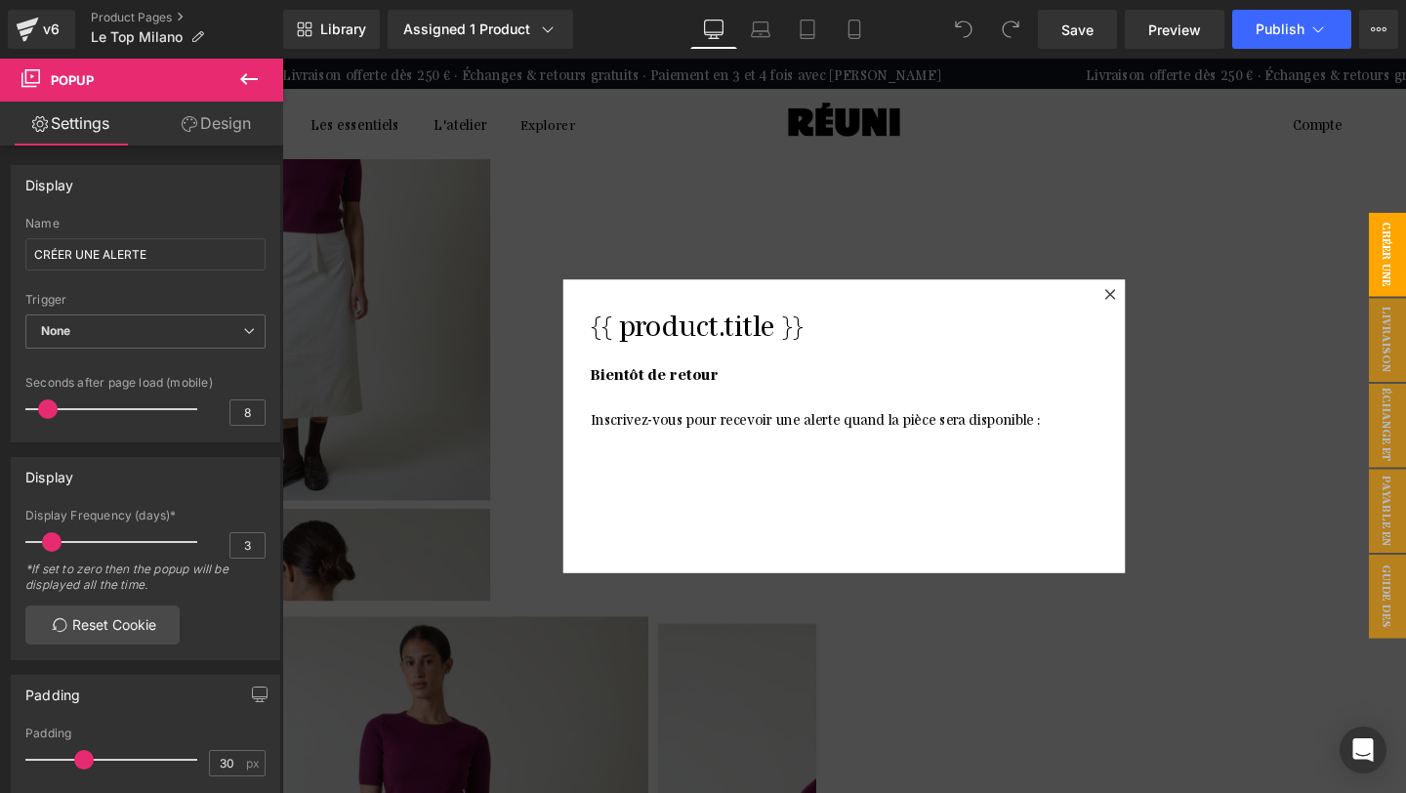
click at [1077, 405] on p "Bientôt de retour" at bounding box center [873, 401] width 532 height 47
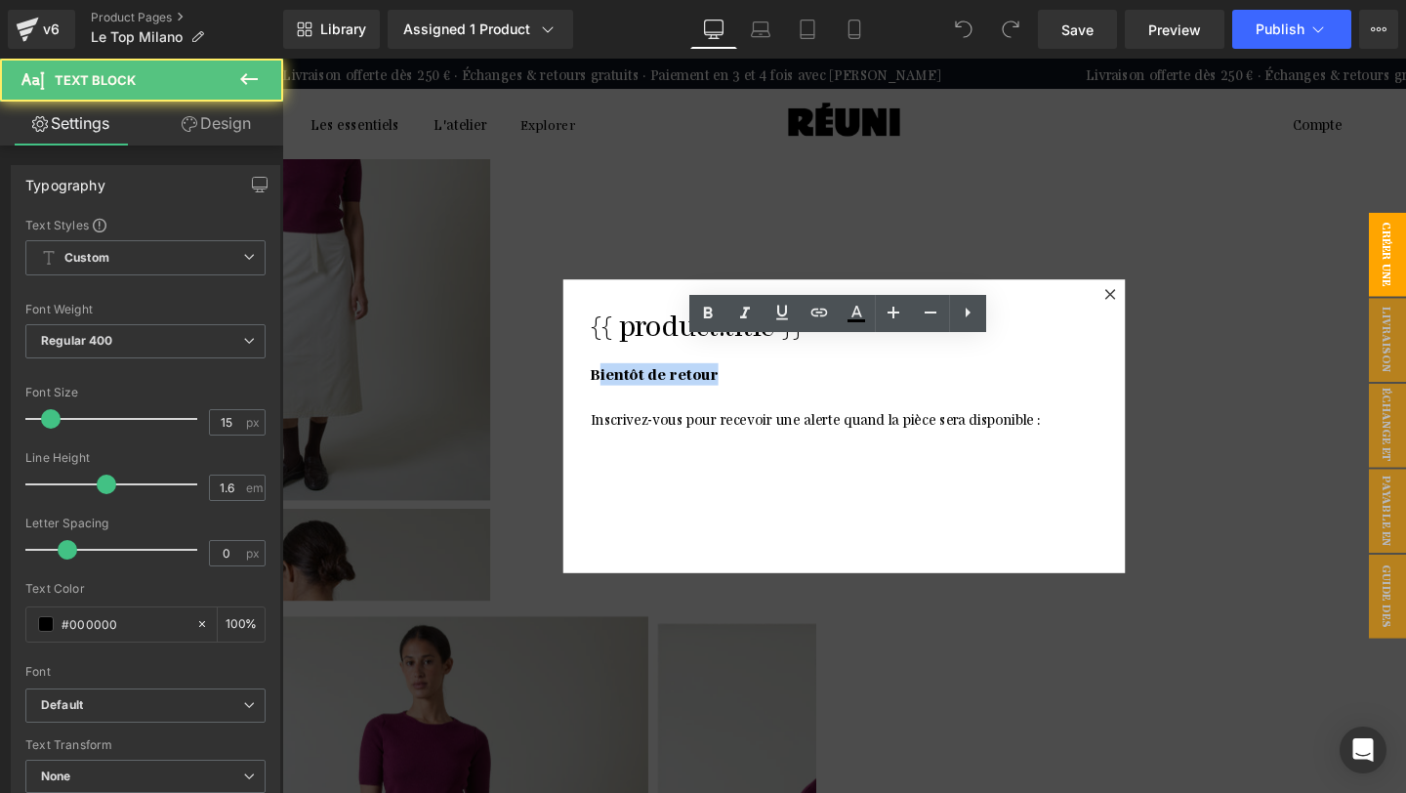
drag, startPoint x: 958, startPoint y: 389, endPoint x: 817, endPoint y: 391, distance: 140.6
click at [816, 391] on p "Bientôt de retour" at bounding box center [873, 401] width 532 height 47
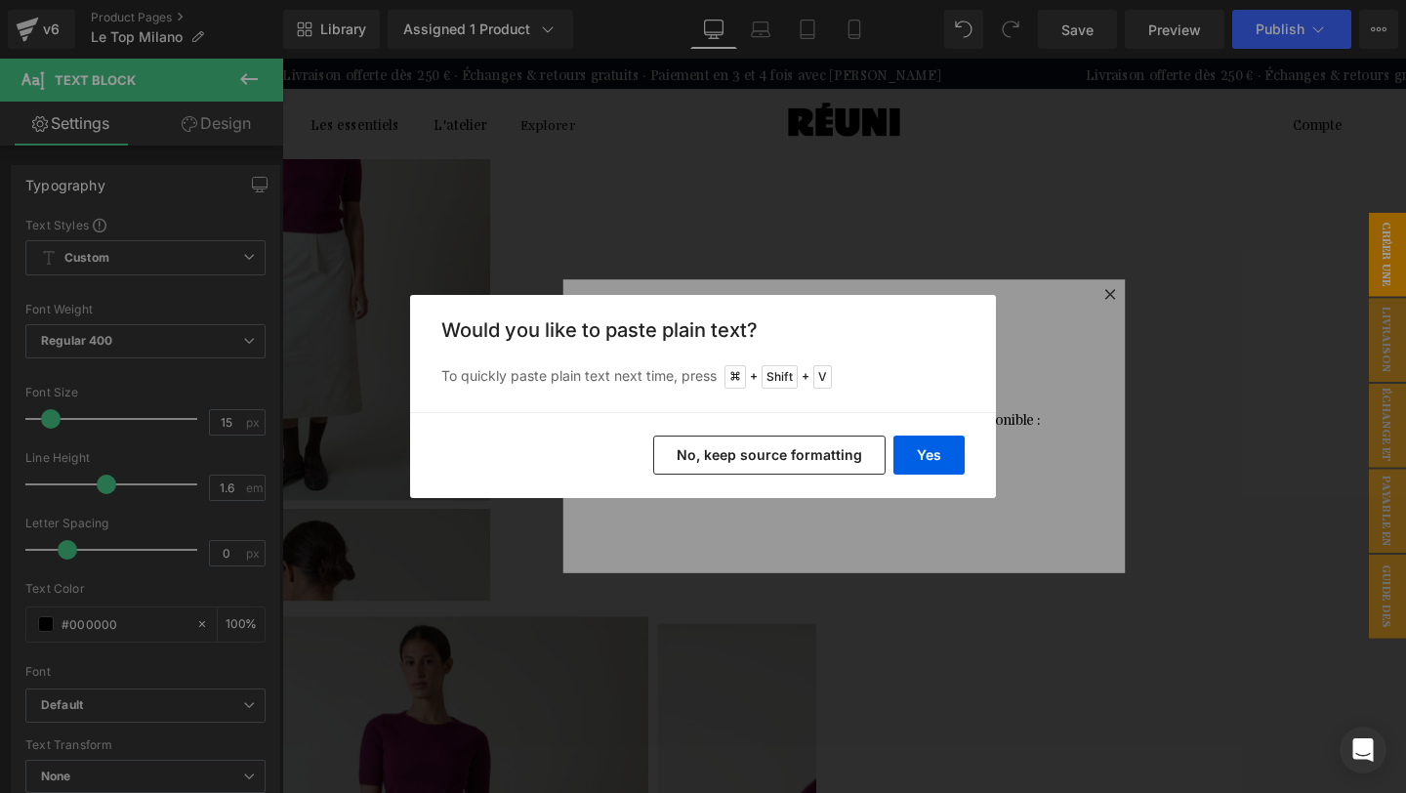
click at [724, 451] on button "No, keep source formatting" at bounding box center [769, 454] width 232 height 39
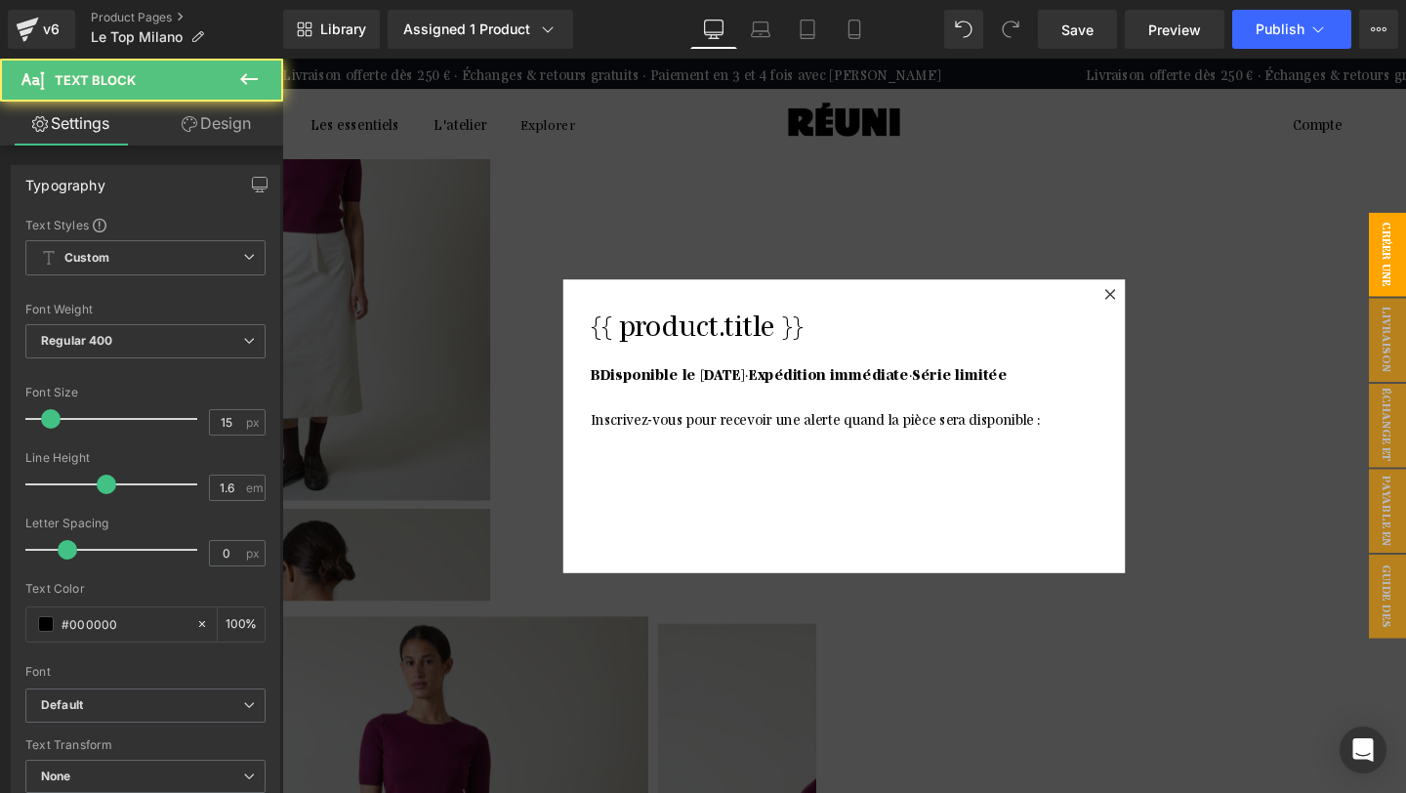
click at [657, 391] on strong "Disponible le [DATE]" at bounding box center [693, 389] width 152 height 19
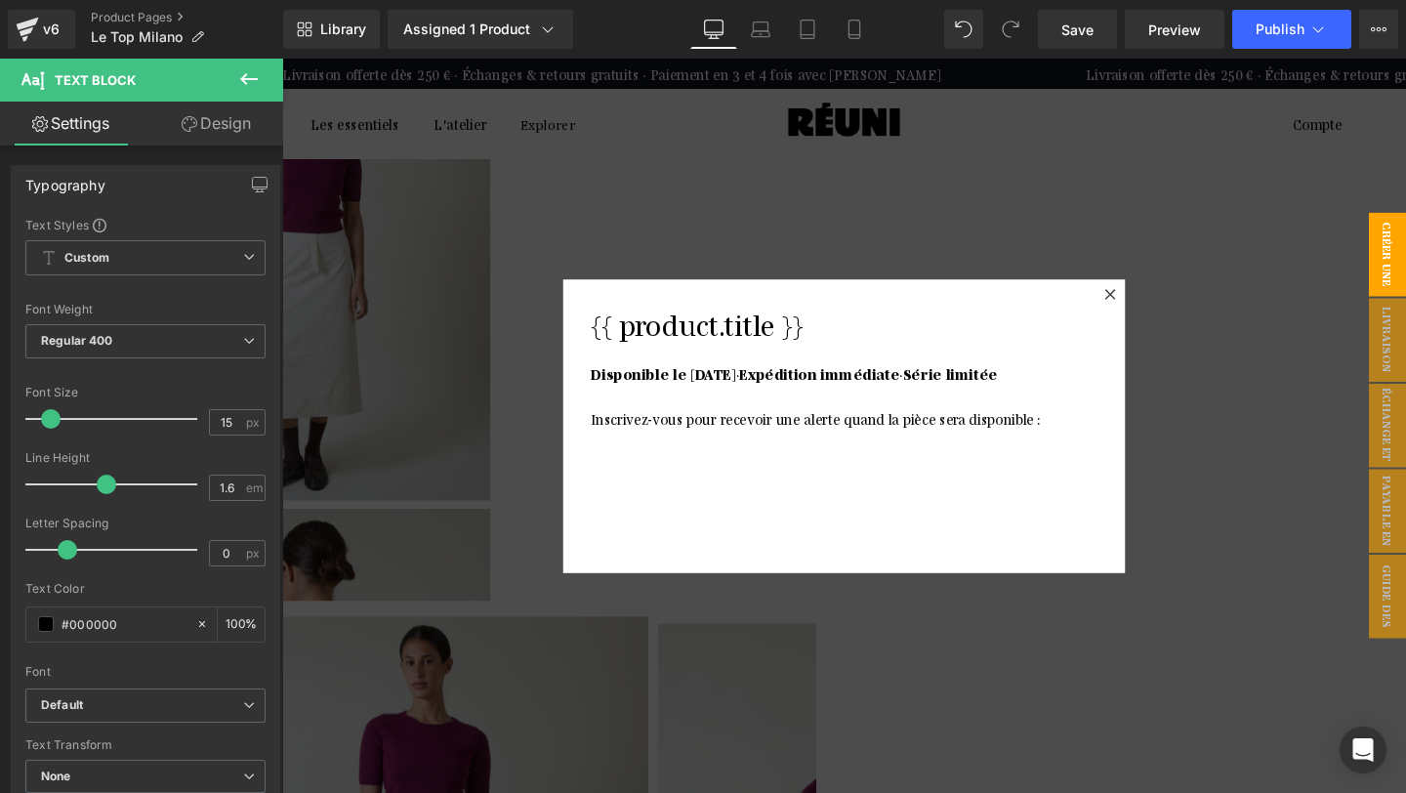
click at [932, 448] on p at bounding box center [873, 459] width 532 height 23
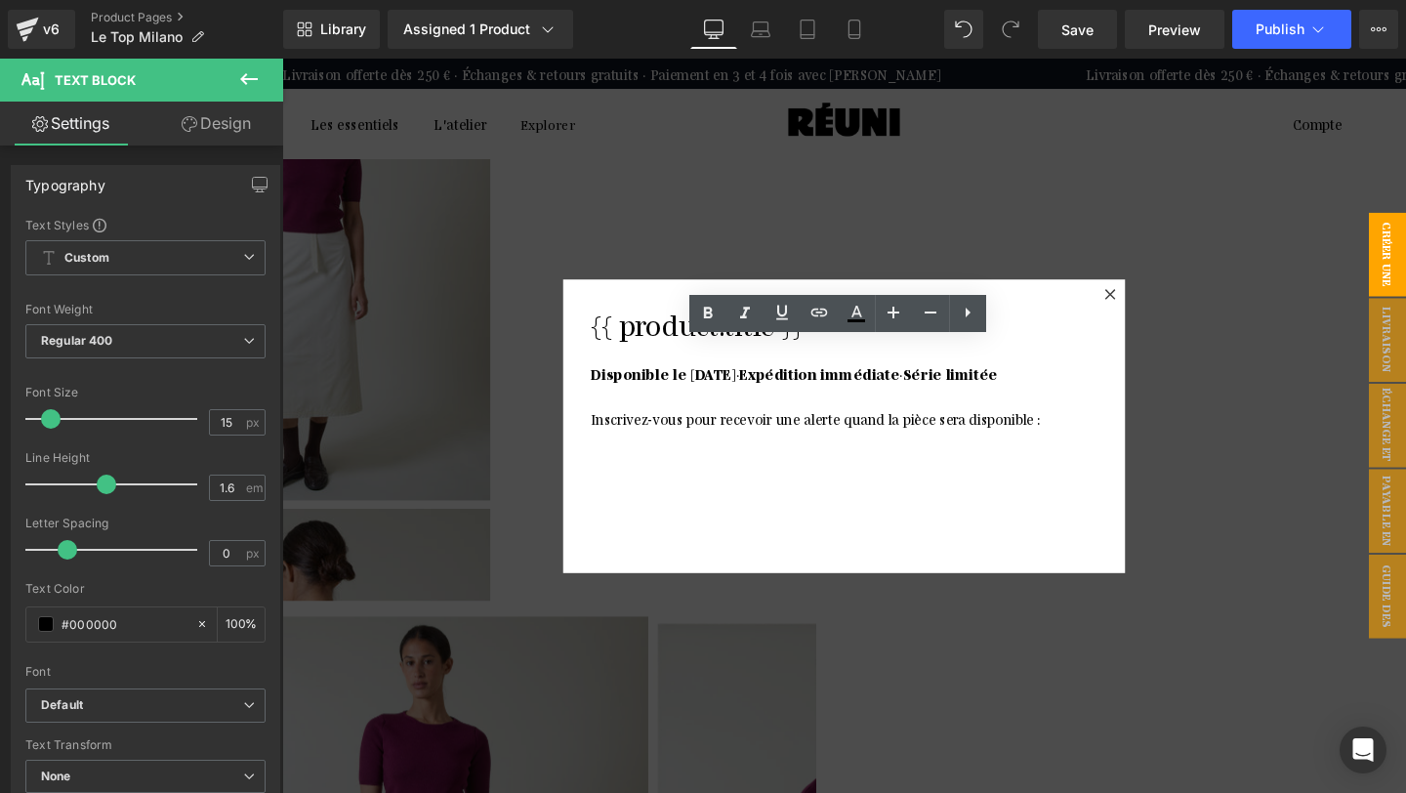
drag, startPoint x: 1111, startPoint y: 438, endPoint x: 739, endPoint y: 439, distance: 371.9
click at [739, 439] on p "Inscrivez-vous pour recevoir une alerte quand la pièce sera disponible :" at bounding box center [873, 436] width 532 height 23
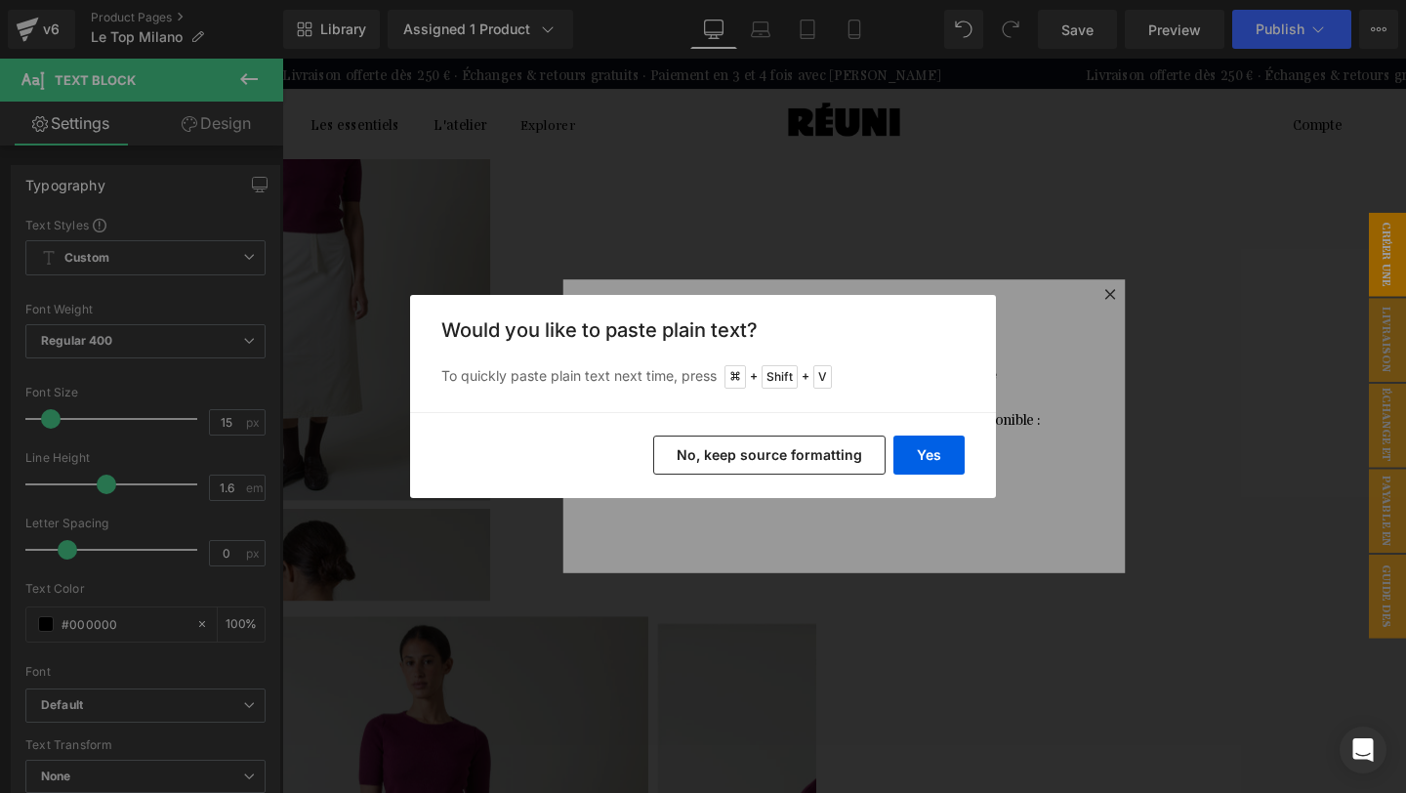
click at [740, 459] on button "No, keep source formatting" at bounding box center [769, 454] width 232 height 39
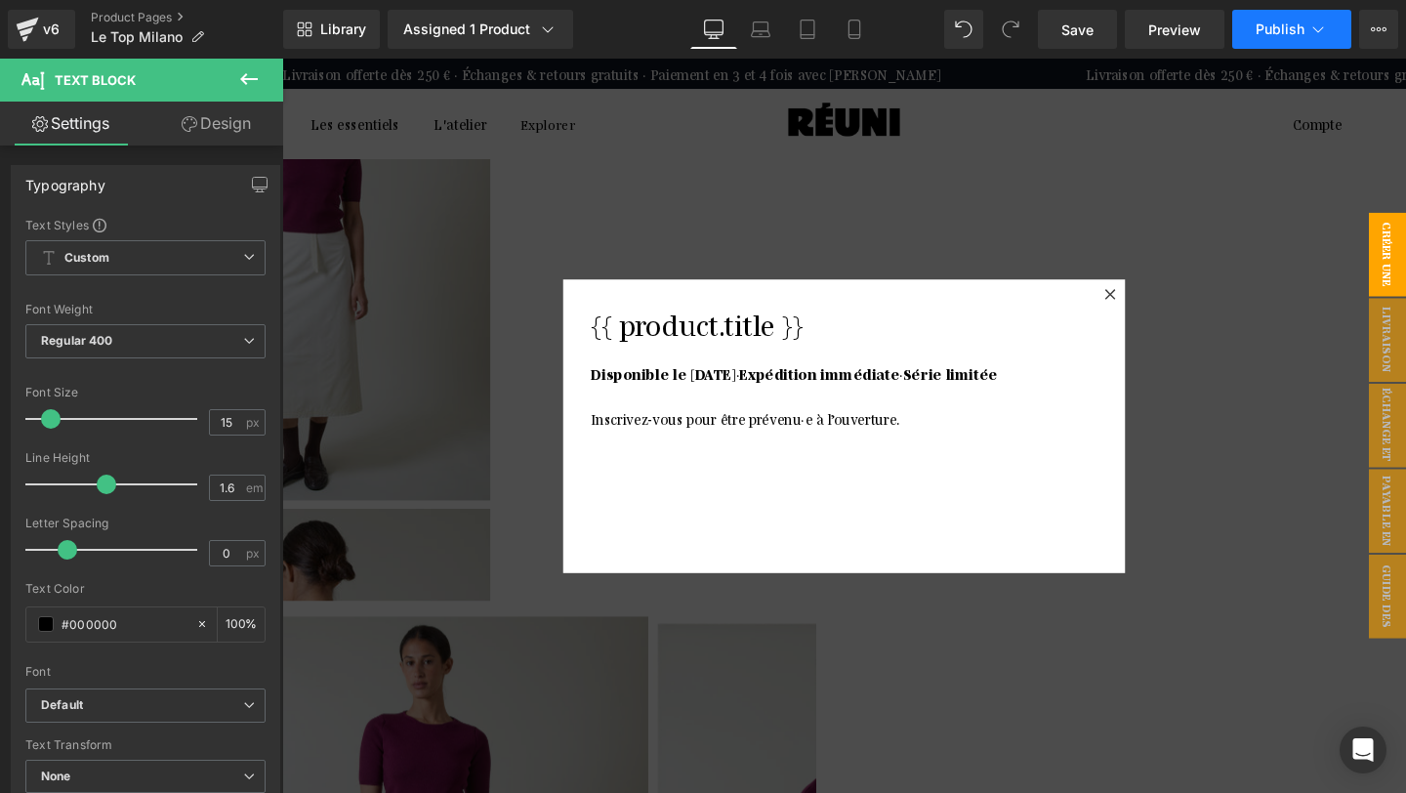
click at [1269, 33] on span "Publish" at bounding box center [1279, 29] width 49 height 16
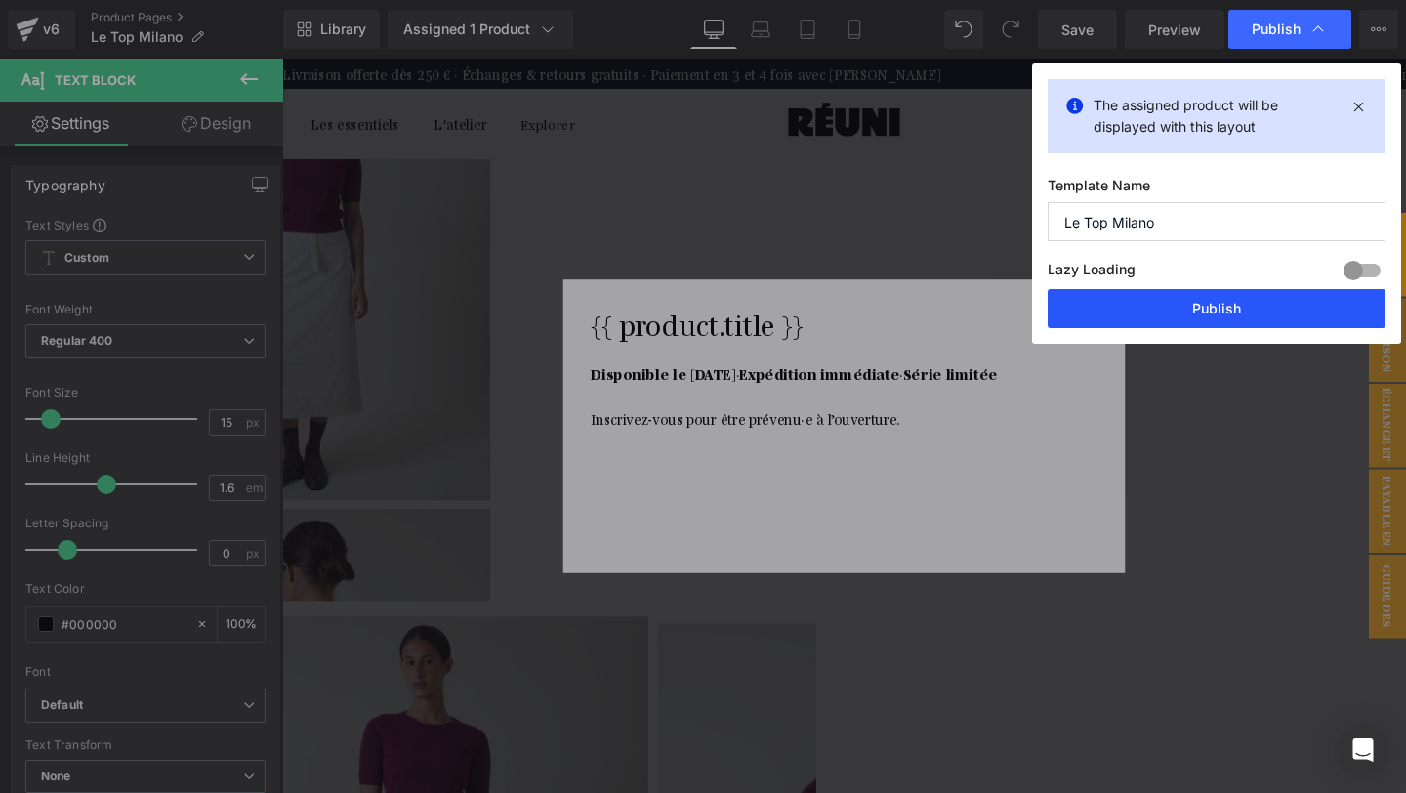
click at [1173, 303] on button "Publish" at bounding box center [1216, 308] width 338 height 39
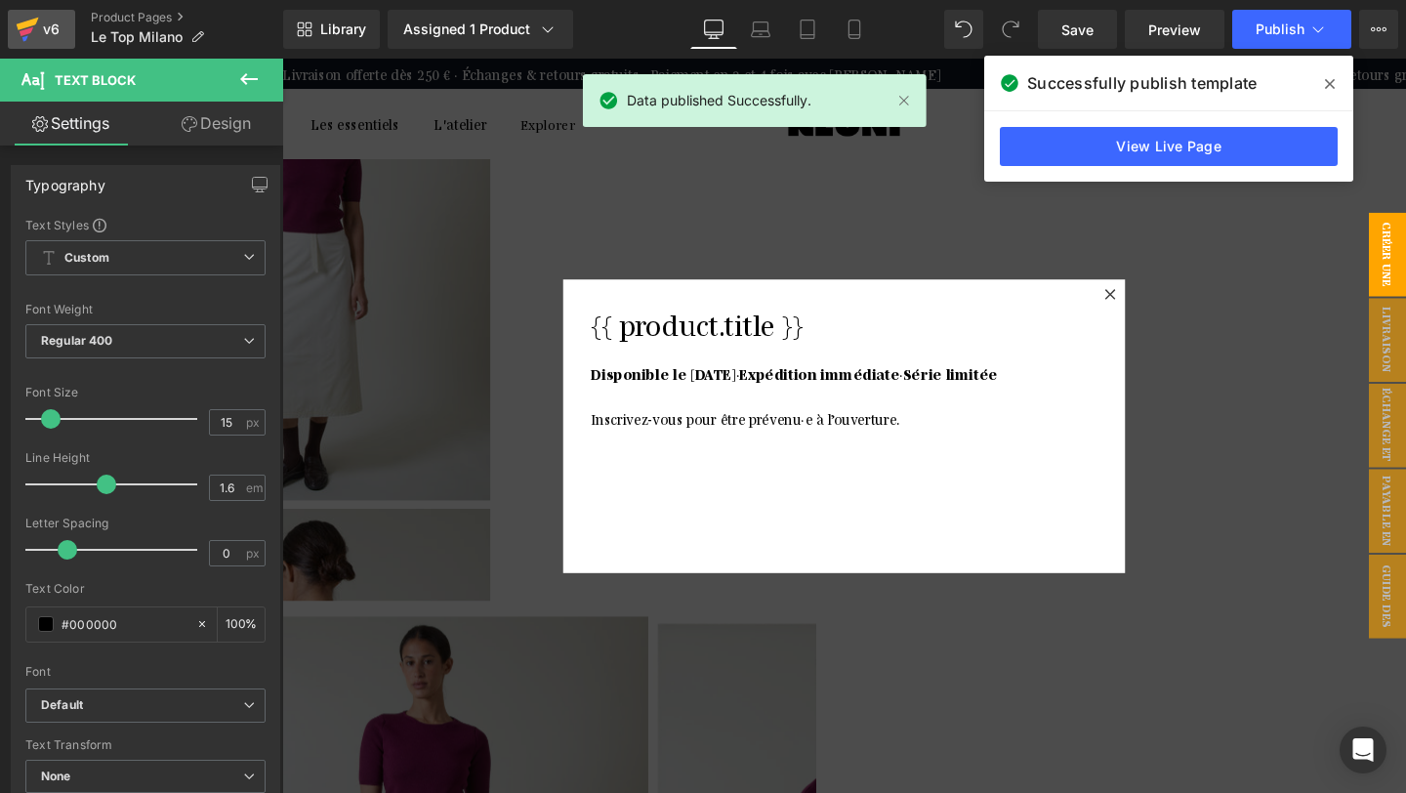
click at [26, 27] on icon at bounding box center [27, 29] width 23 height 49
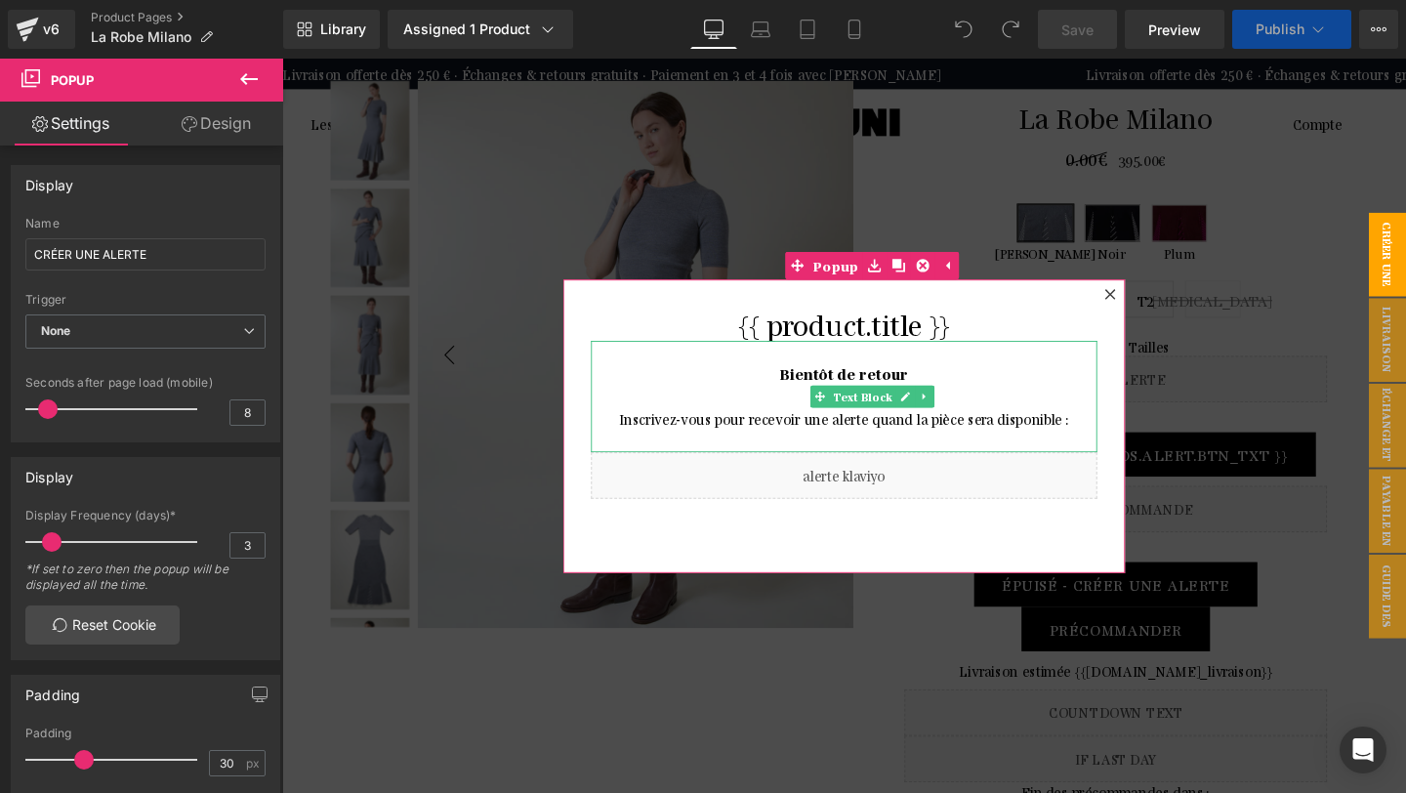
click at [738, 436] on p "Inscrivez-vous pour recevoir une alerte quand la pièce sera disponible :" at bounding box center [873, 436] width 532 height 23
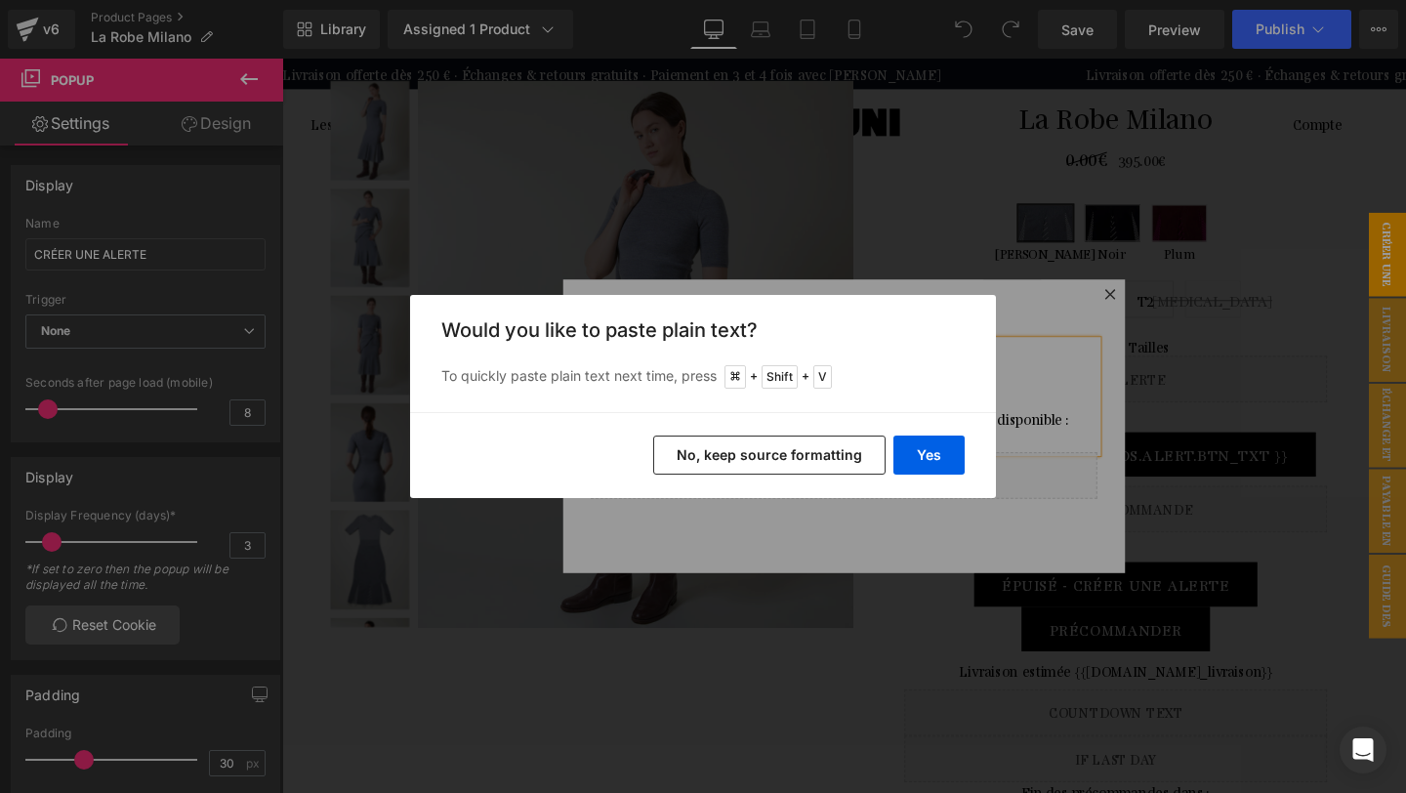
click at [746, 451] on button "No, keep source formatting" at bounding box center [769, 454] width 232 height 39
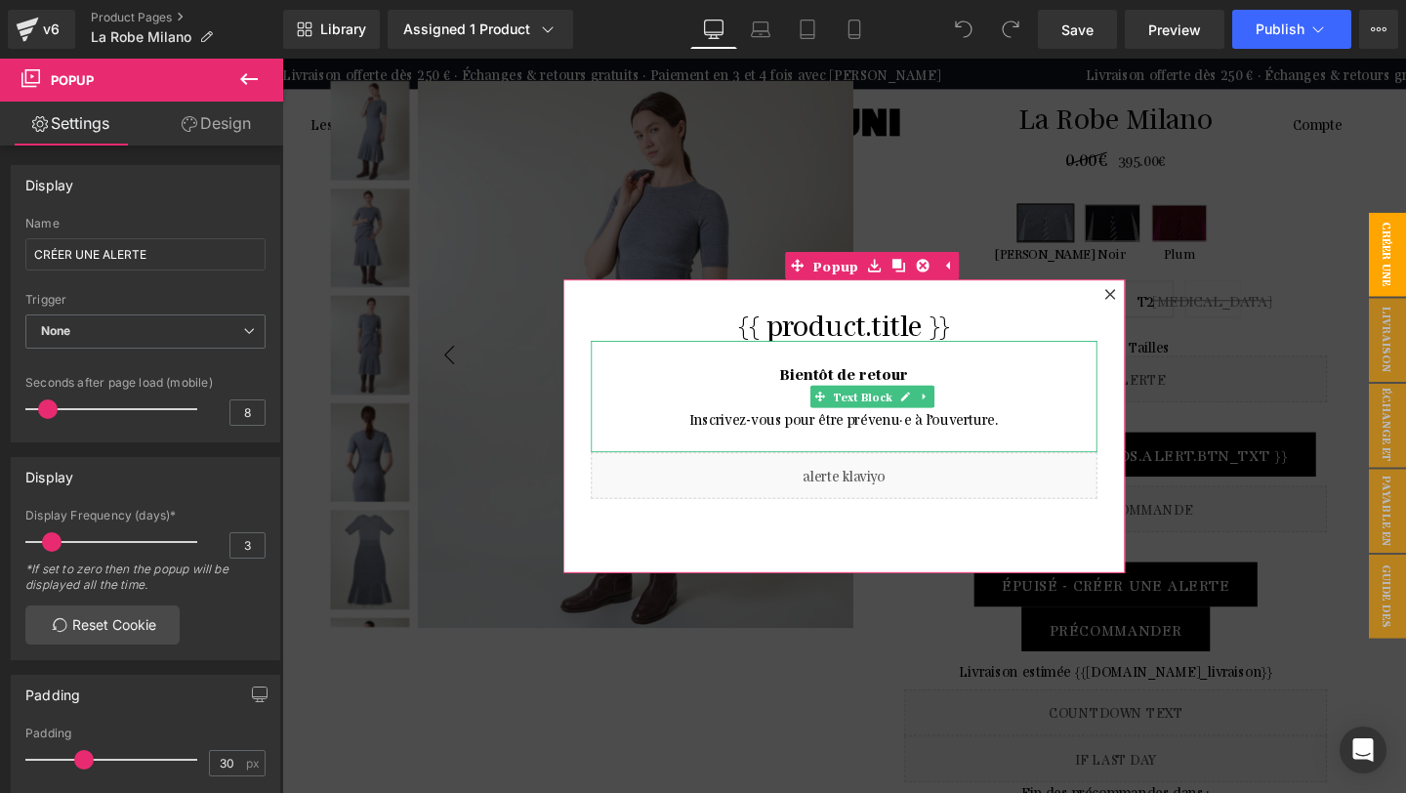
click at [935, 379] on p "Bientôt de retour" at bounding box center [873, 401] width 532 height 47
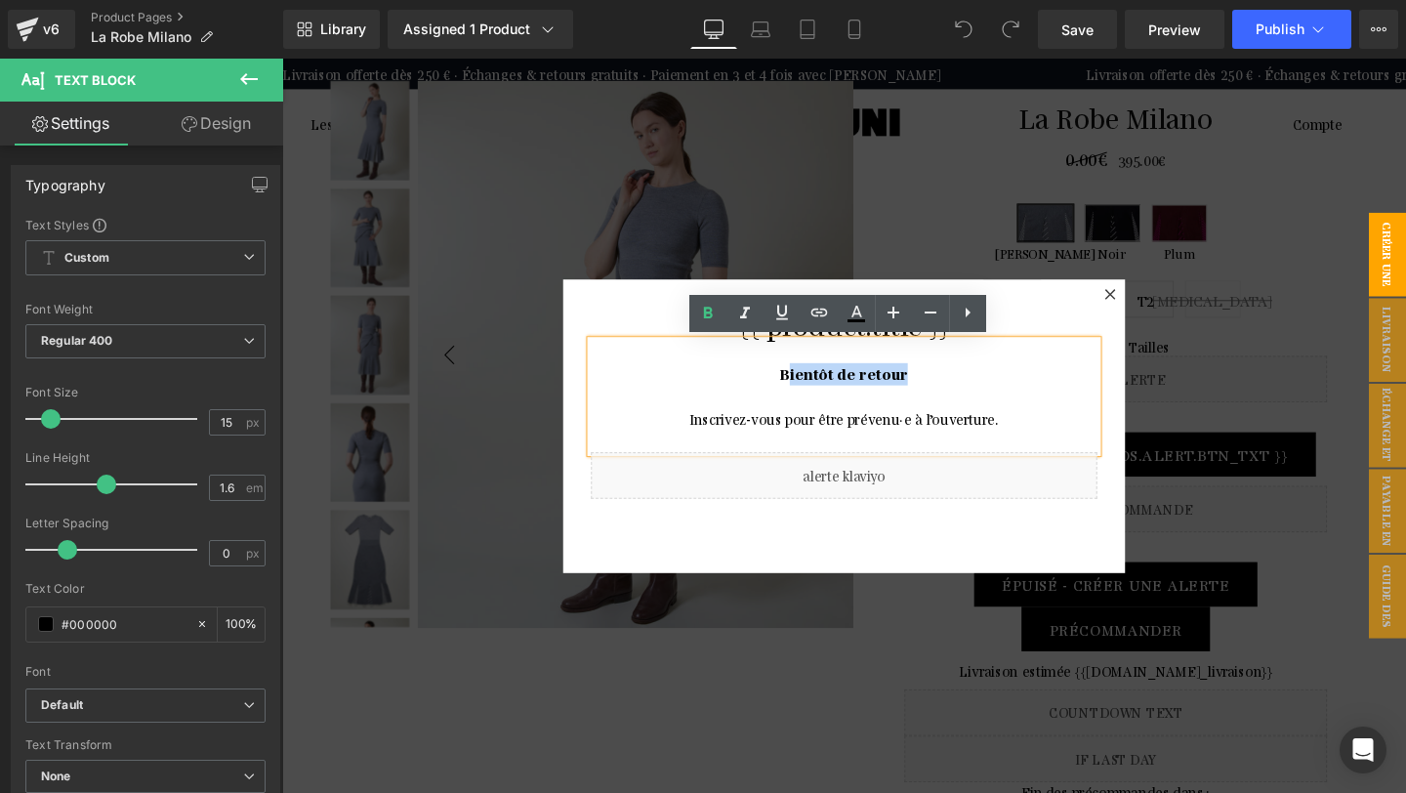
drag, startPoint x: 952, startPoint y: 389, endPoint x: 815, endPoint y: 390, distance: 136.7
click at [815, 390] on p "Bientôt de retour" at bounding box center [873, 401] width 532 height 47
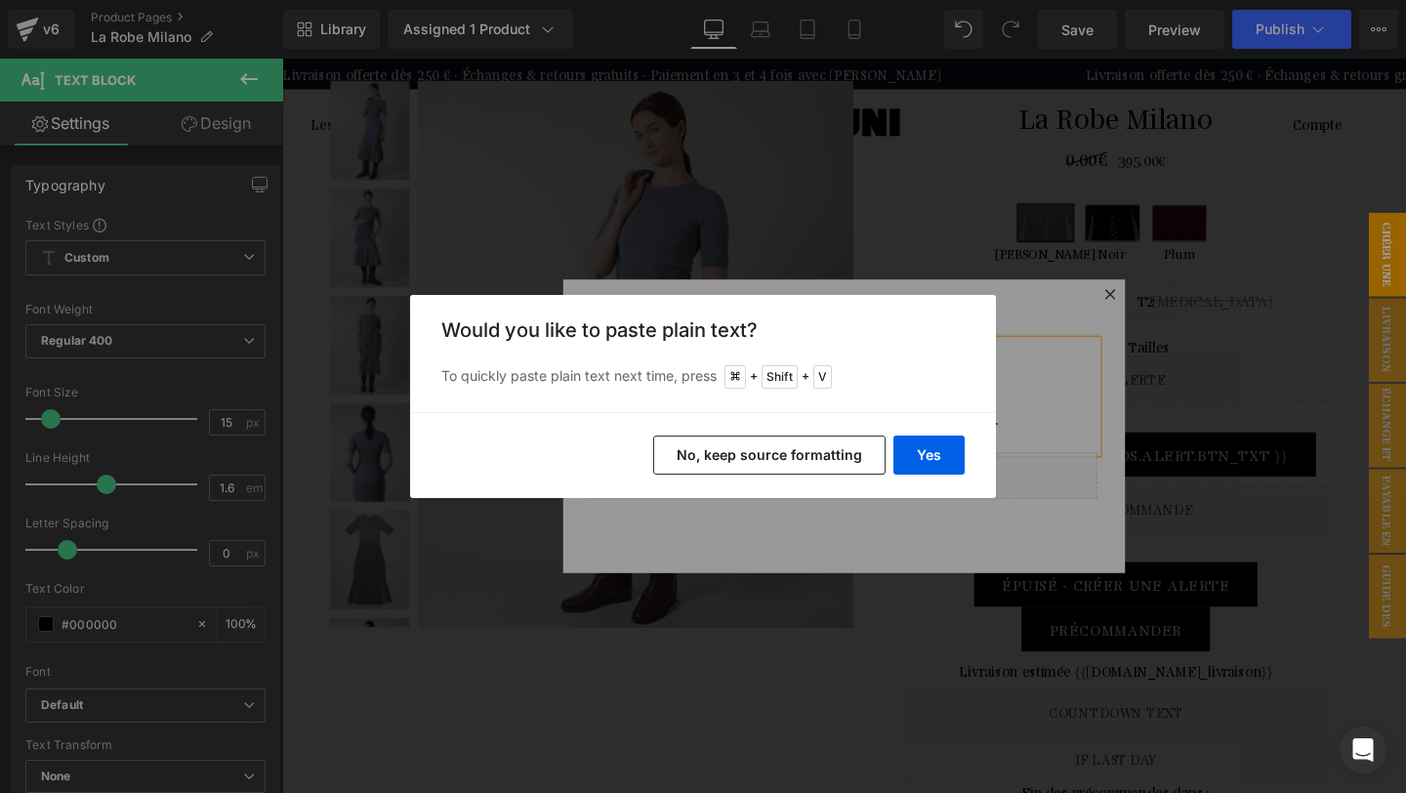
click at [793, 460] on button "No, keep source formatting" at bounding box center [769, 454] width 232 height 39
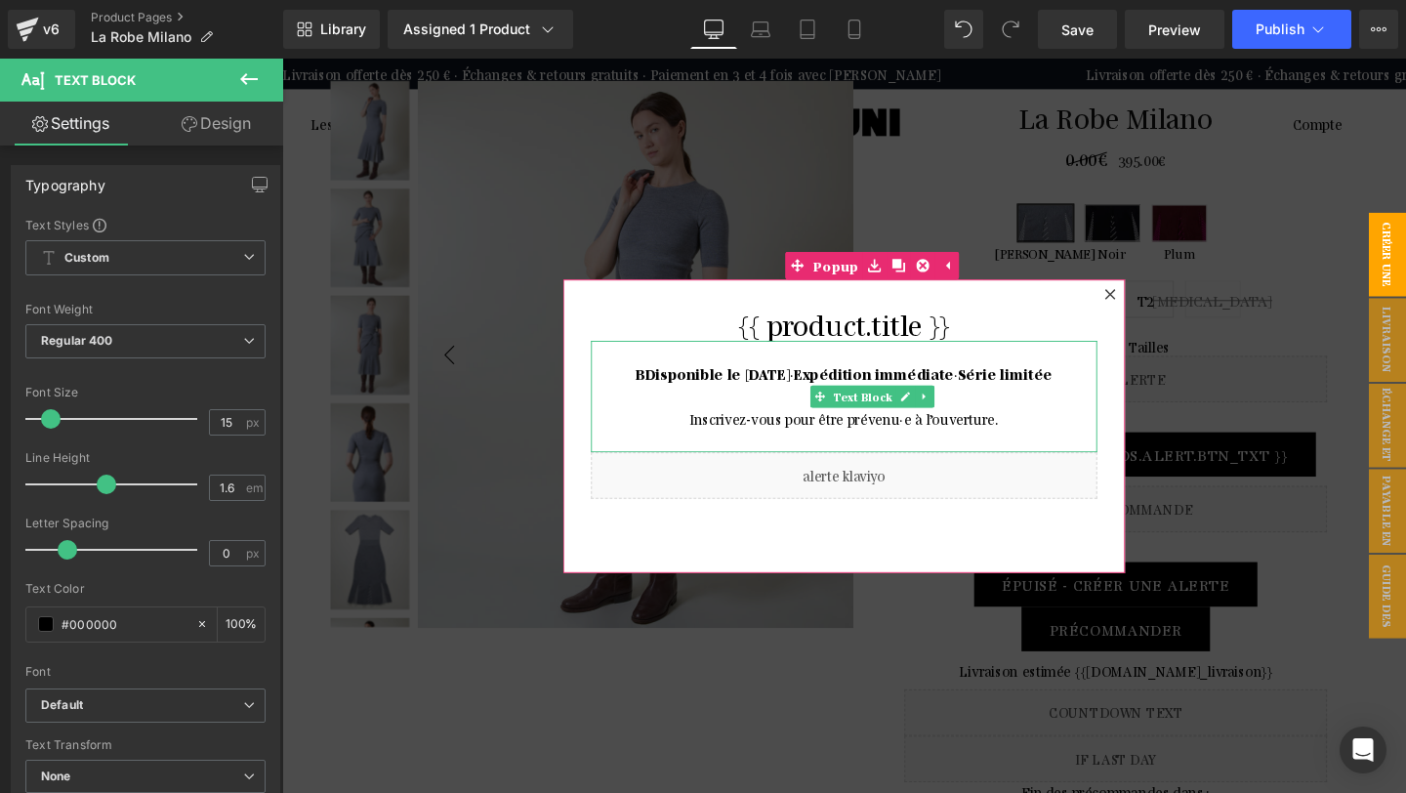
click at [664, 389] on strong "Disponible le [DATE]" at bounding box center [740, 389] width 152 height 19
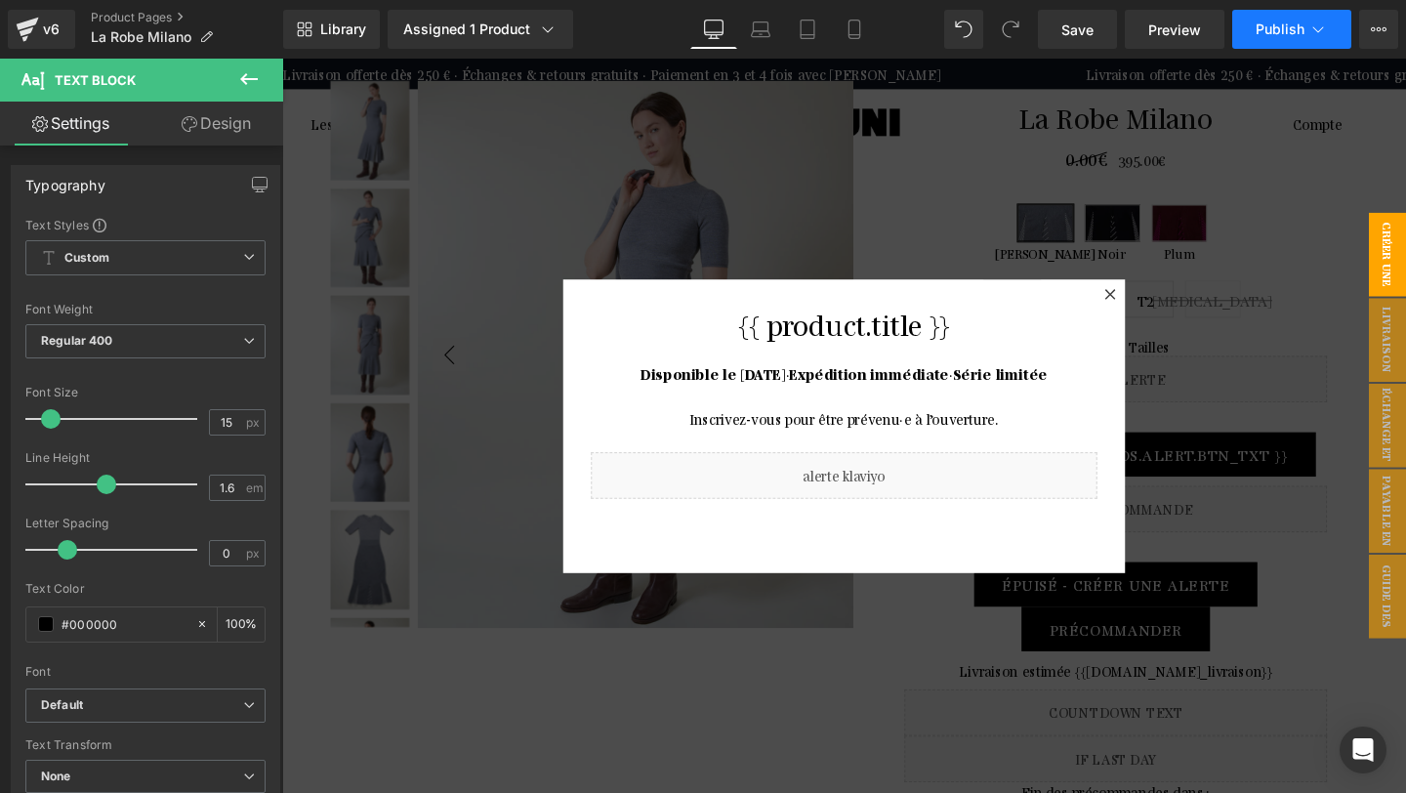
click at [1308, 33] on icon at bounding box center [1318, 30] width 20 height 20
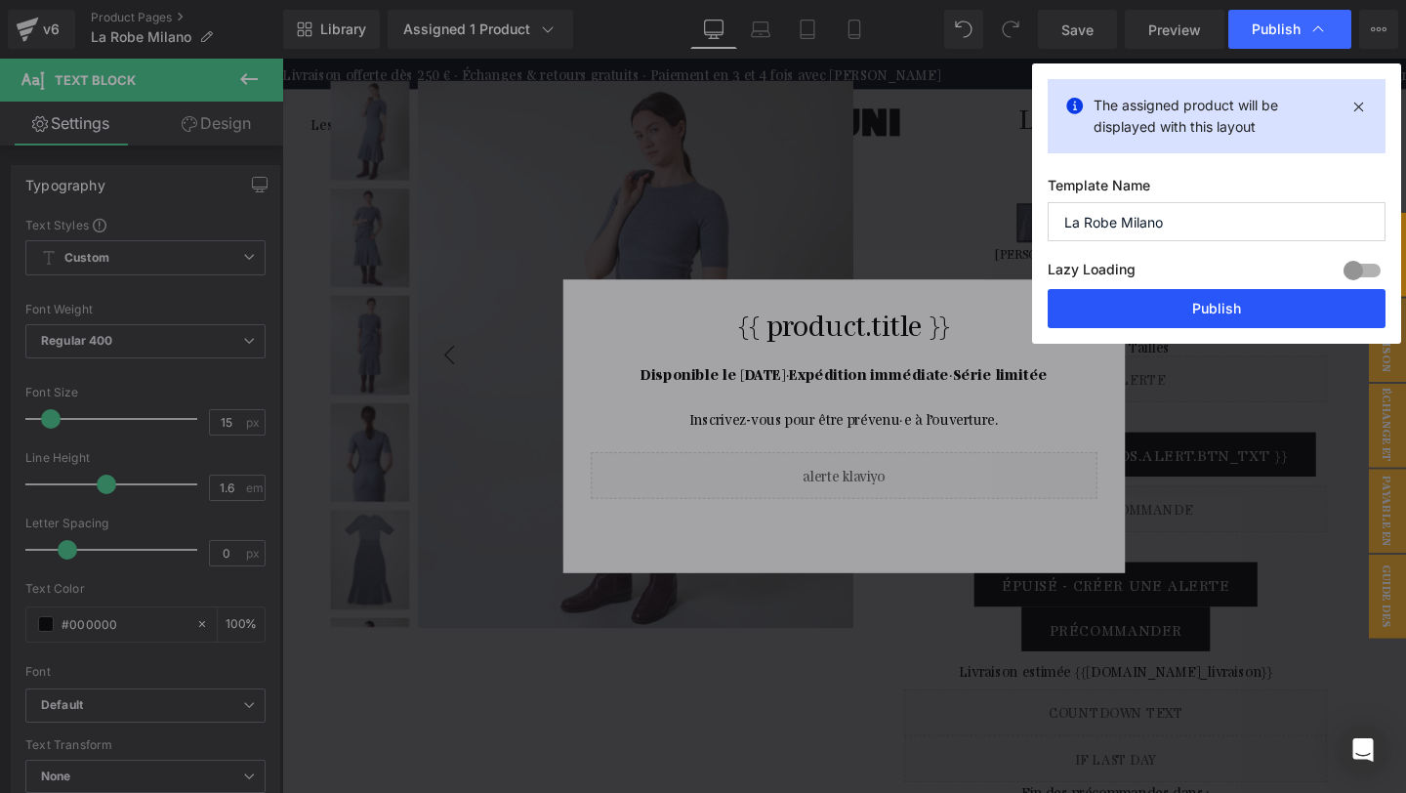
click at [1197, 310] on button "Publish" at bounding box center [1216, 308] width 338 height 39
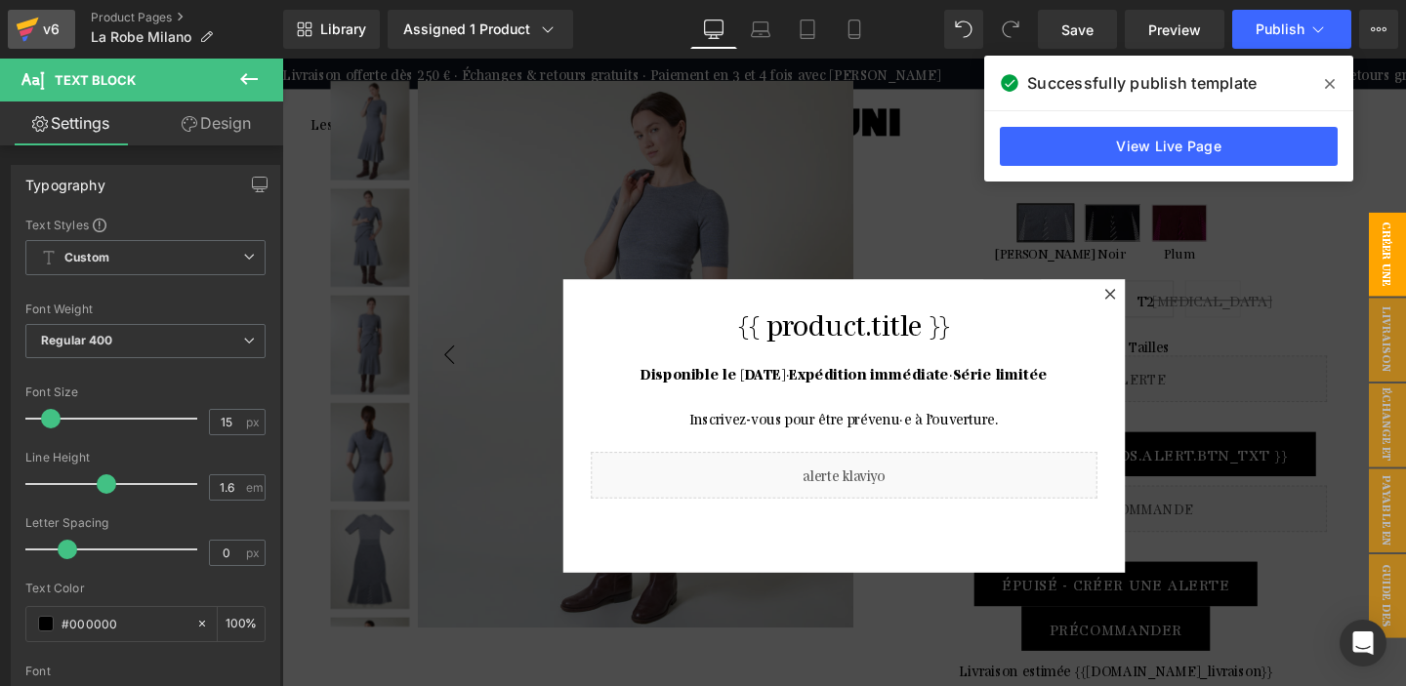
click at [31, 21] on icon at bounding box center [28, 24] width 22 height 13
